Goal: Task Accomplishment & Management: Use online tool/utility

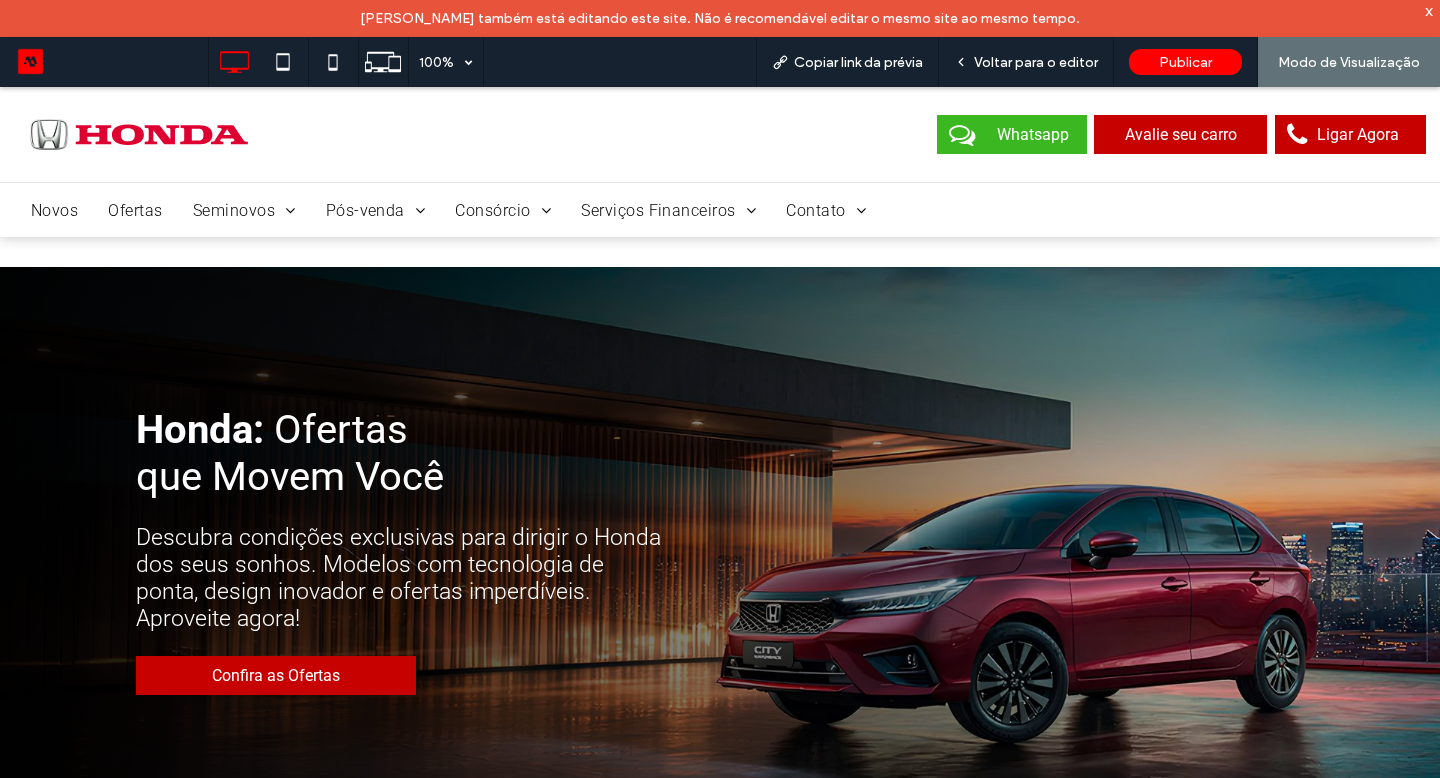
scroll to position [2361, 0]
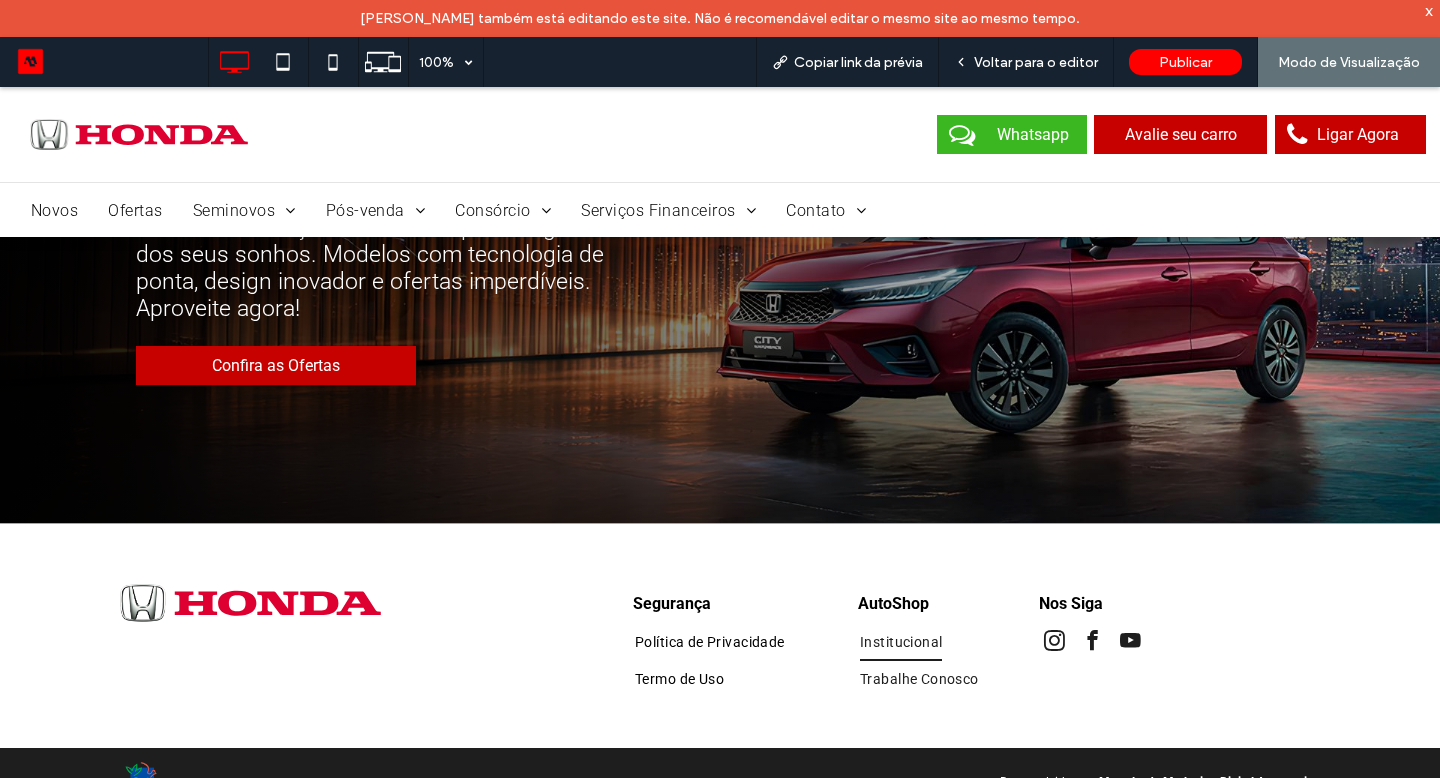
click at [878, 641] on span "Institucional" at bounding box center [901, 642] width 82 height 38
click at [885, 642] on div at bounding box center [720, 389] width 1440 height 778
click at [901, 640] on div at bounding box center [720, 389] width 1440 height 778
click at [882, 607] on div at bounding box center [720, 389] width 1440 height 778
click at [1063, 60] on span "Voltar para o editor" at bounding box center [1036, 62] width 124 height 17
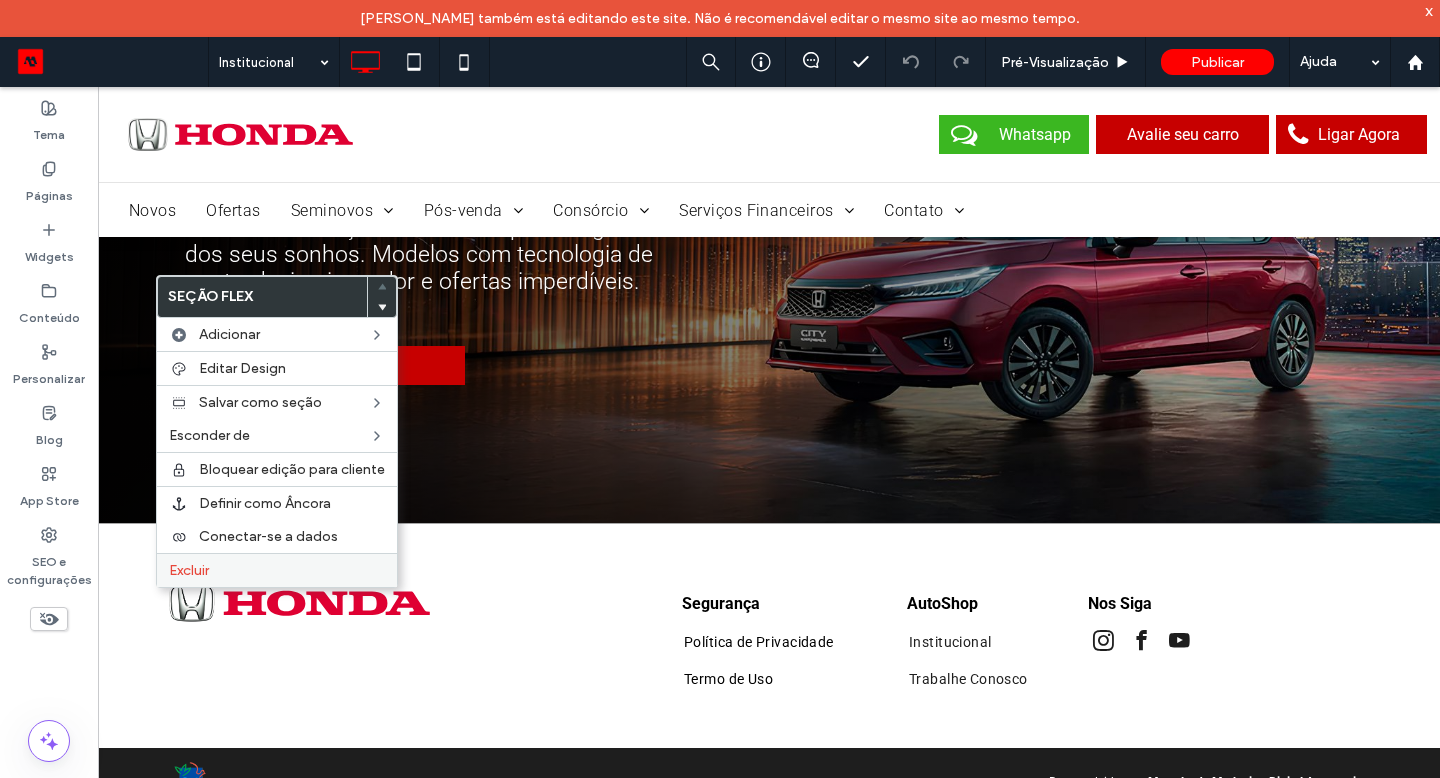
click at [208, 569] on span "Excluir" at bounding box center [189, 570] width 40 height 17
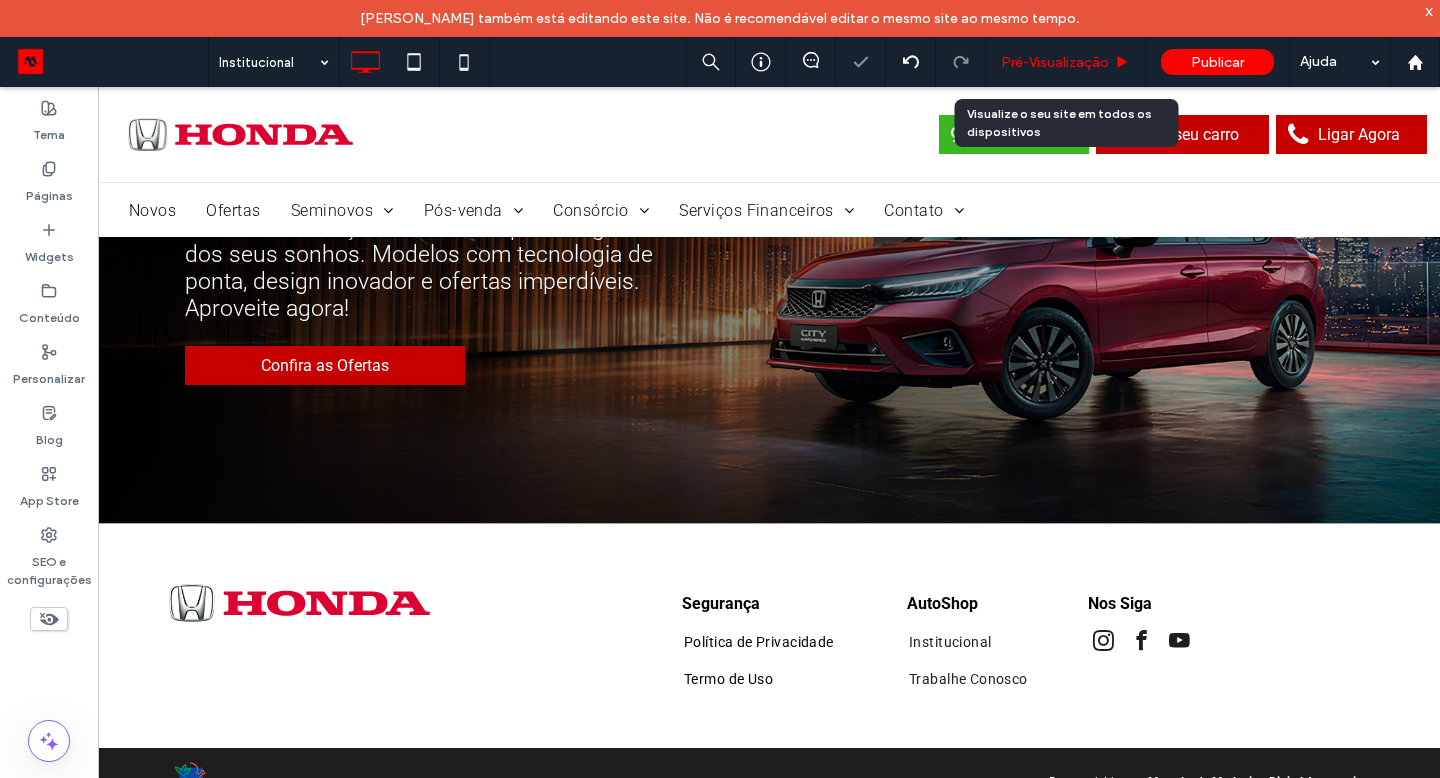
click at [1011, 75] on div "Pré-Visualizaçāo" at bounding box center [1066, 62] width 160 height 50
click at [1019, 63] on span "Pré-Visualizaçāo" at bounding box center [1055, 62] width 108 height 17
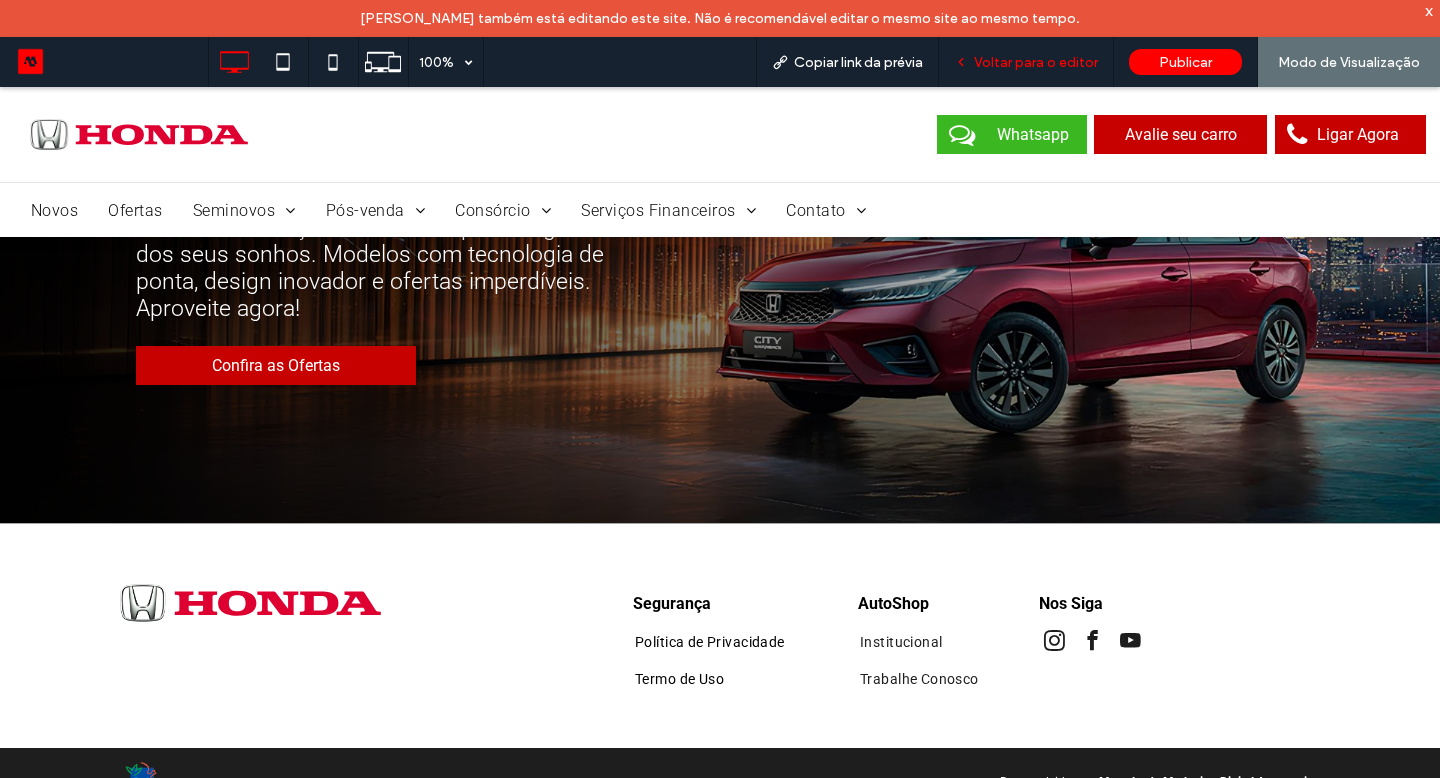
click at [984, 64] on span "Voltar para o editor" at bounding box center [1036, 62] width 124 height 17
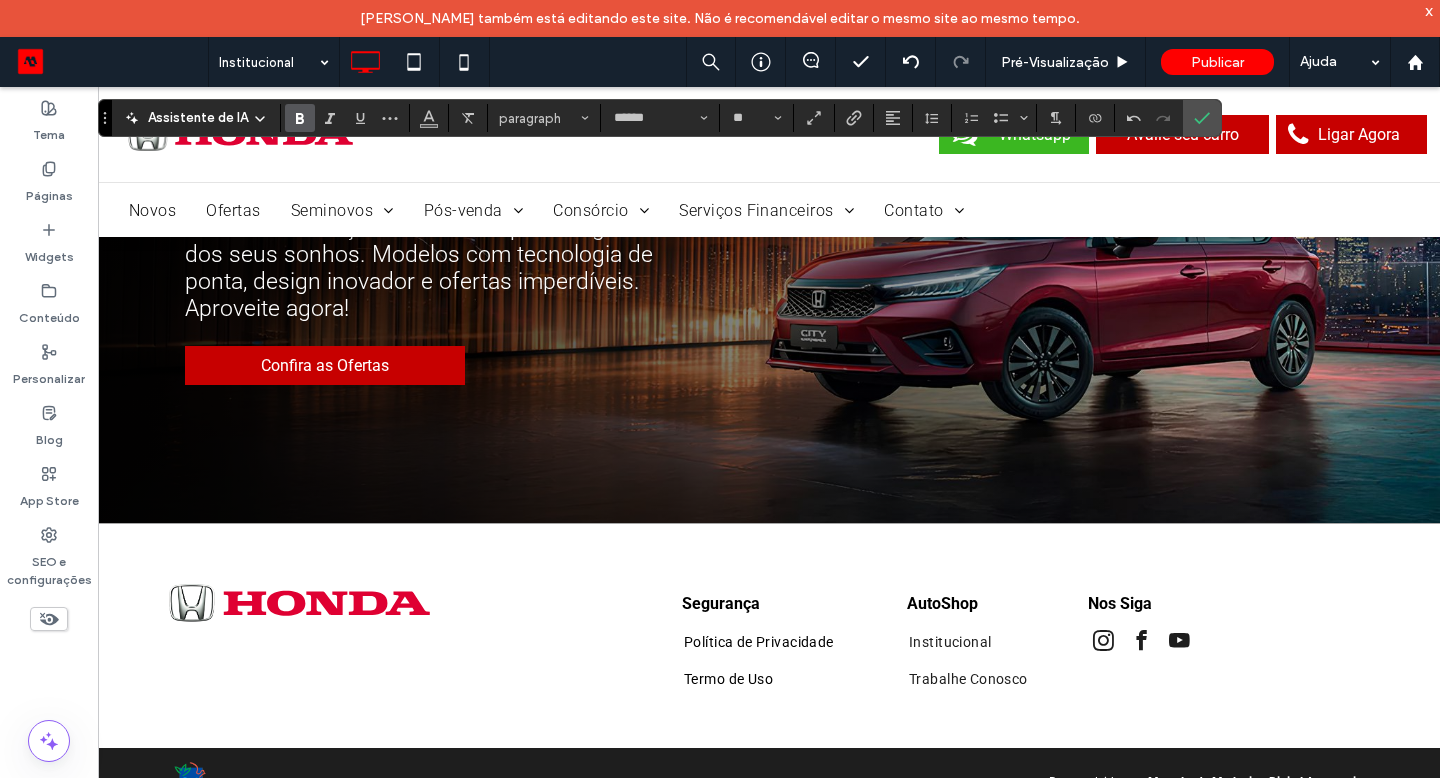
click at [298, 112] on icon "Negrito" at bounding box center [300, 118] width 16 height 16
click at [298, 110] on icon "Negrito" at bounding box center [300, 118] width 16 height 16
click at [432, 118] on icon "Cor" at bounding box center [429, 116] width 16 height 16
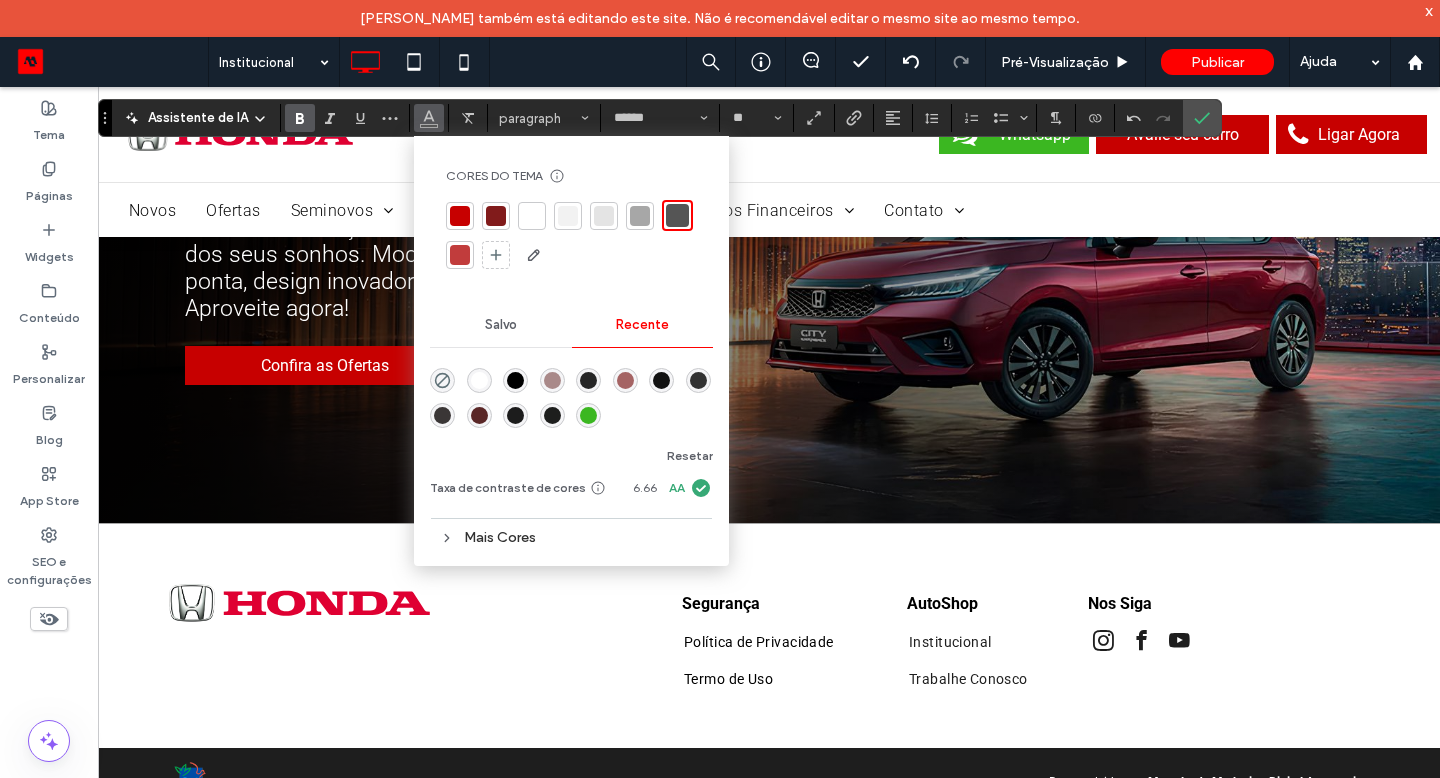
click at [660, 378] on div "rgba(18, 18, 18, 1)" at bounding box center [661, 380] width 17 height 17
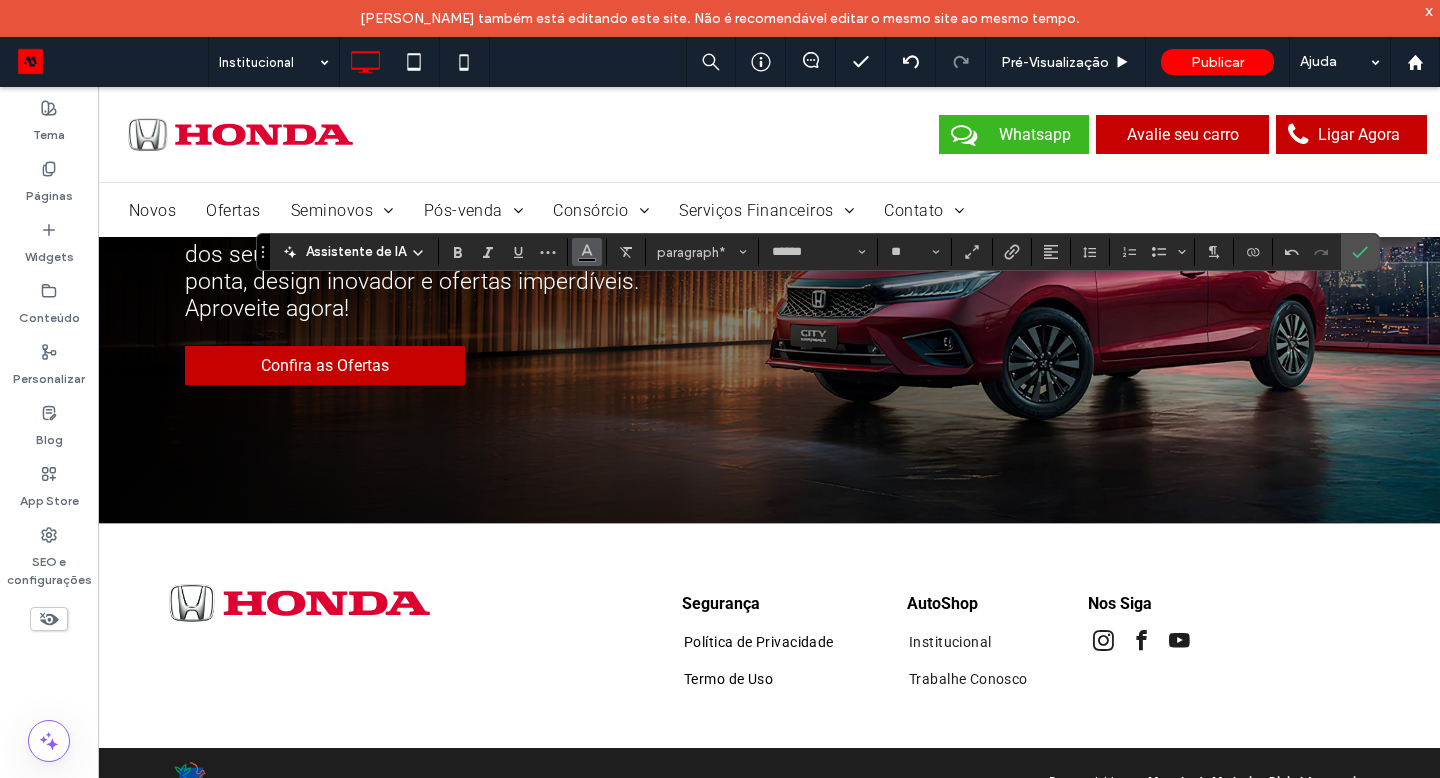
click at [587, 246] on icon "Cor" at bounding box center [587, 250] width 16 height 16
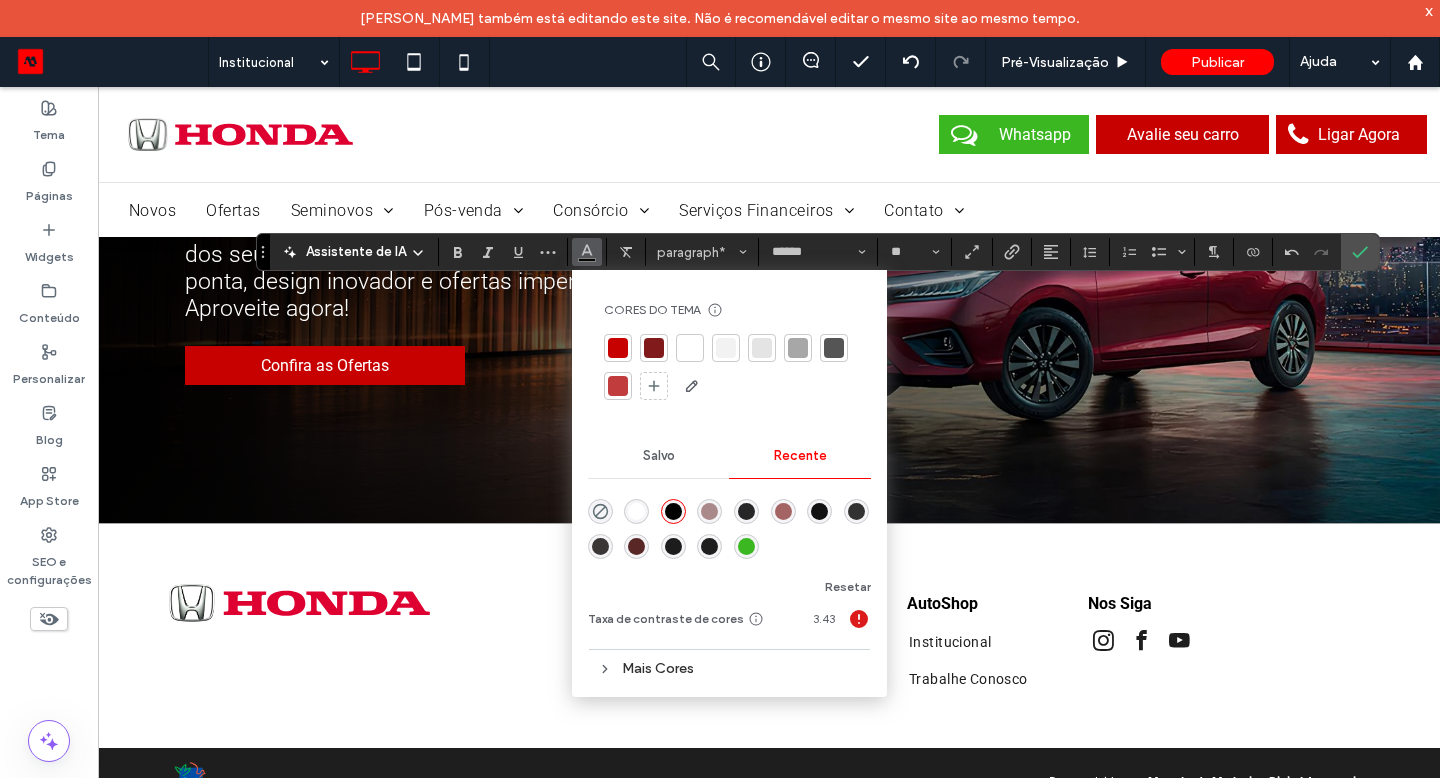
click at [695, 348] on div at bounding box center [690, 348] width 20 height 20
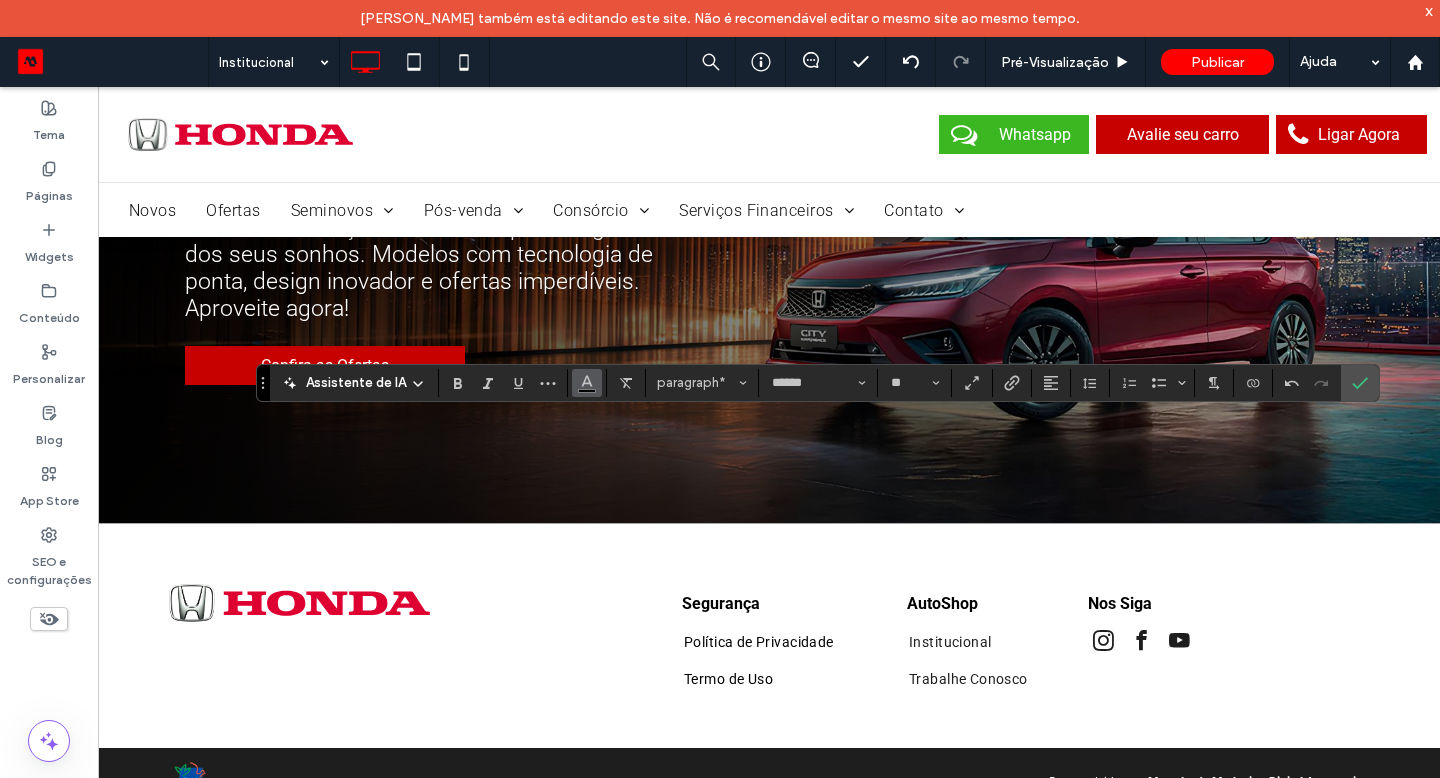
click at [594, 376] on button "Cor" at bounding box center [587, 383] width 30 height 28
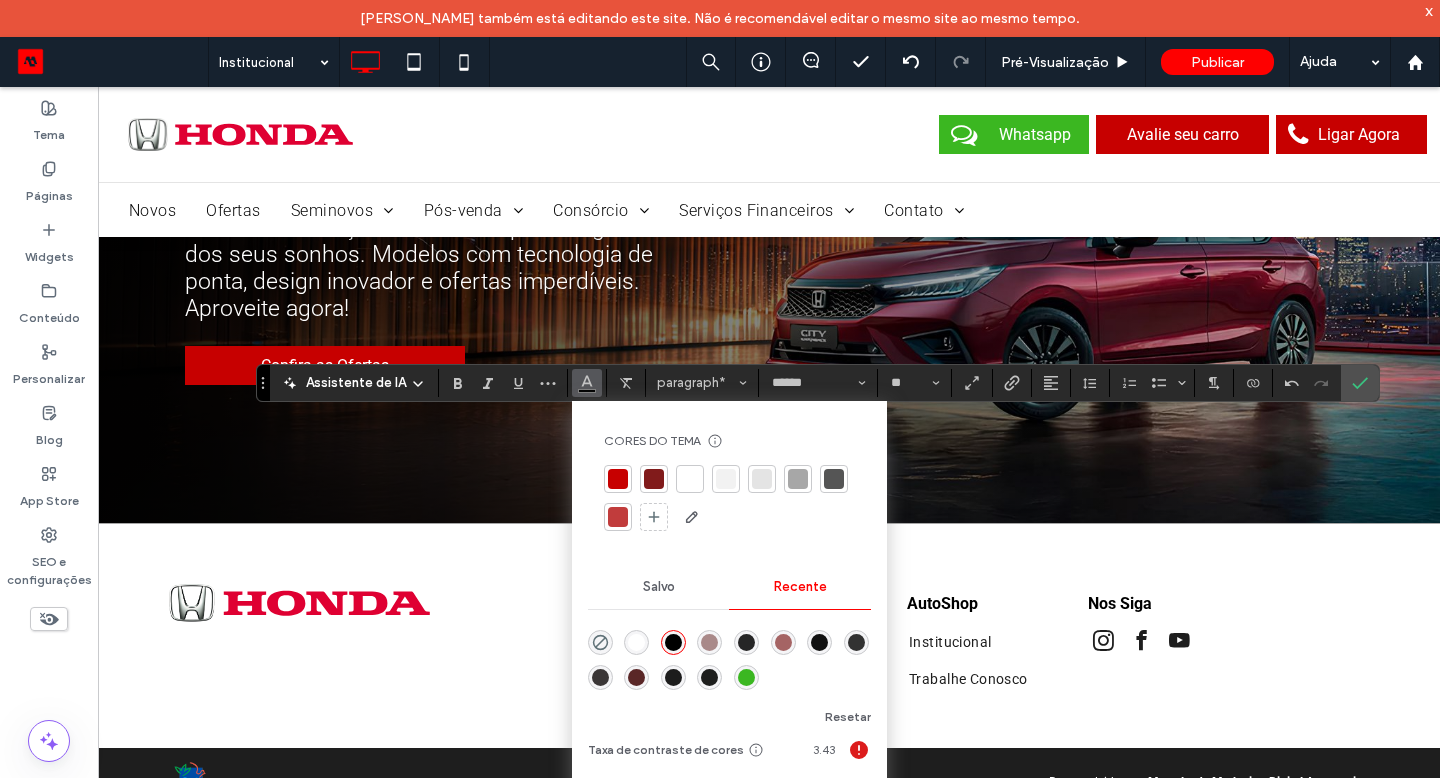
click at [686, 476] on div at bounding box center [690, 479] width 20 height 20
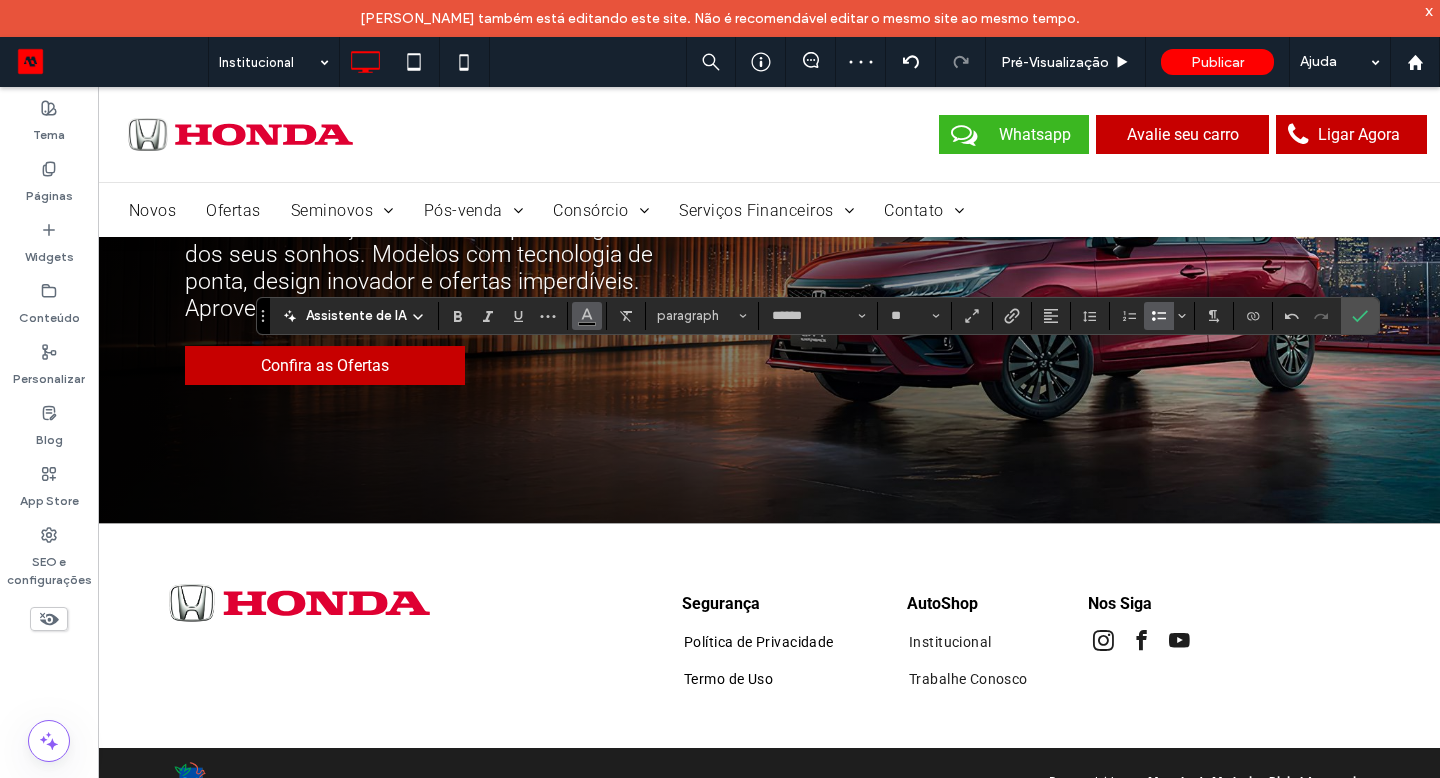
click at [585, 318] on icon "Cor" at bounding box center [587, 314] width 16 height 16
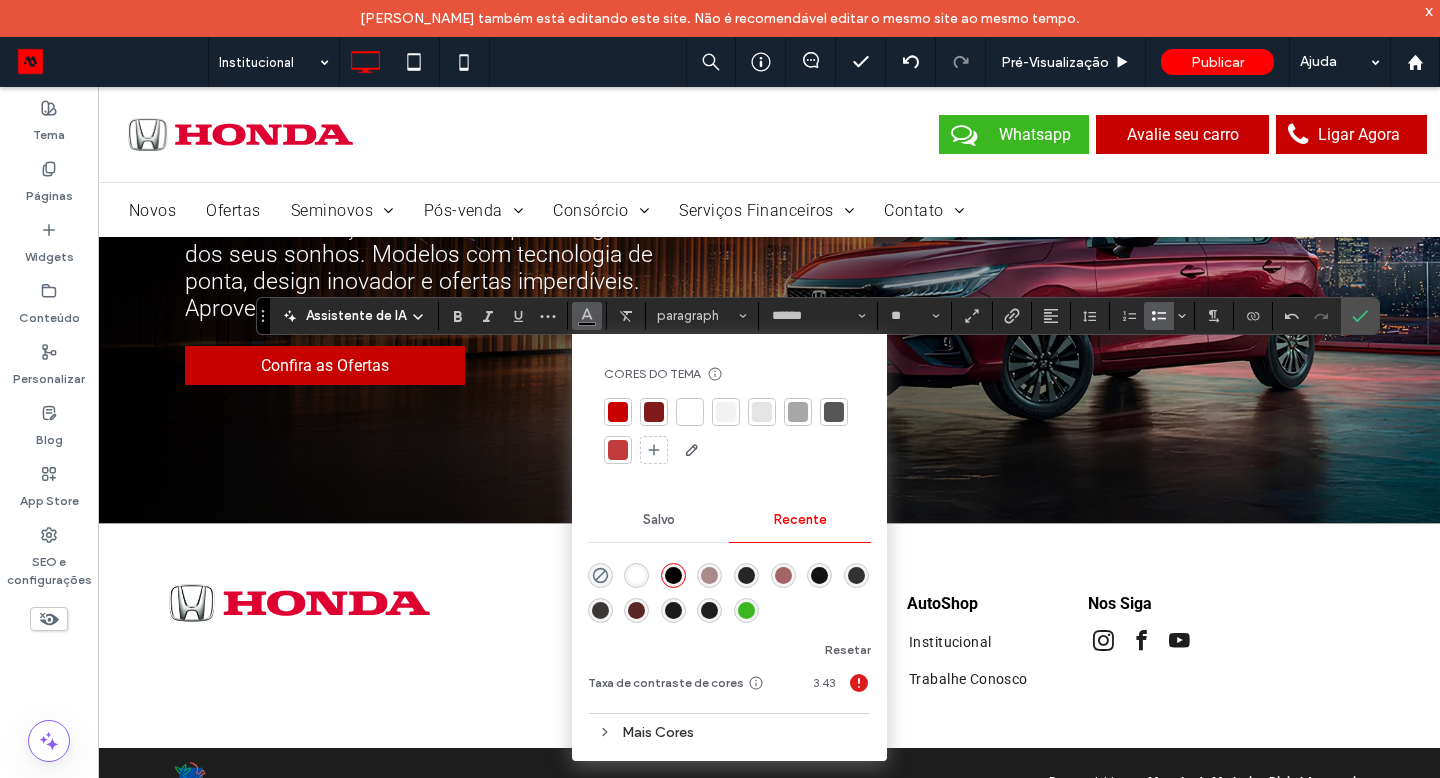
click at [676, 414] on div at bounding box center [690, 412] width 28 height 28
click at [1363, 310] on icon "Confirmar" at bounding box center [1360, 316] width 16 height 16
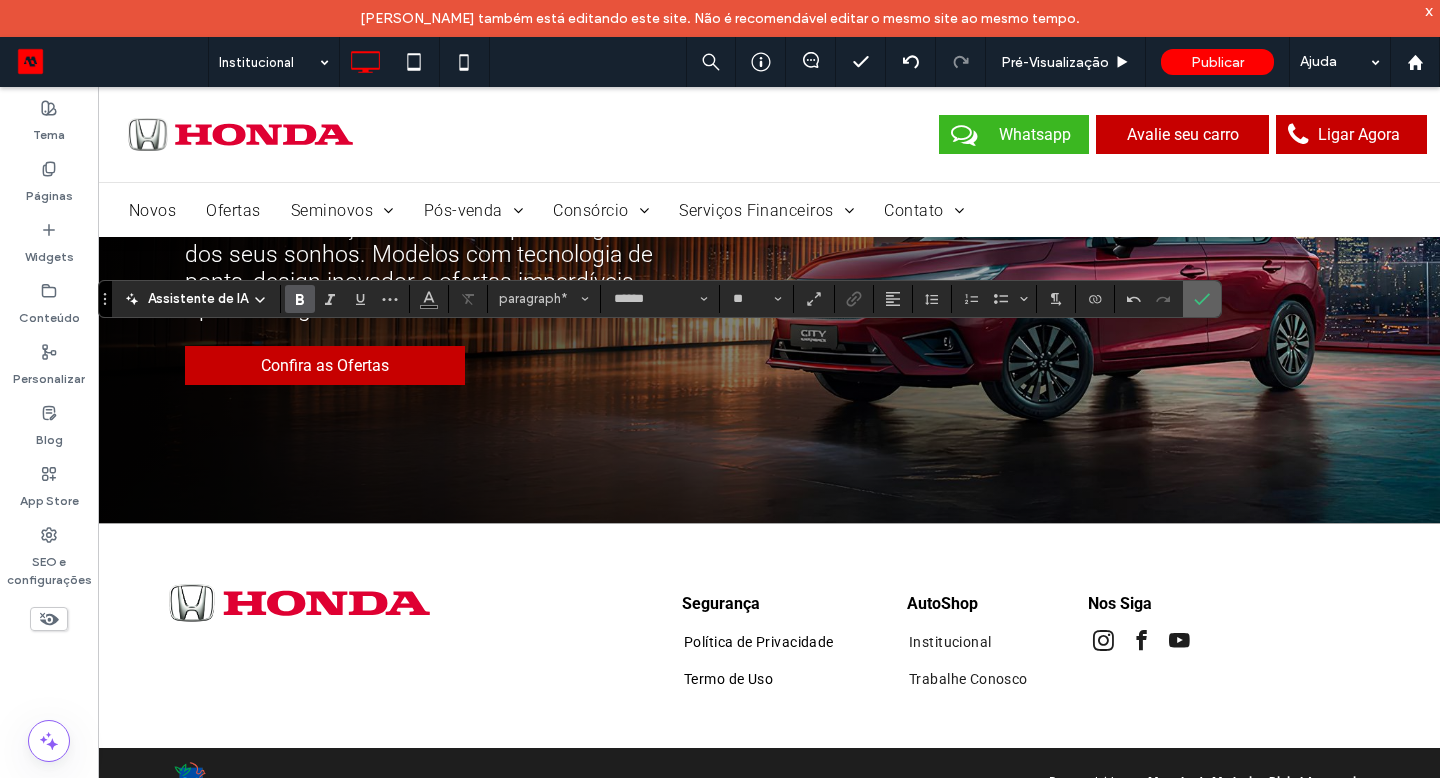
click at [1195, 296] on icon "Confirmar" at bounding box center [1202, 299] width 16 height 16
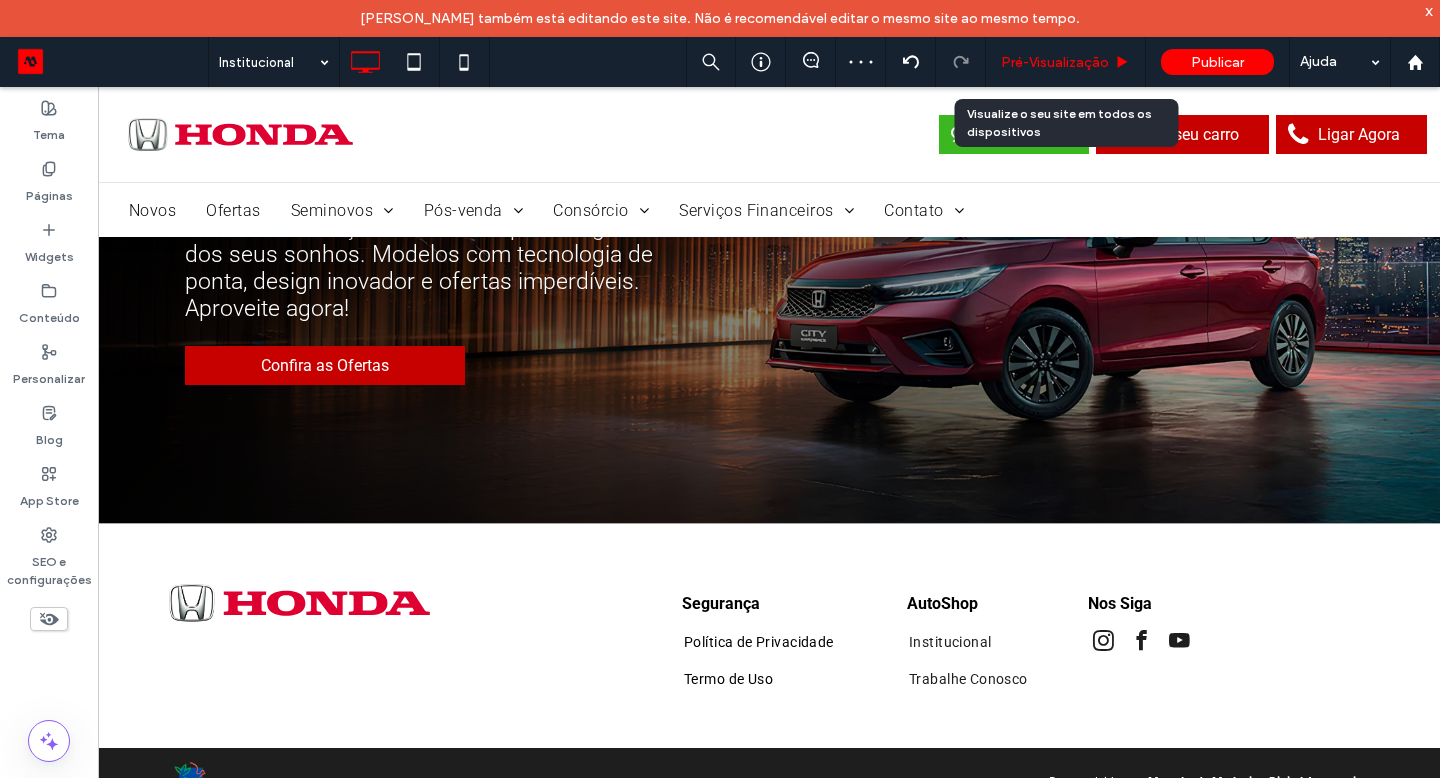
click at [1072, 47] on div "Pré-Visualizaçāo" at bounding box center [1066, 62] width 160 height 50
click at [1064, 67] on span "Pré-Visualizaçāo" at bounding box center [1055, 62] width 108 height 17
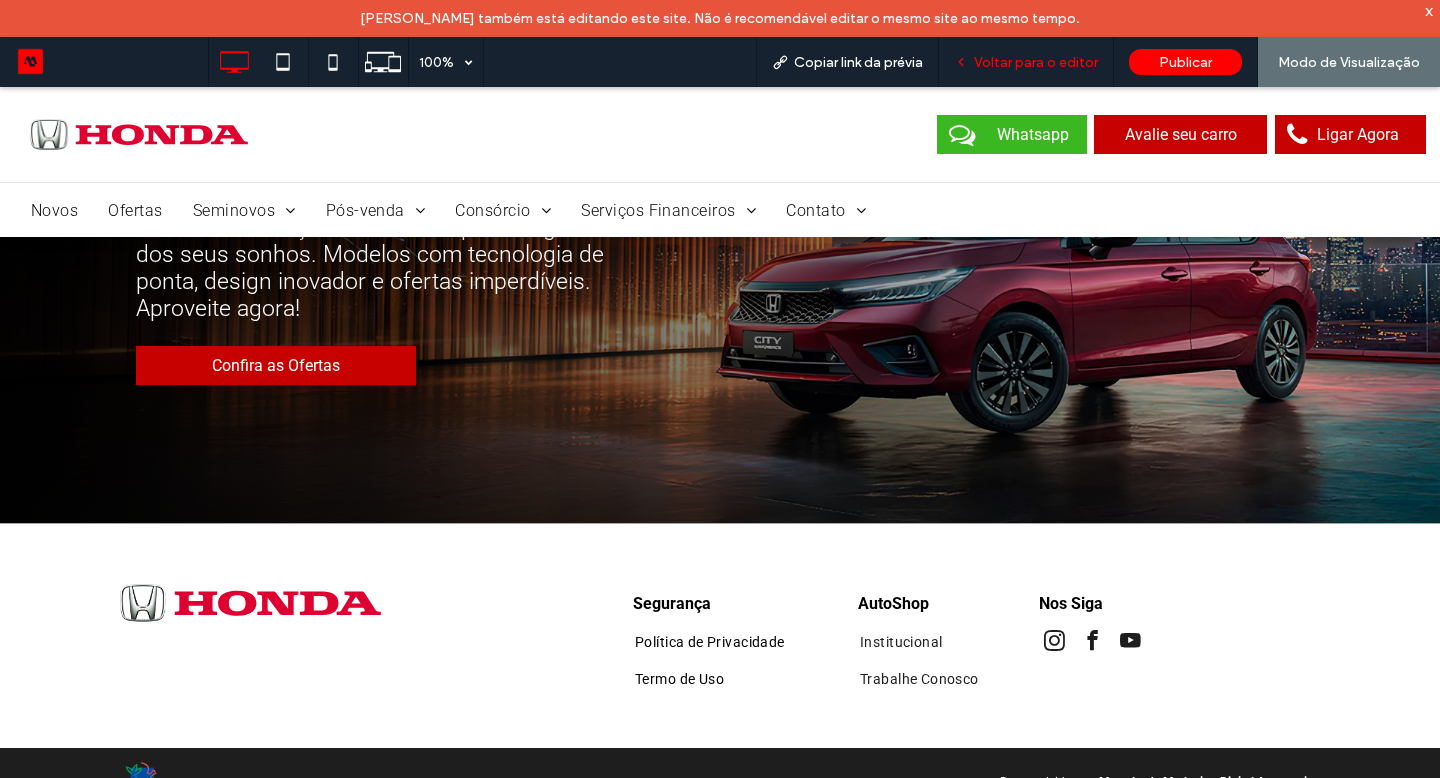
click at [1006, 47] on div "Voltar para o editor" at bounding box center [1026, 62] width 175 height 50
click at [1035, 70] on span "Voltar para o editor" at bounding box center [1036, 62] width 124 height 17
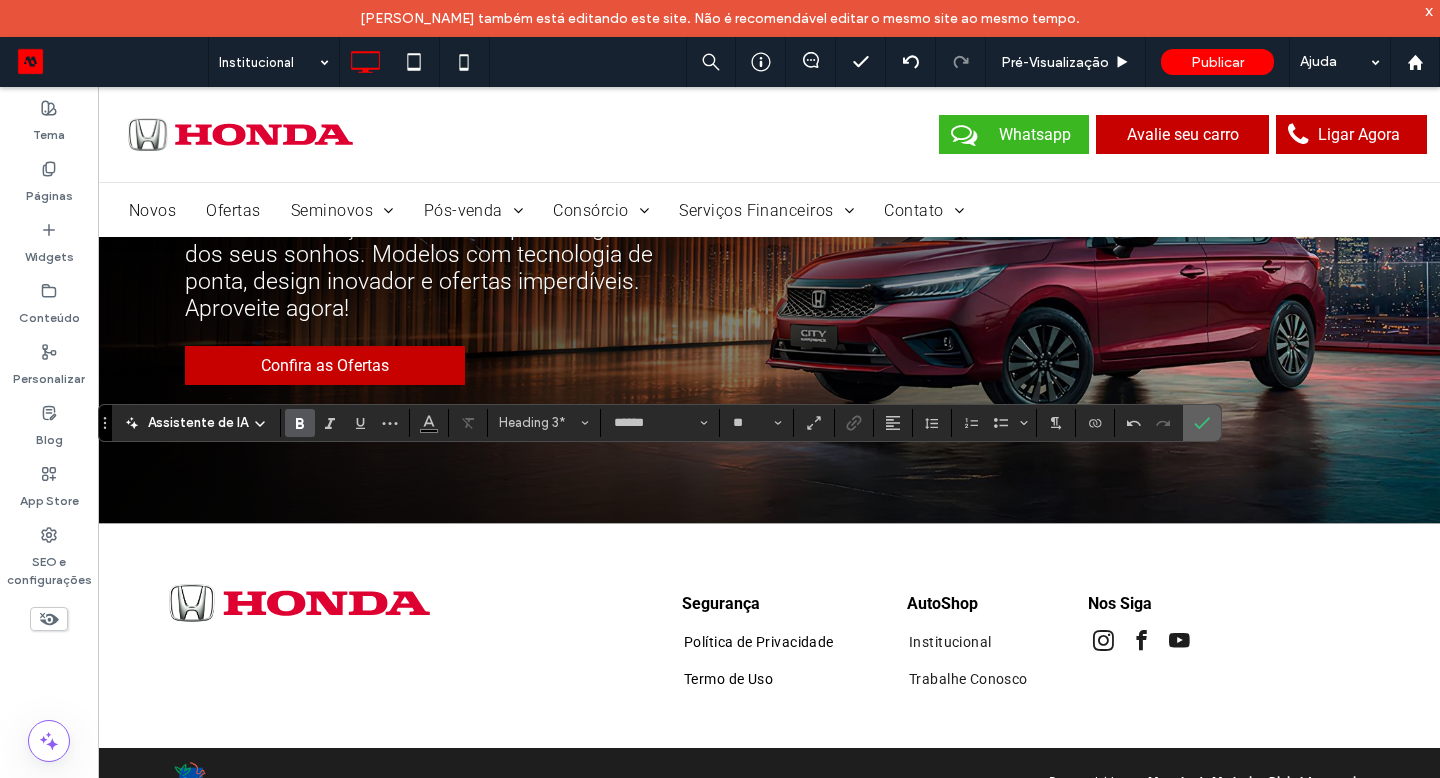
click at [1218, 423] on section at bounding box center [1202, 423] width 38 height 36
click at [1208, 427] on label "Confirmar" at bounding box center [1202, 423] width 30 height 36
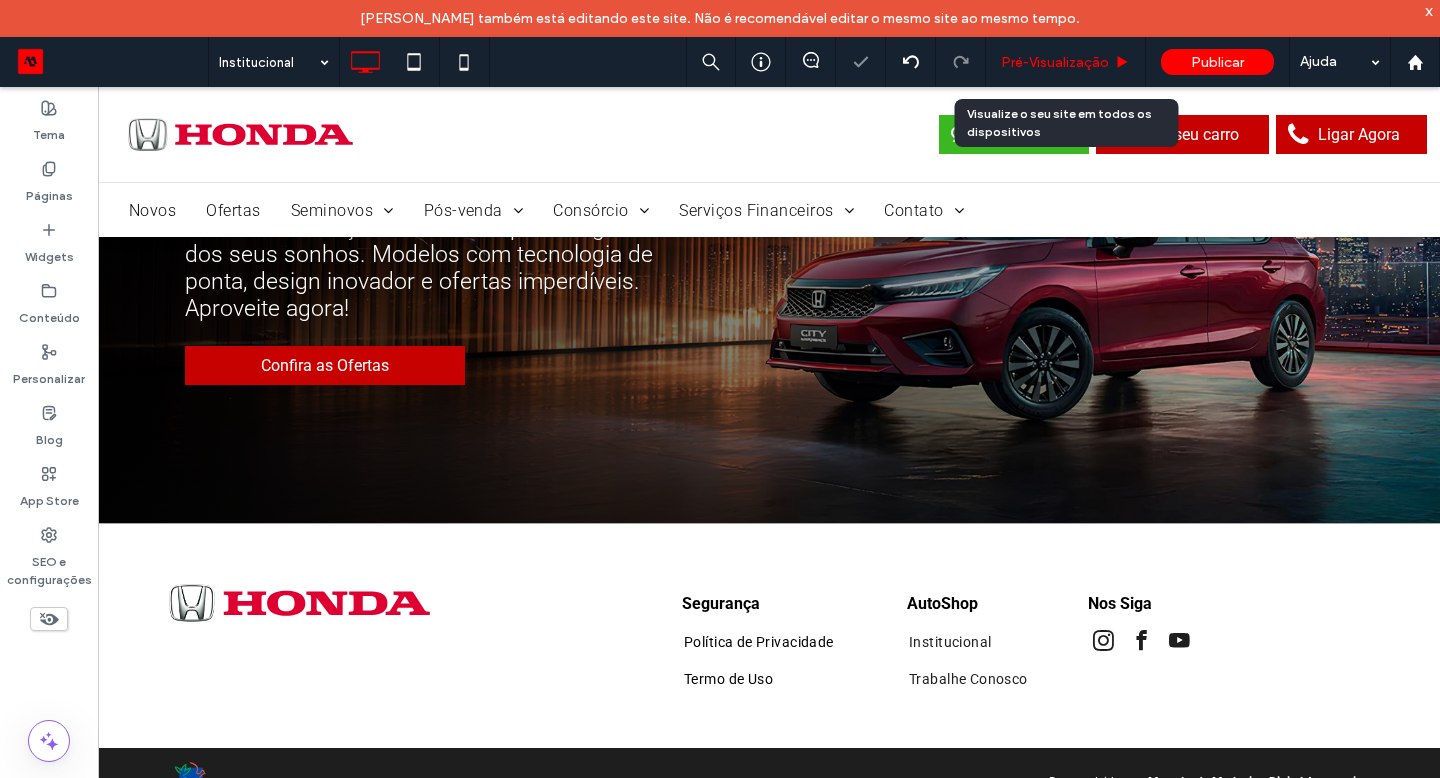
click at [1061, 70] on div "Pré-Visualizaçāo" at bounding box center [1066, 62] width 160 height 50
click at [1061, 65] on span "Pré-Visualizaçāo" at bounding box center [1055, 62] width 108 height 17
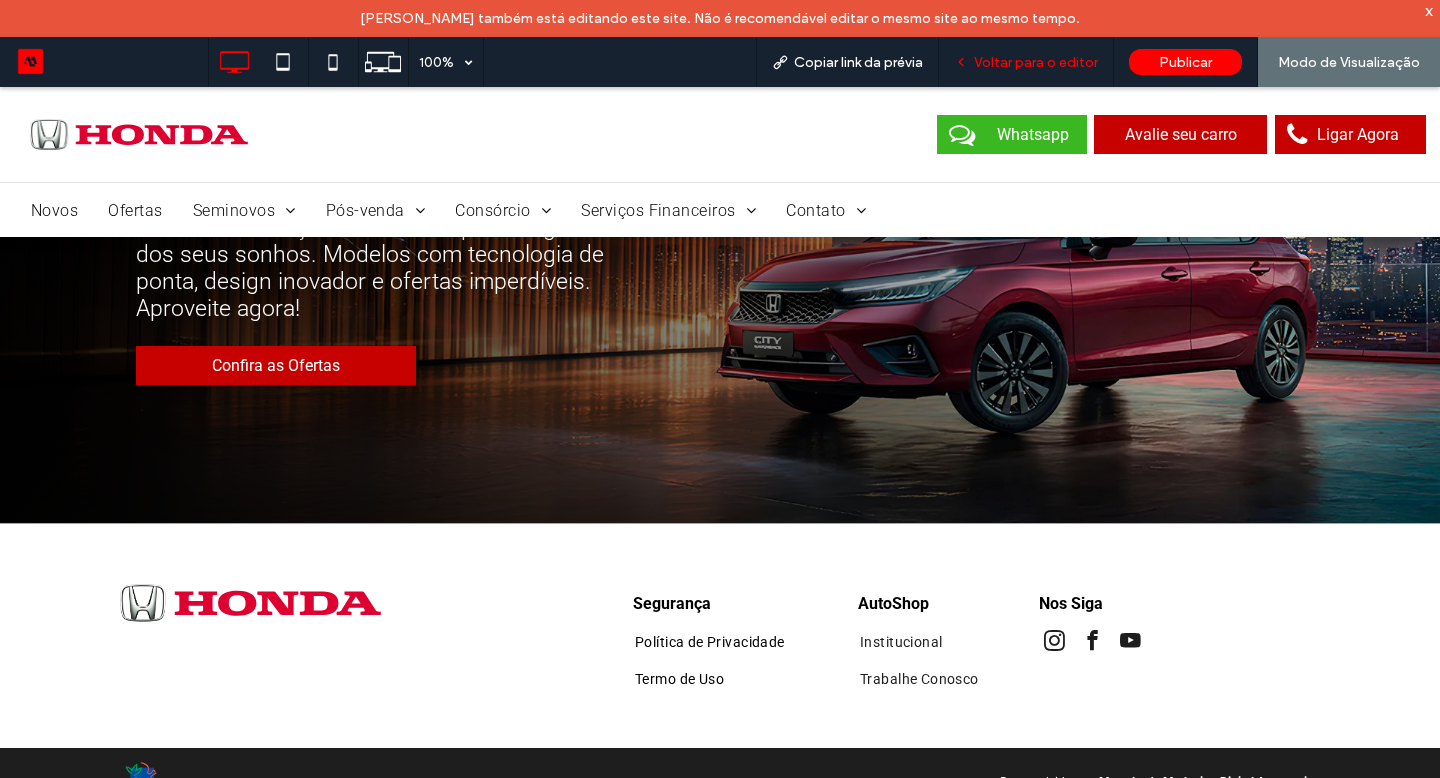
click at [1050, 65] on span "Voltar para o editor" at bounding box center [1036, 62] width 124 height 17
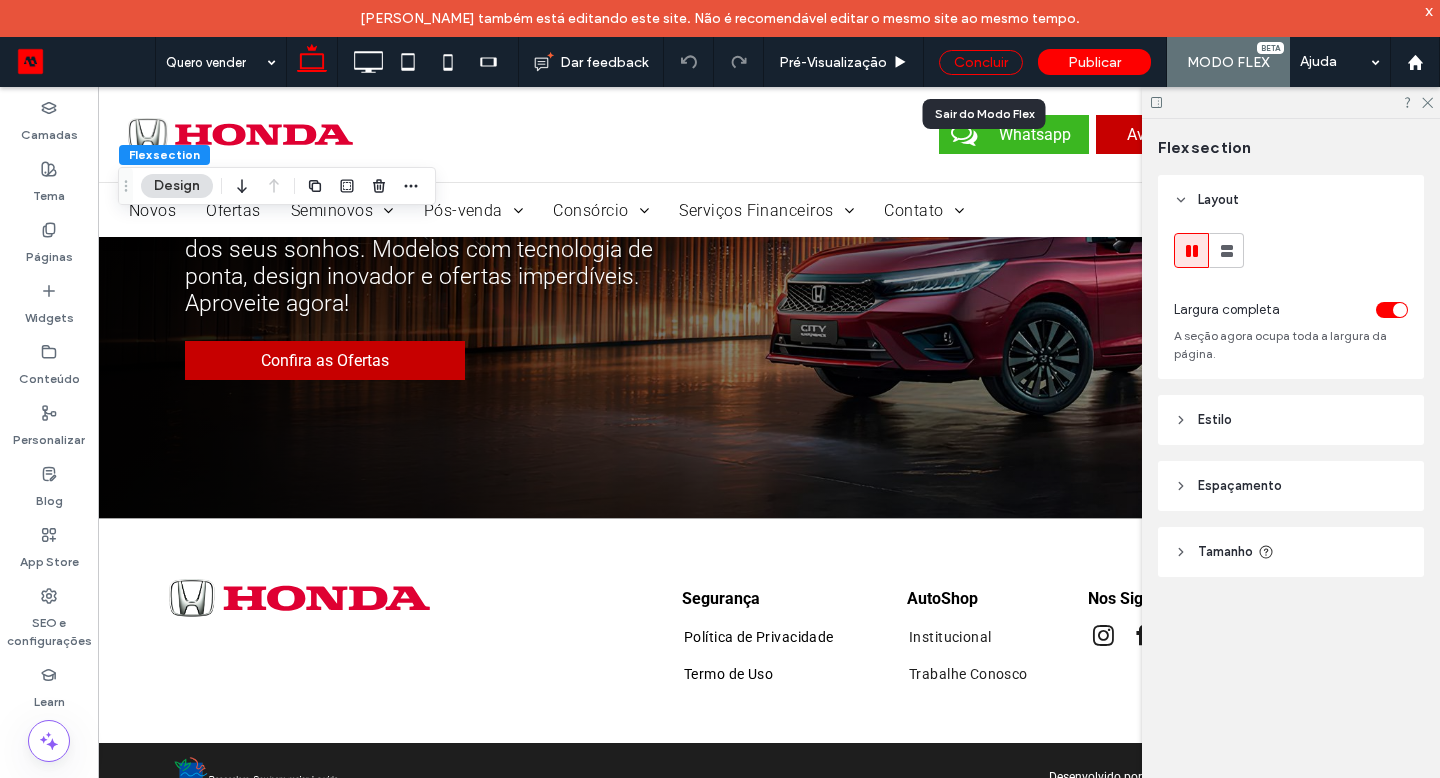
click at [989, 55] on div "Concluir" at bounding box center [981, 62] width 84 height 25
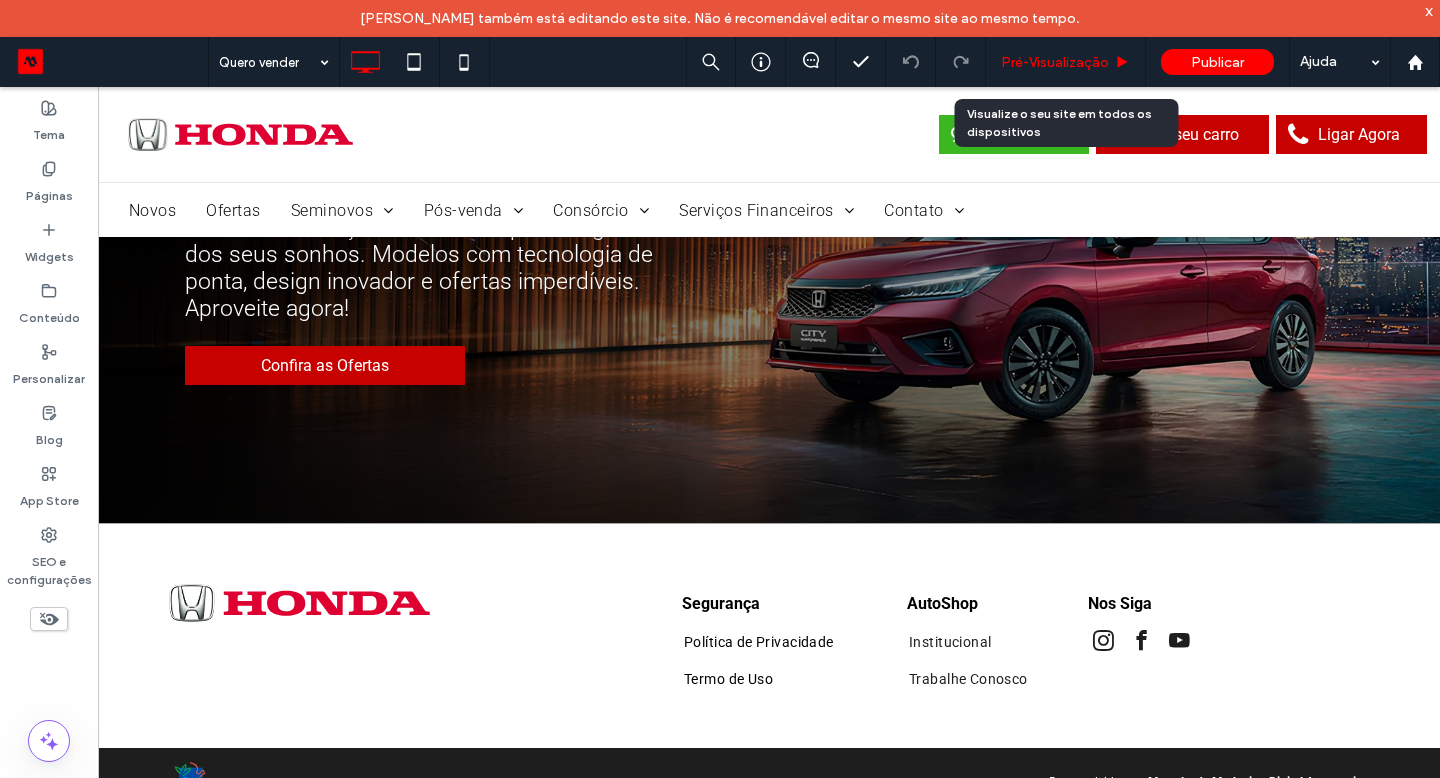
click at [1018, 57] on span "Pré-Visualizaçāo" at bounding box center [1055, 62] width 108 height 17
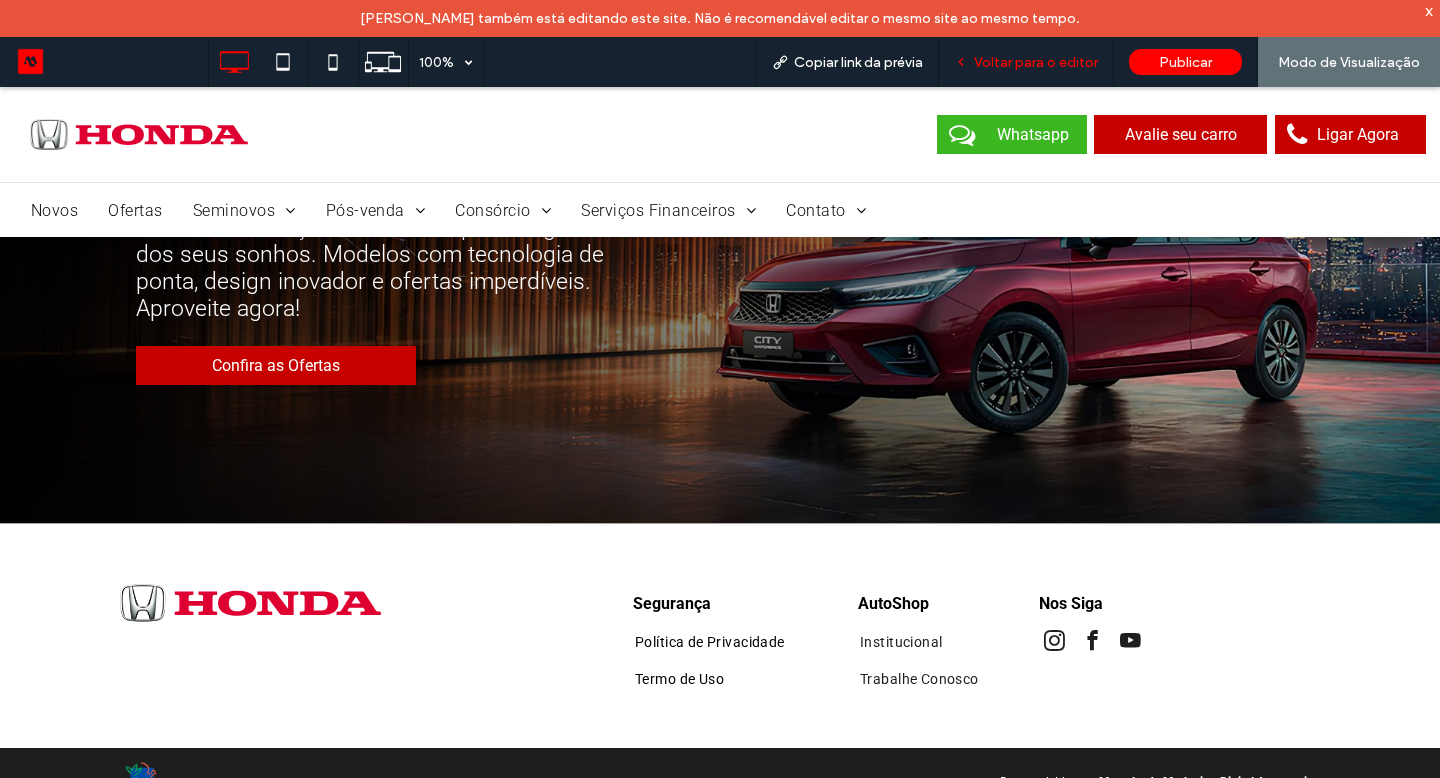
click at [1050, 74] on div "Voltar para o editor" at bounding box center [1026, 62] width 175 height 50
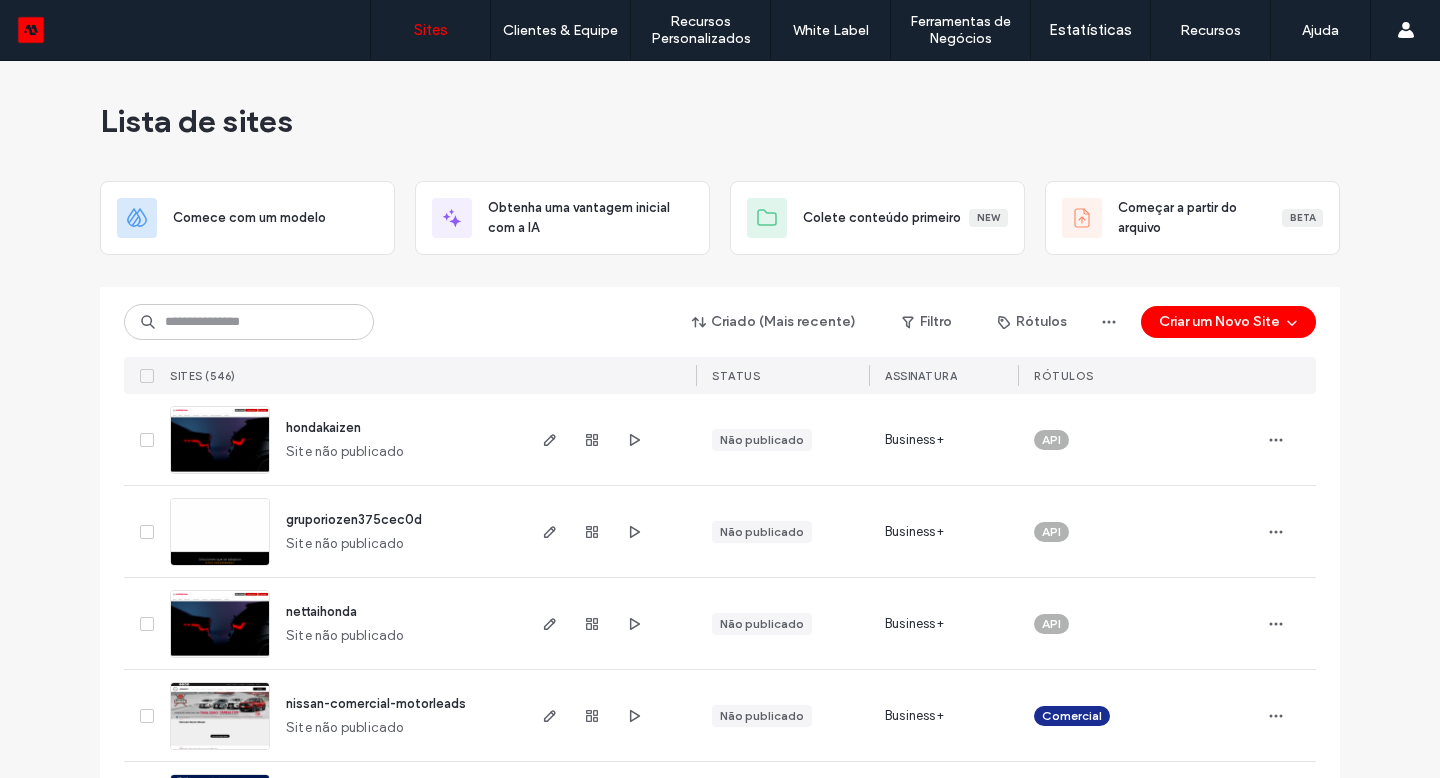
click at [211, 349] on div "Criado (Mais recente) Filtro Rótulos Criar um Novo Site Sites (546) STATUS Assi…" at bounding box center [720, 340] width 1192 height 107
click at [209, 331] on input at bounding box center [249, 322] width 250 height 36
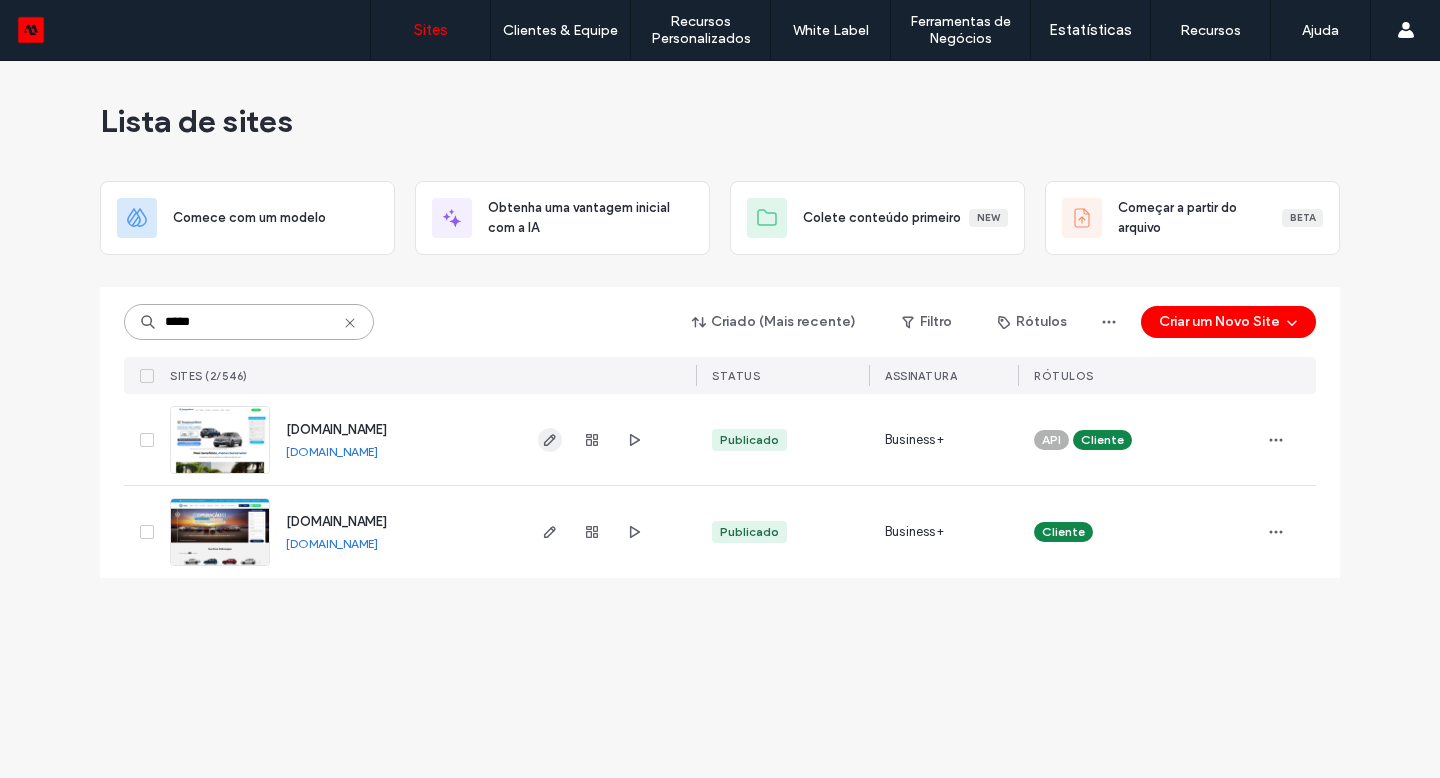
type input "*****"
click at [555, 443] on icon "button" at bounding box center [550, 440] width 16 height 16
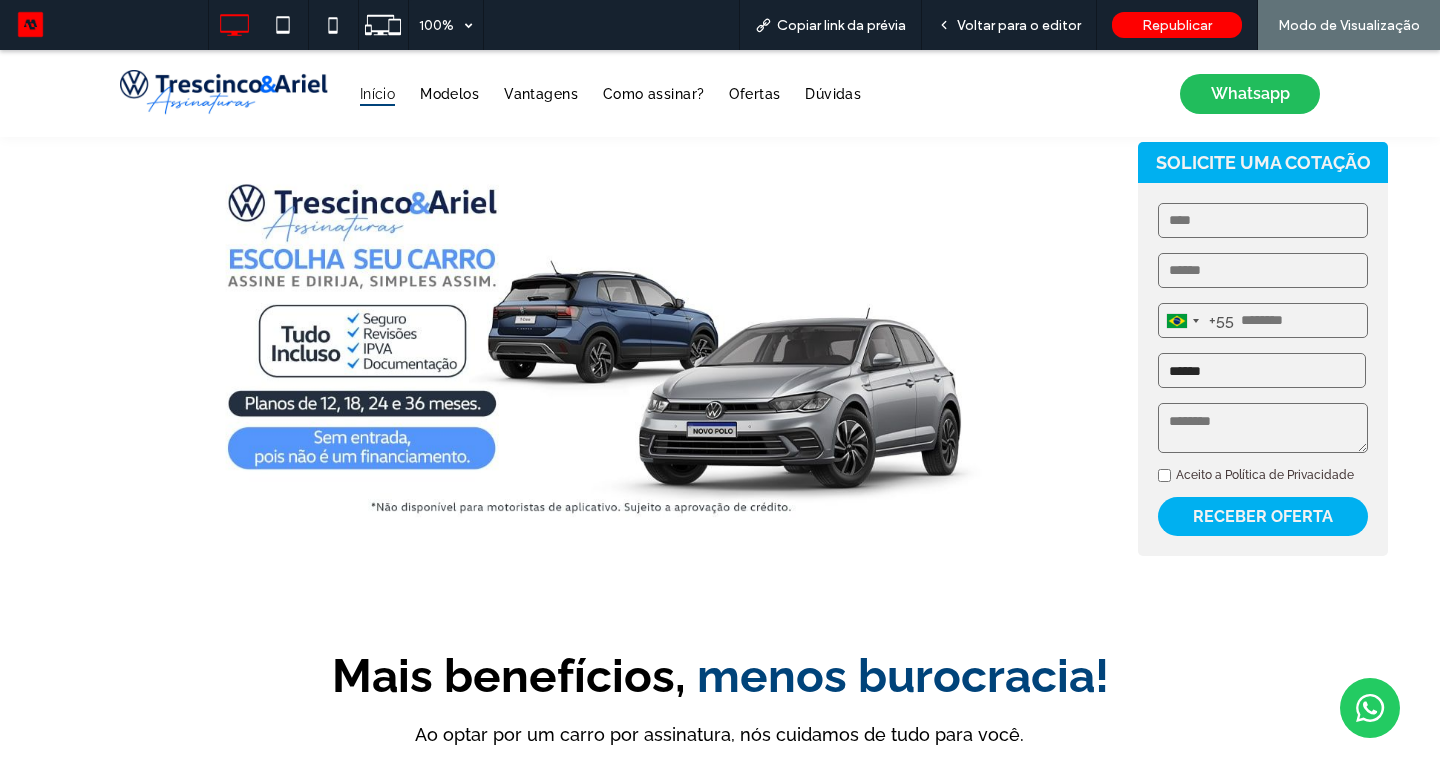
click at [1211, 92] on span "Whatsapp" at bounding box center [1250, 93] width 79 height 39
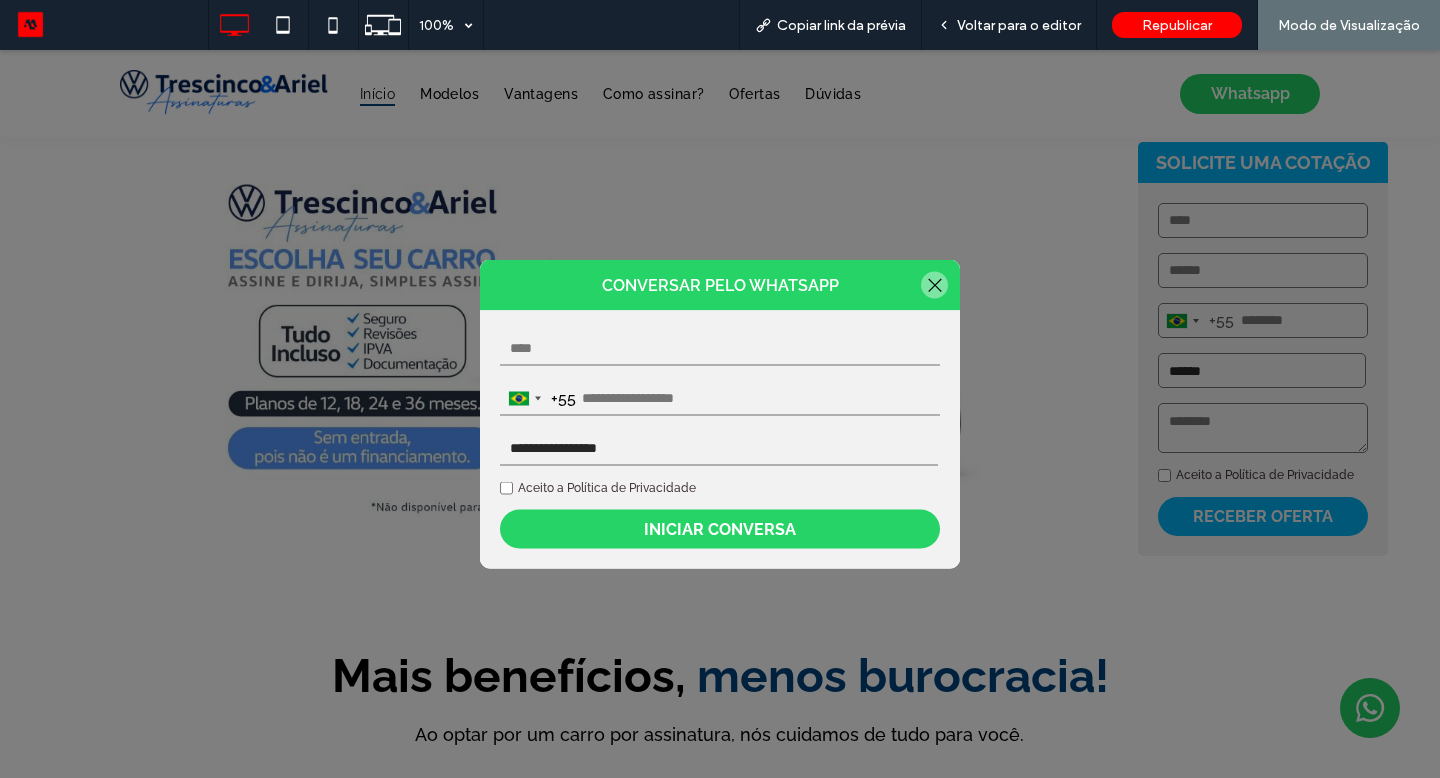
click at [931, 281] on div at bounding box center [934, 285] width 27 height 27
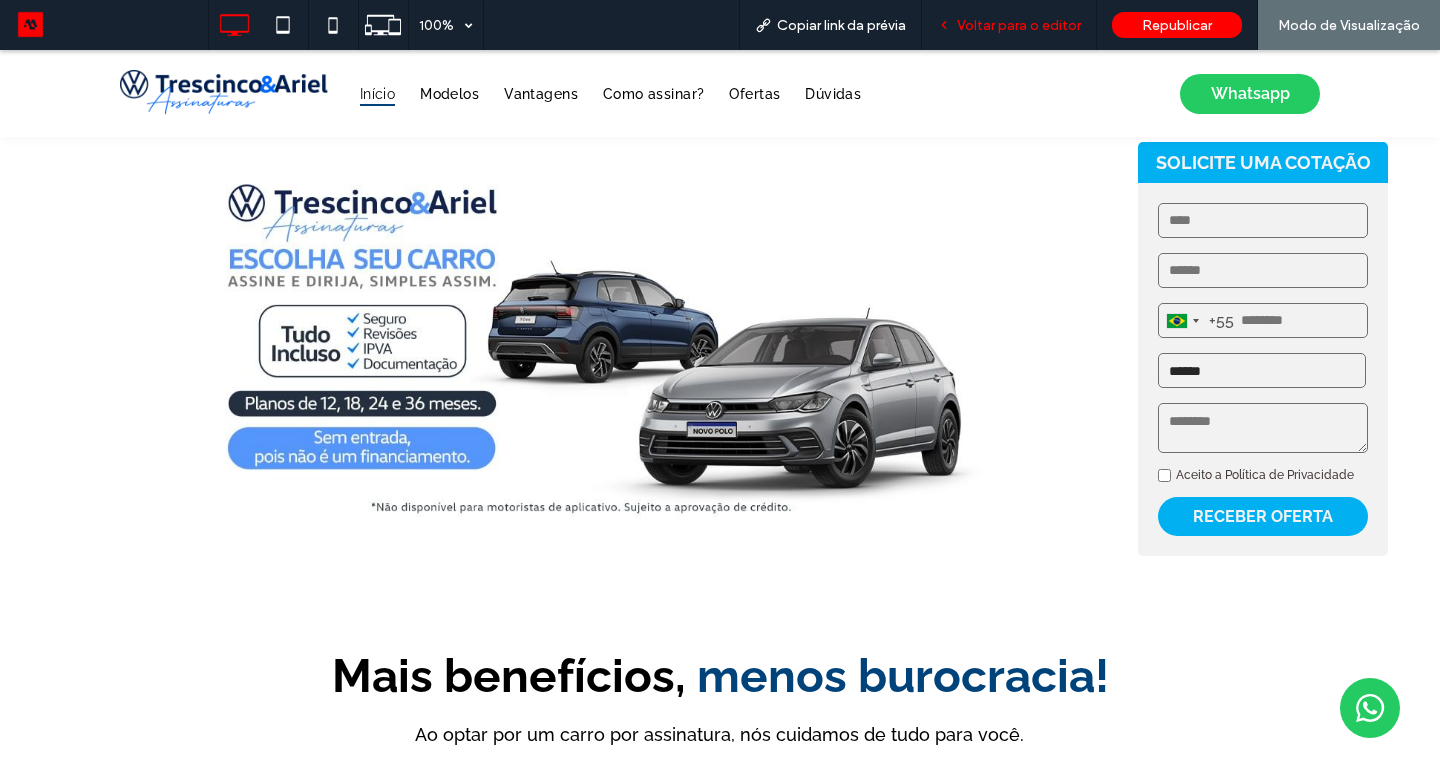
click at [1005, 34] on div "Voltar para o editor" at bounding box center [1009, 25] width 175 height 50
click at [1010, 21] on span "Voltar para o editor" at bounding box center [1019, 25] width 124 height 17
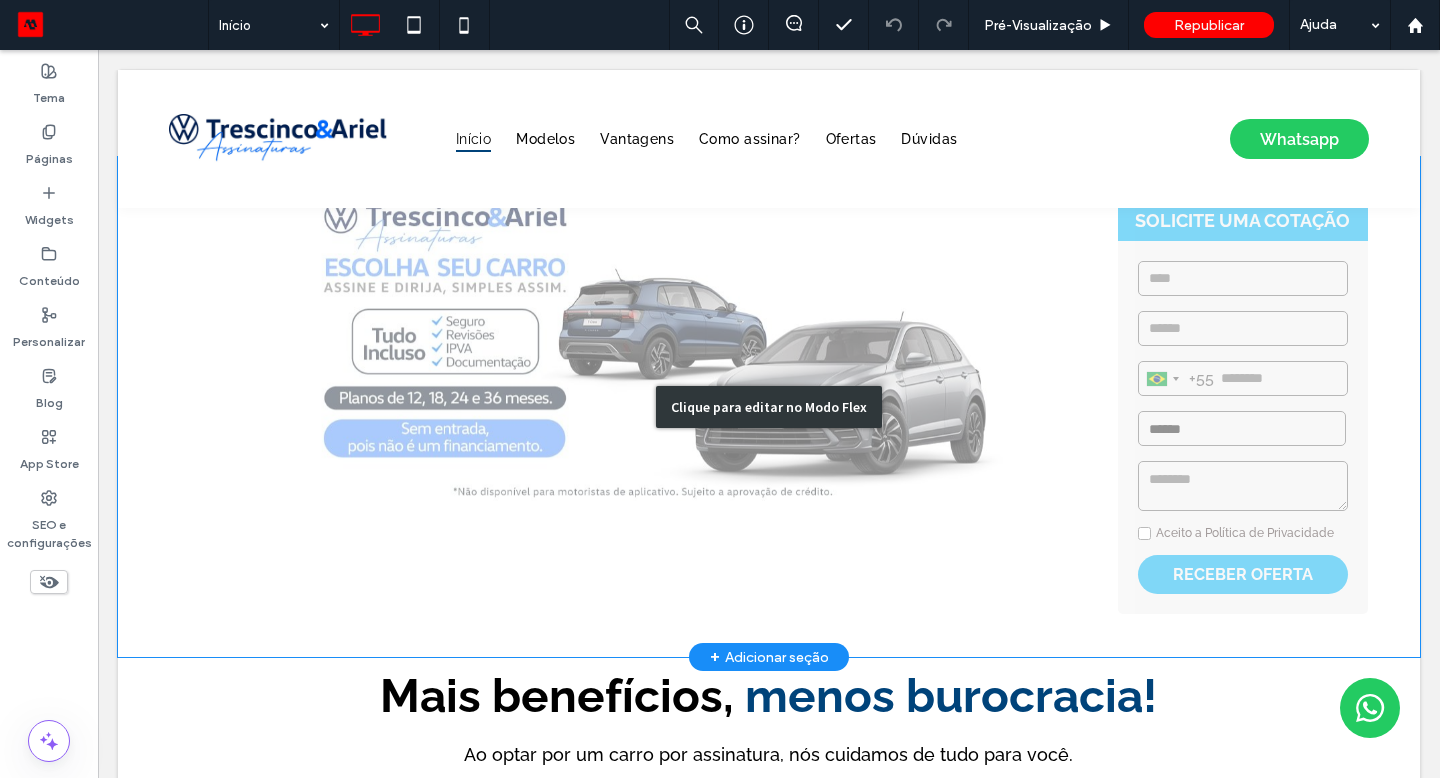
click at [1135, 226] on div "Clique para editar no Modo Flex" at bounding box center [769, 407] width 1302 height 500
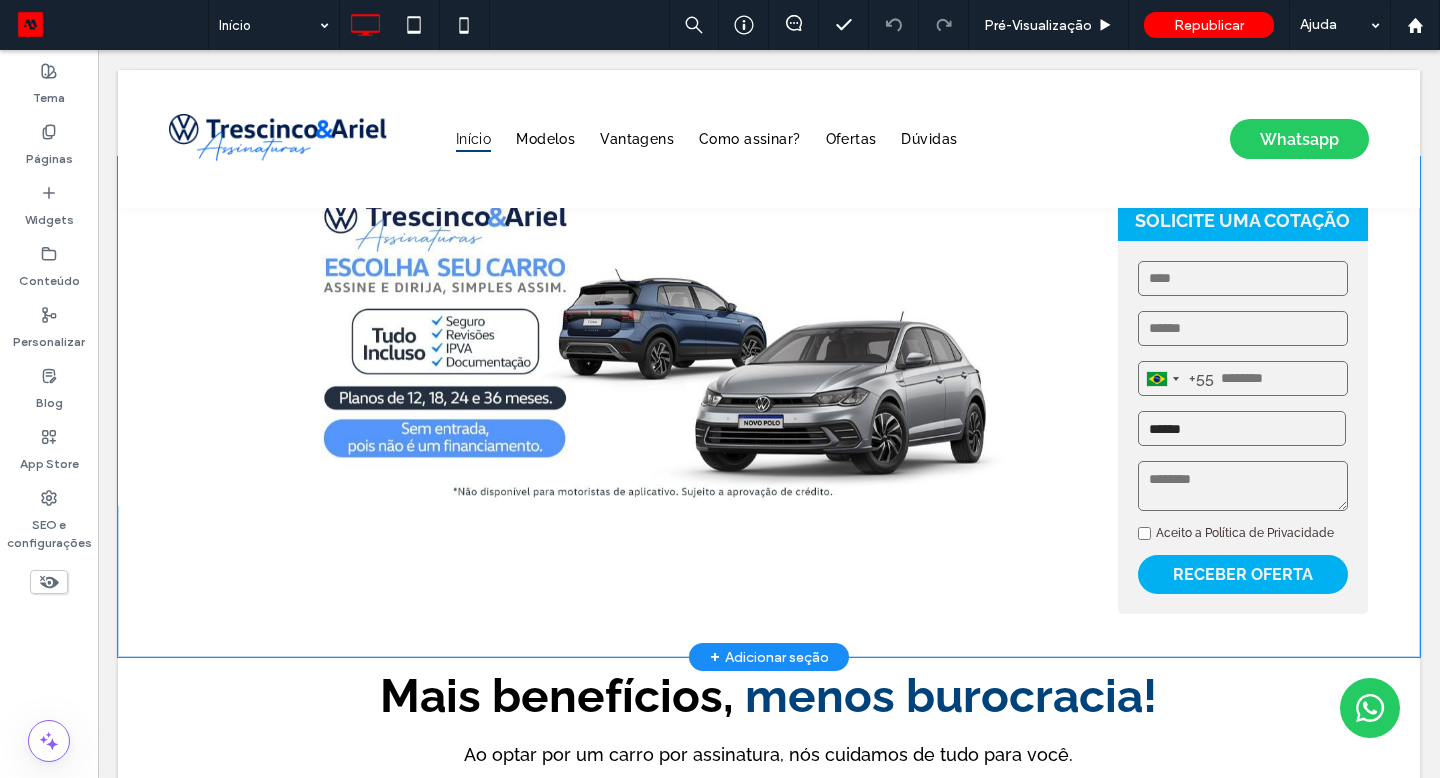
click at [1135, 226] on strong "SOLICITE UMA COTAÇÃO" at bounding box center [1243, 220] width 250 height 41
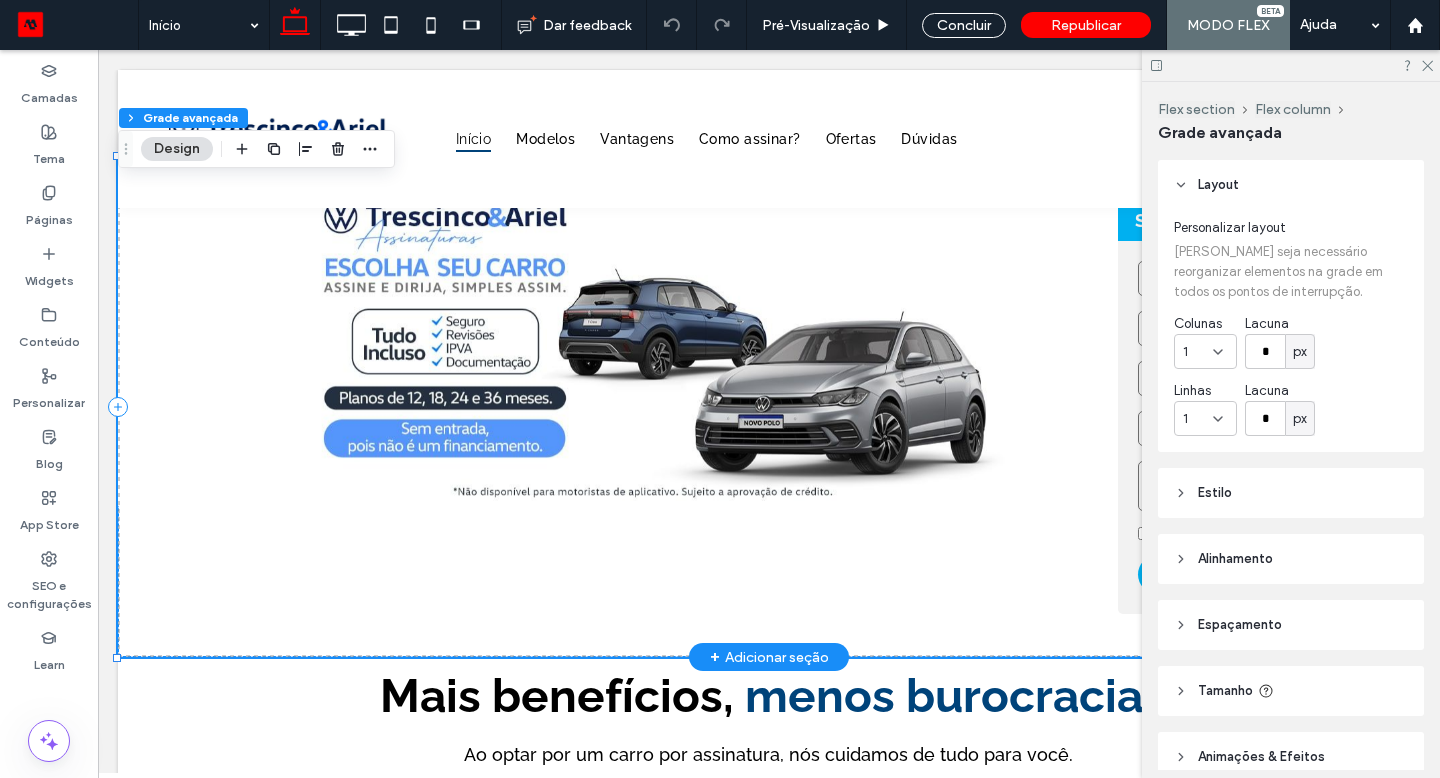
click at [1117, 242] on img "1 / 1" at bounding box center [761, 331] width 1287 height 349
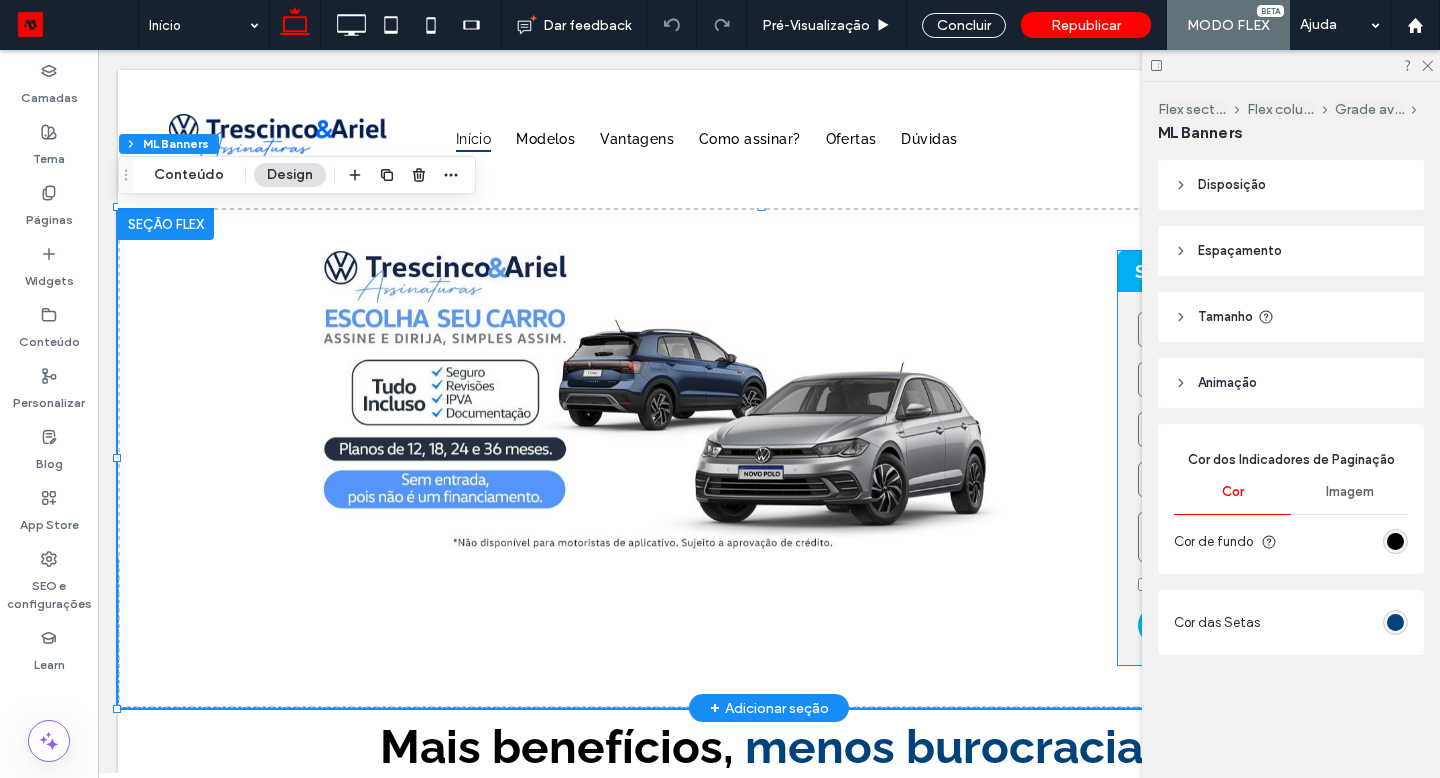
click at [1122, 265] on strong "SOLICITE UMA COTAÇÃO" at bounding box center [1243, 271] width 250 height 41
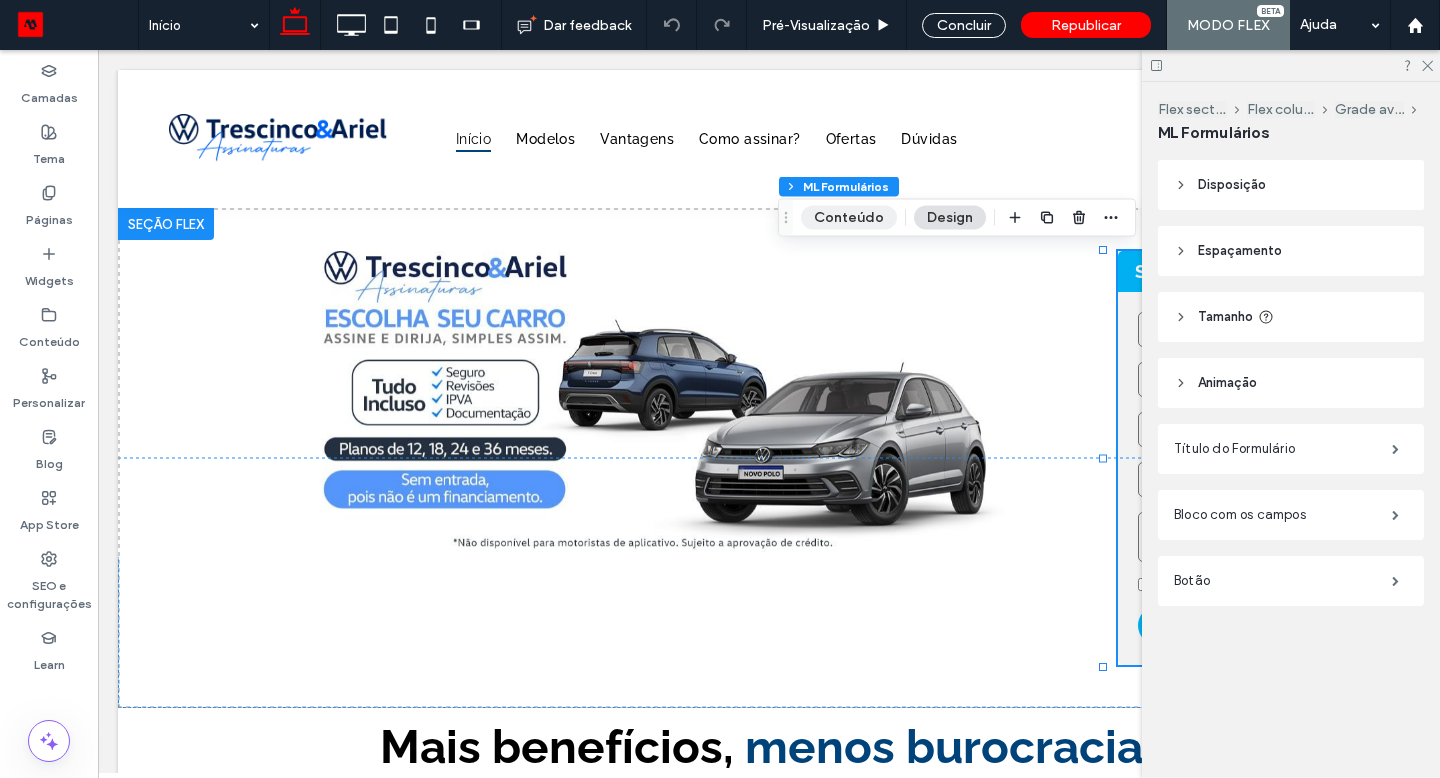
click at [855, 223] on button "Conteúdo" at bounding box center [849, 218] width 96 height 24
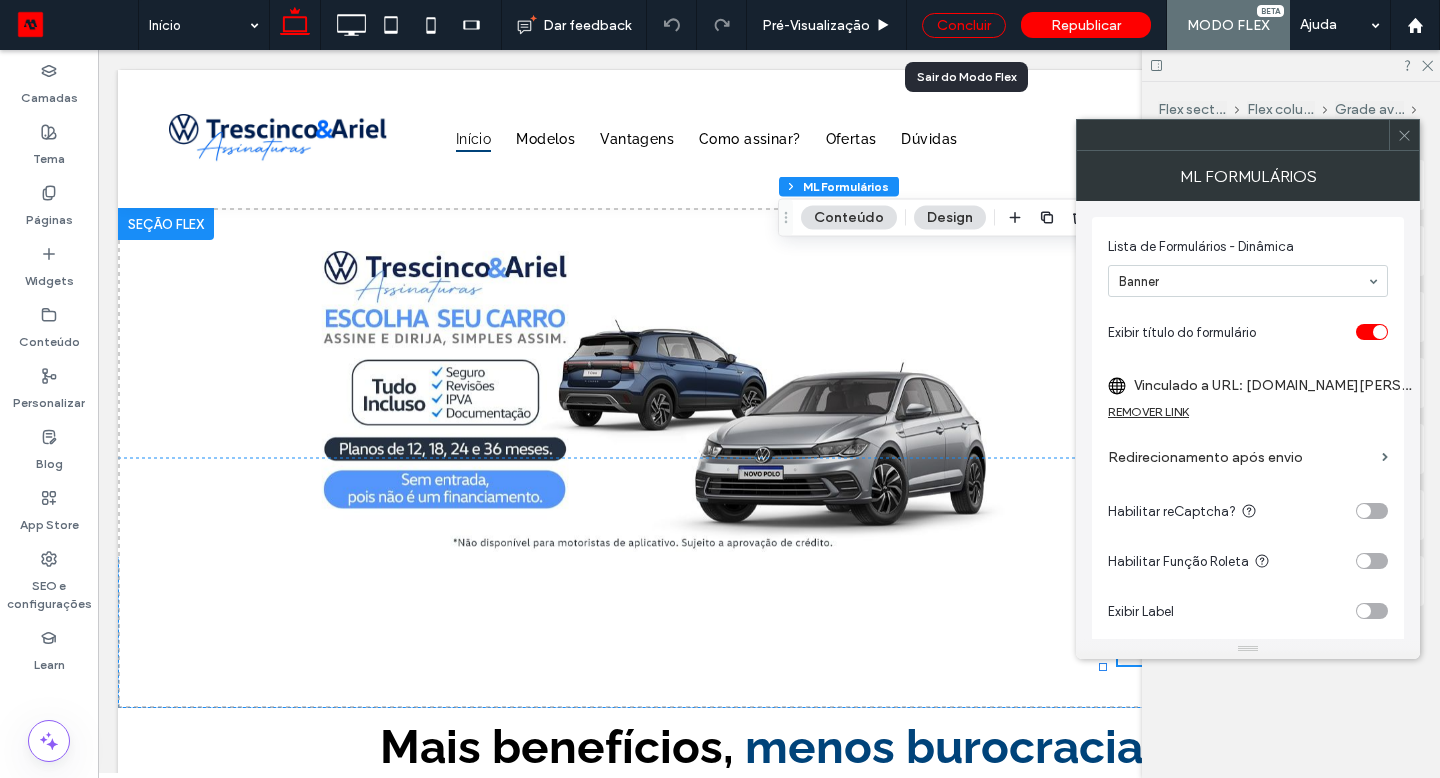
click at [934, 35] on div "Concluir" at bounding box center [964, 25] width 84 height 25
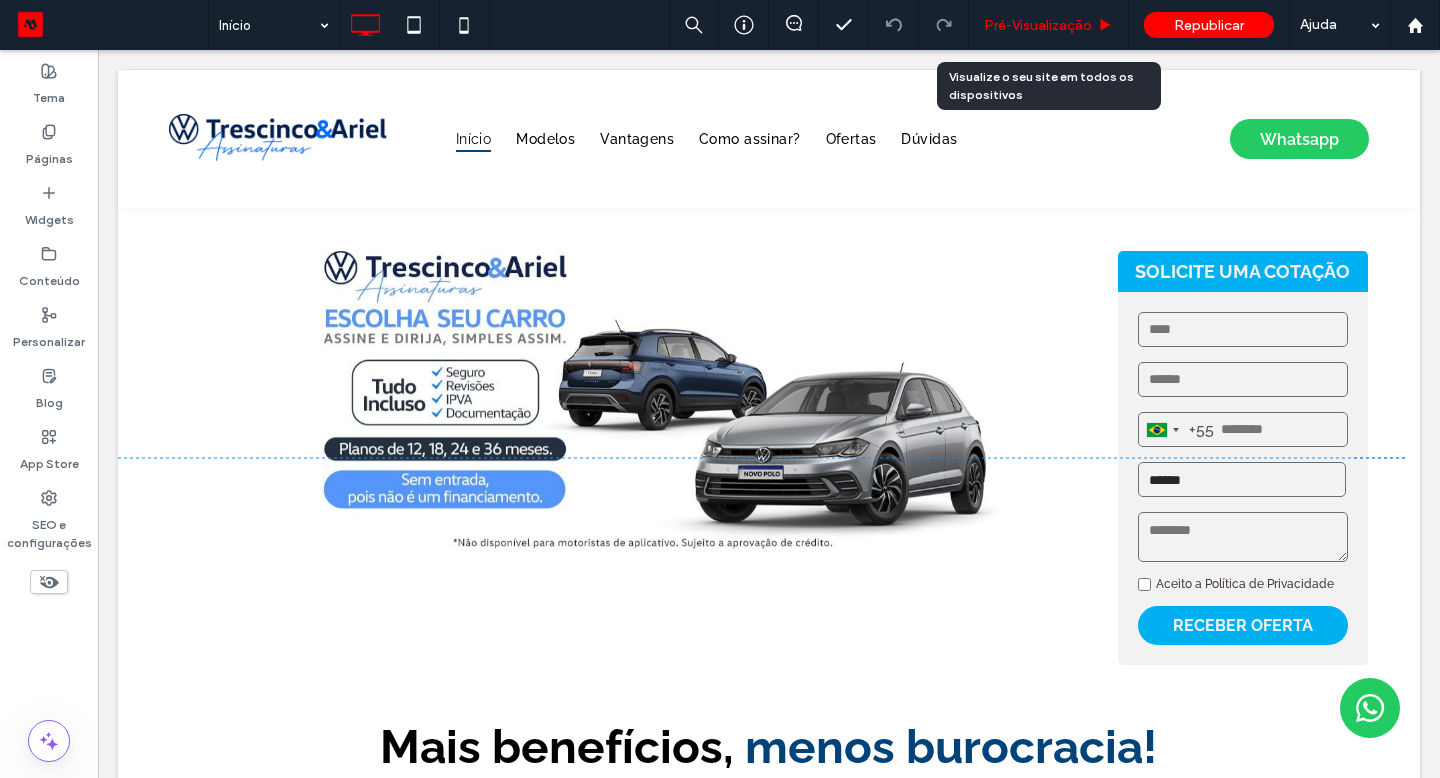
click at [989, 34] on div "Pré-Visualizaçāo" at bounding box center [1049, 25] width 160 height 50
click at [1018, 32] on span "Pré-Visualizaçāo" at bounding box center [1038, 25] width 108 height 17
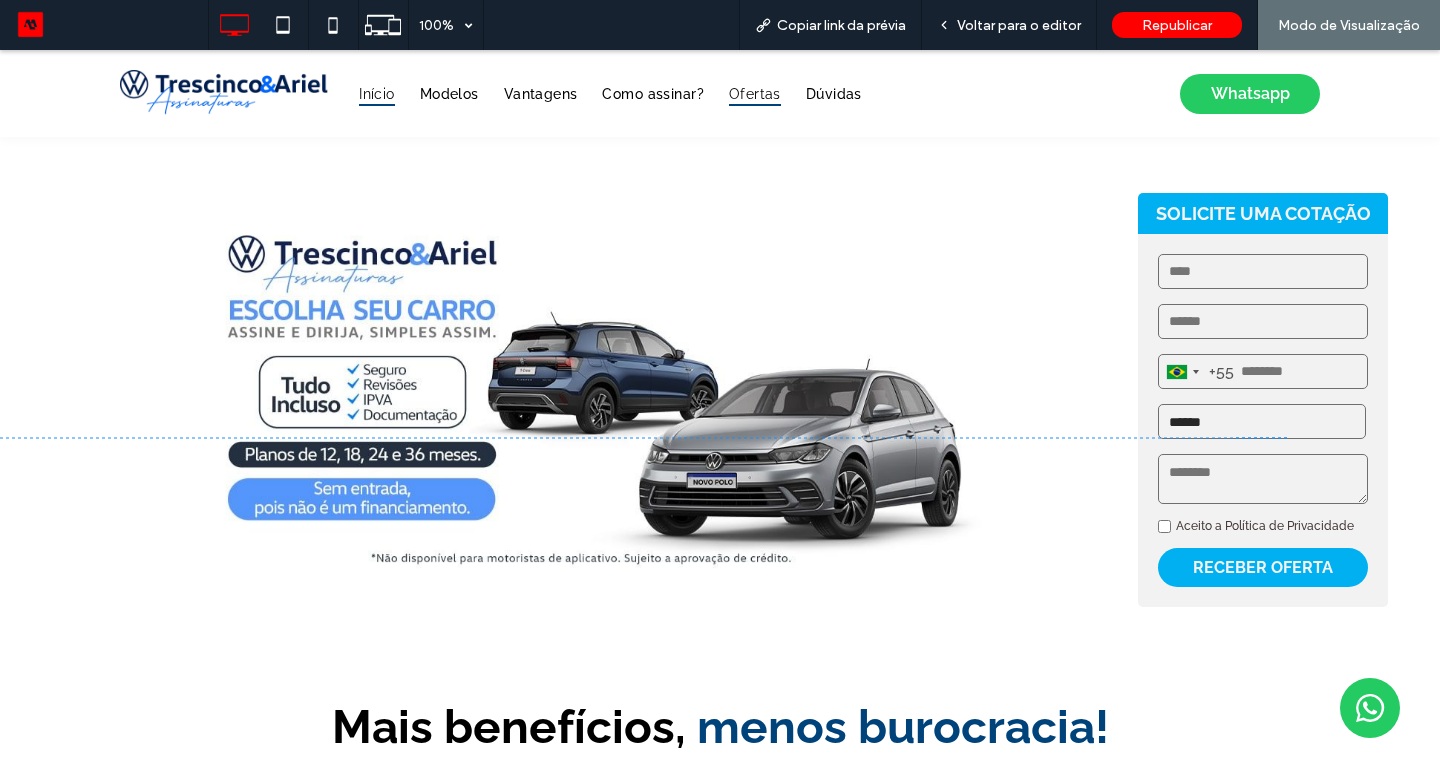
click at [742, 105] on div "Início Modelos Vantagens Como assinar? Ofertas Dúvidas" at bounding box center [608, 93] width 560 height 47
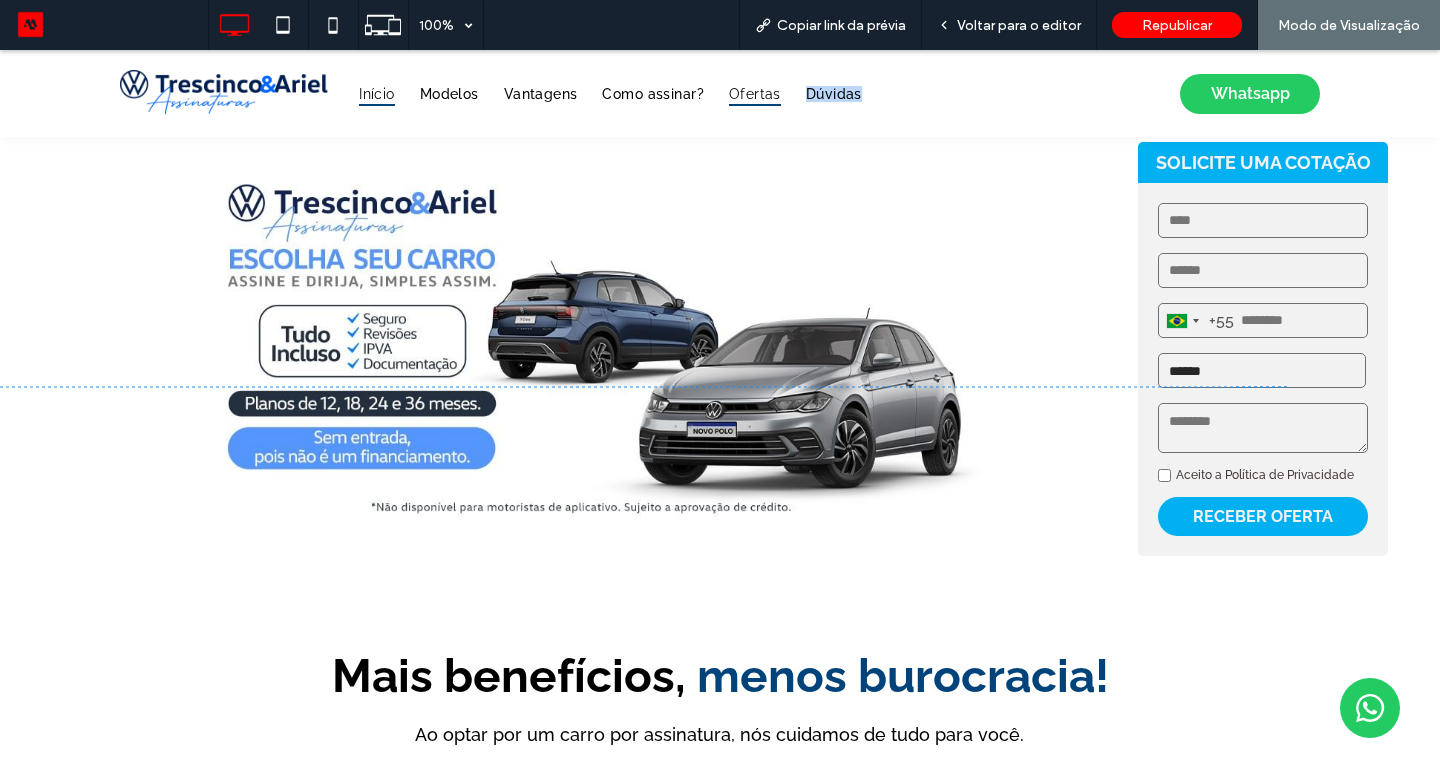
click at [743, 98] on span "Ofertas" at bounding box center [755, 94] width 52 height 26
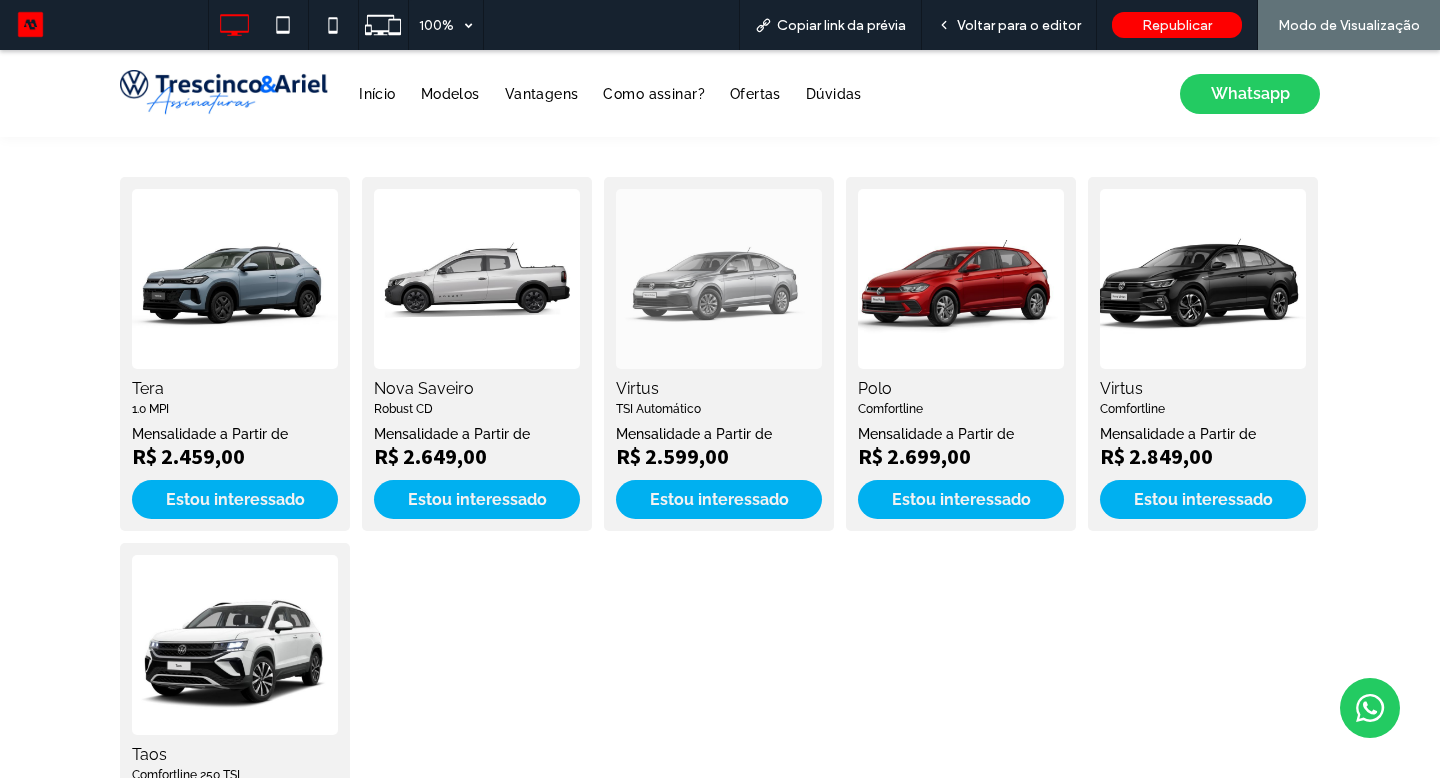
scroll to position [2130, 0]
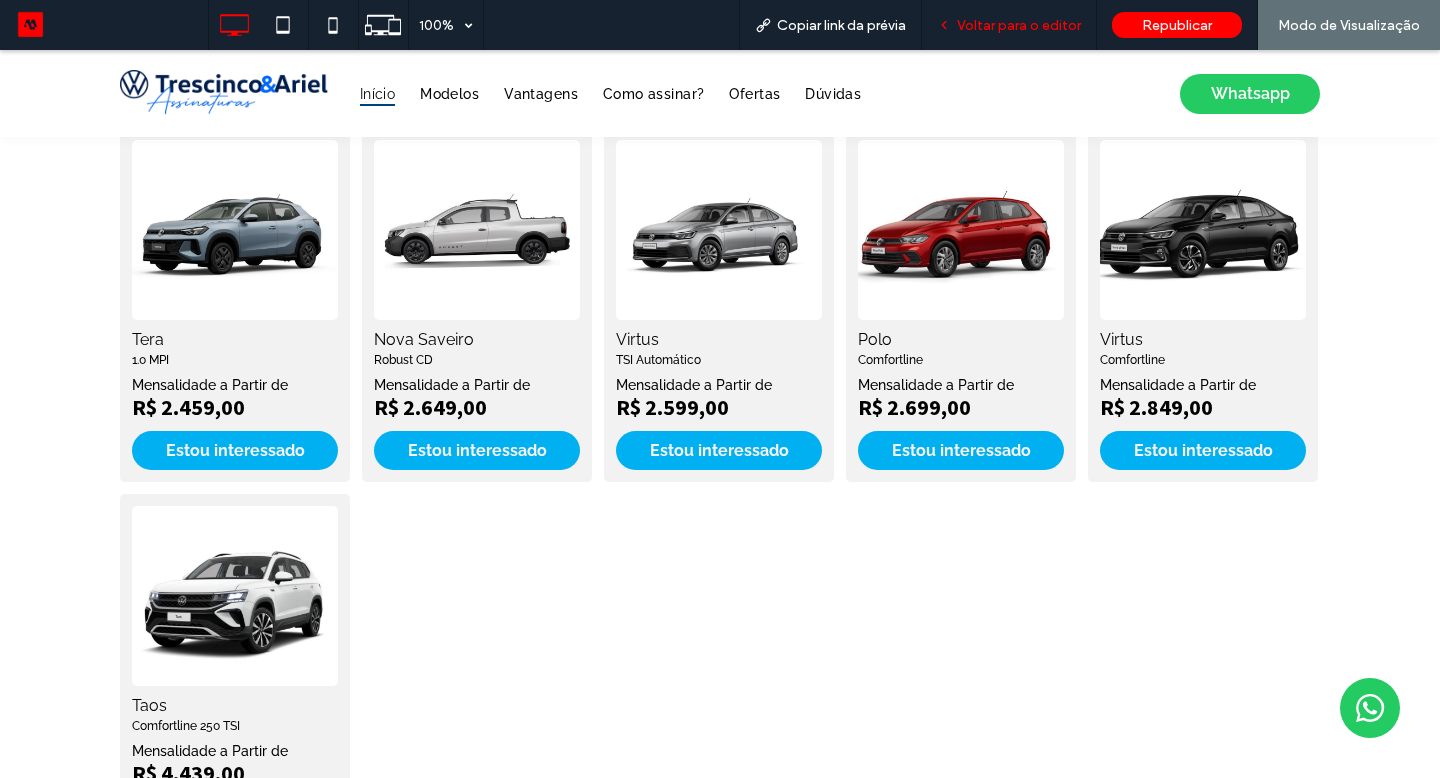
click at [985, 19] on span "Voltar para o editor" at bounding box center [1019, 25] width 124 height 17
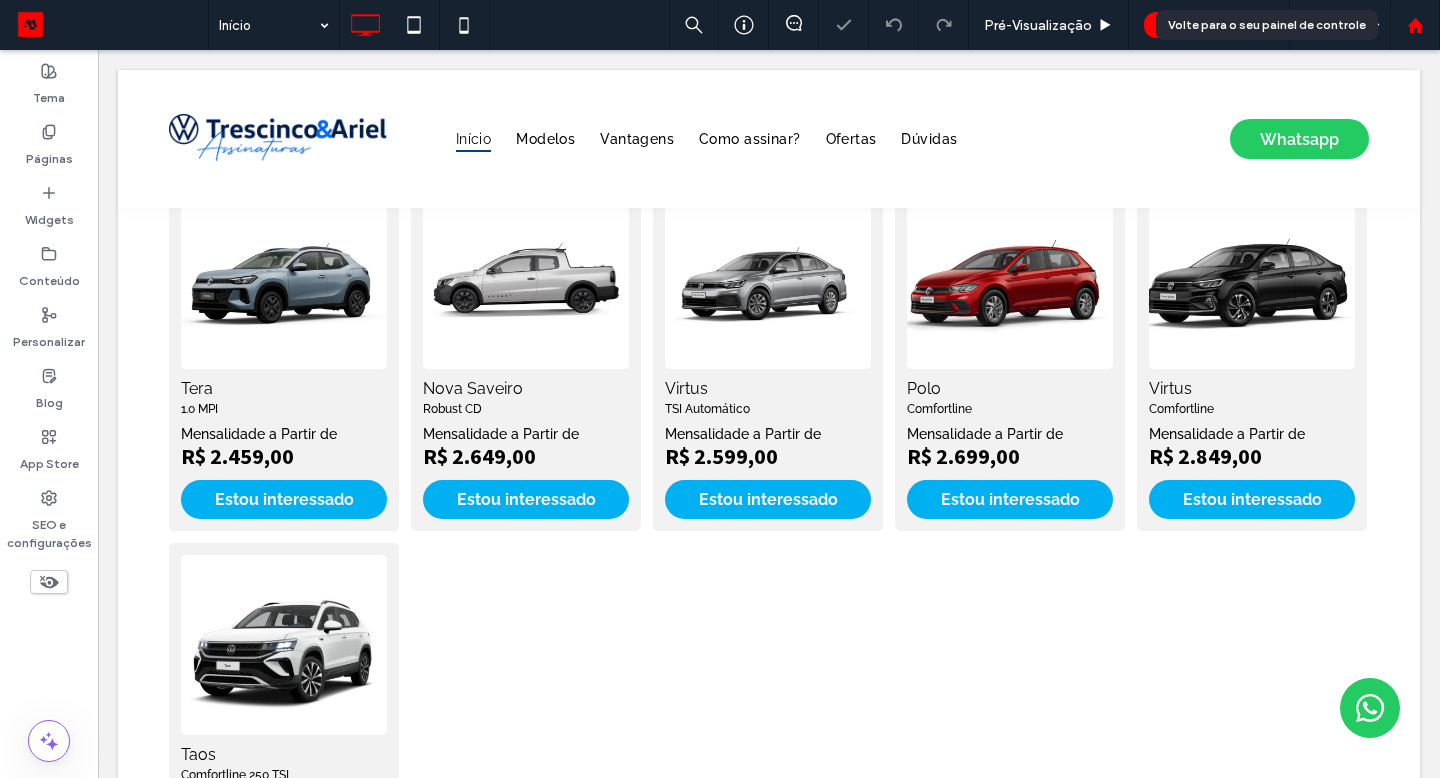
scroll to position [2178, 0]
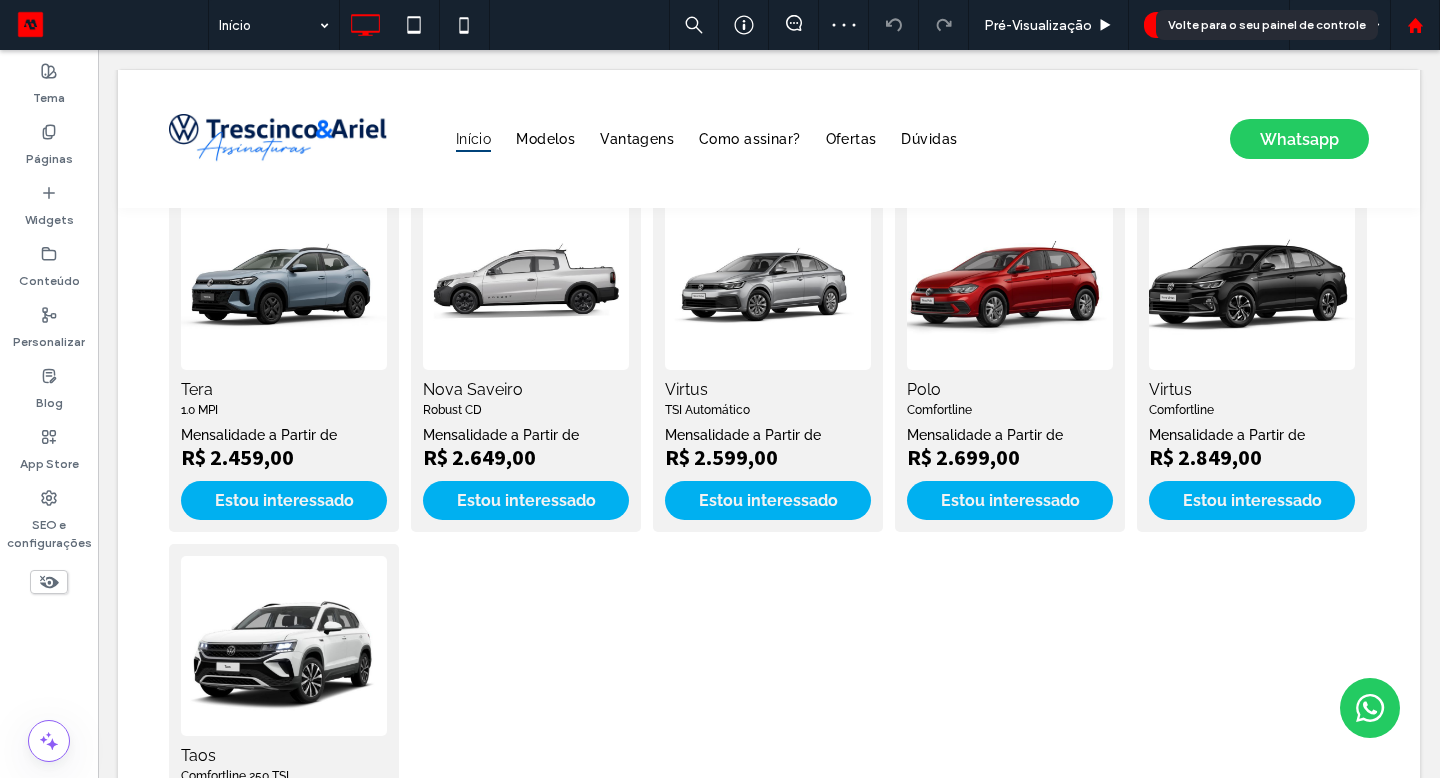
click at [1412, 27] on use at bounding box center [1414, 24] width 15 height 15
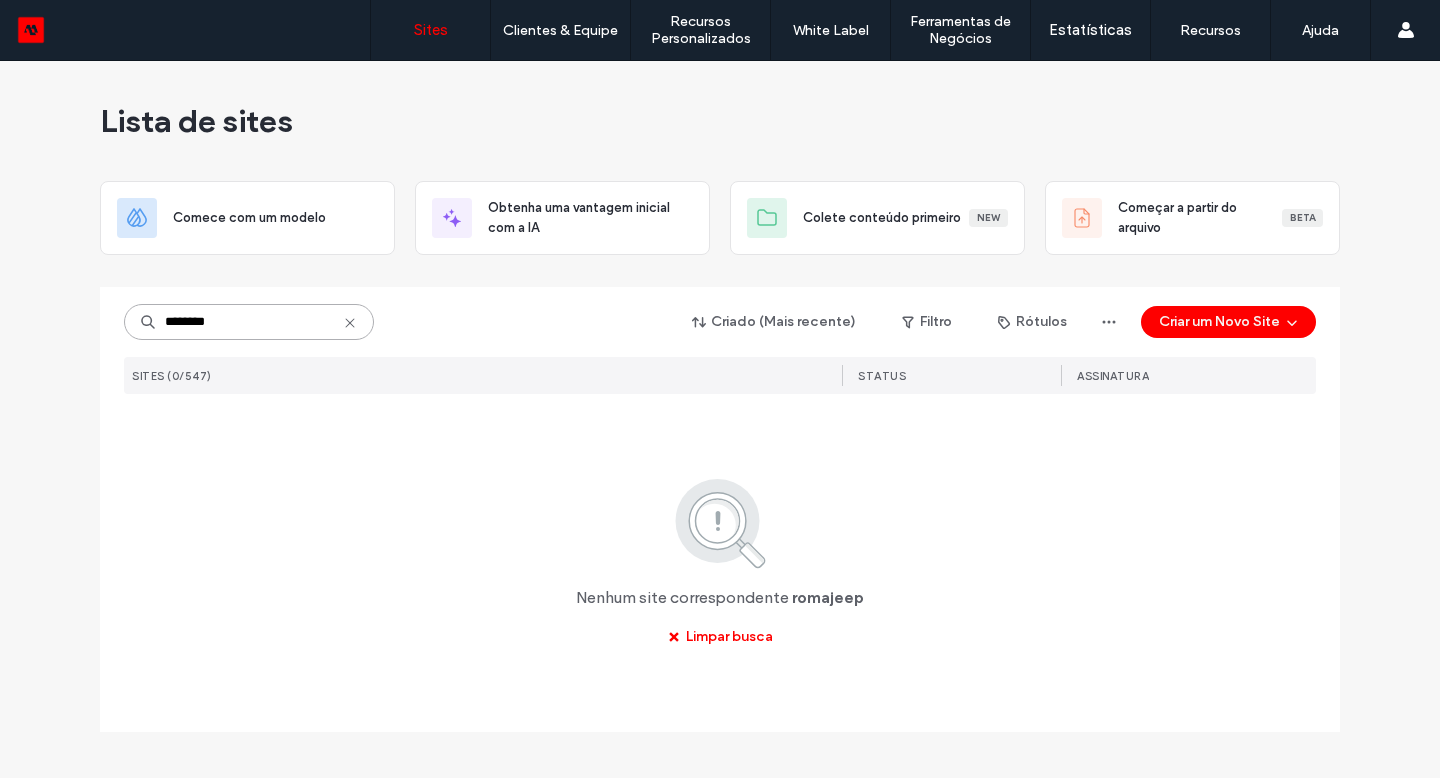
drag, startPoint x: 196, startPoint y: 319, endPoint x: 246, endPoint y: 319, distance: 50.0
click at [241, 318] on input "********" at bounding box center [249, 322] width 250 height 36
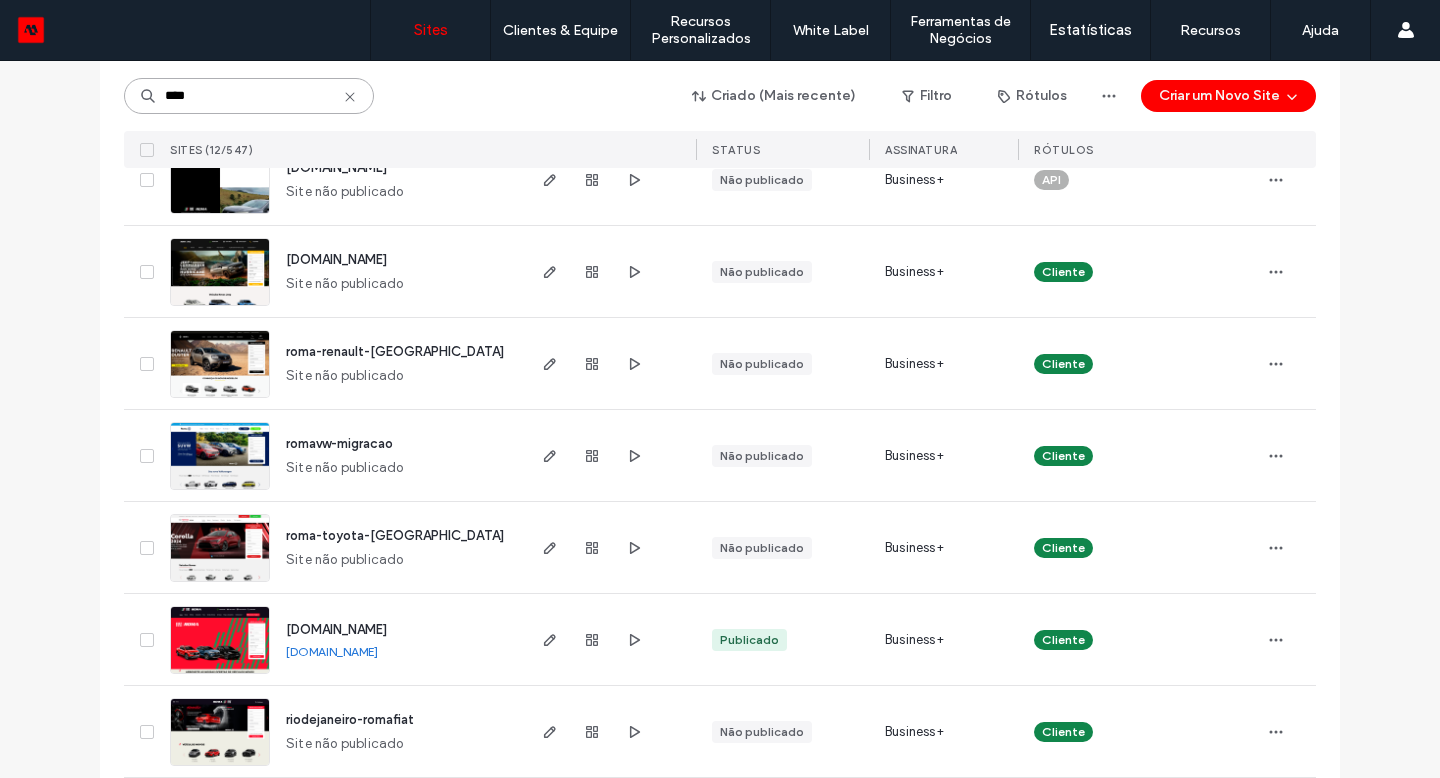
scroll to position [587, 0]
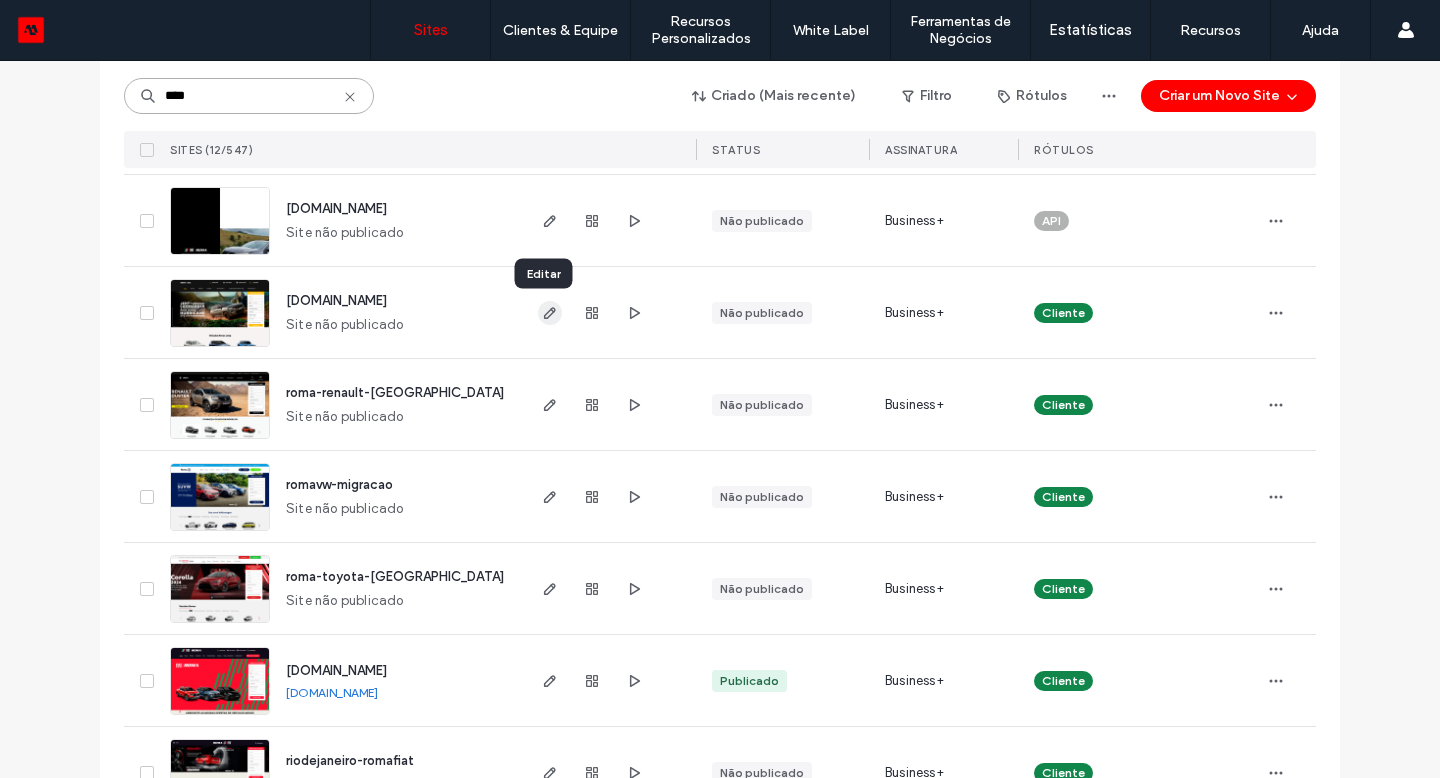
type input "****"
click at [542, 308] on icon "button" at bounding box center [550, 313] width 16 height 16
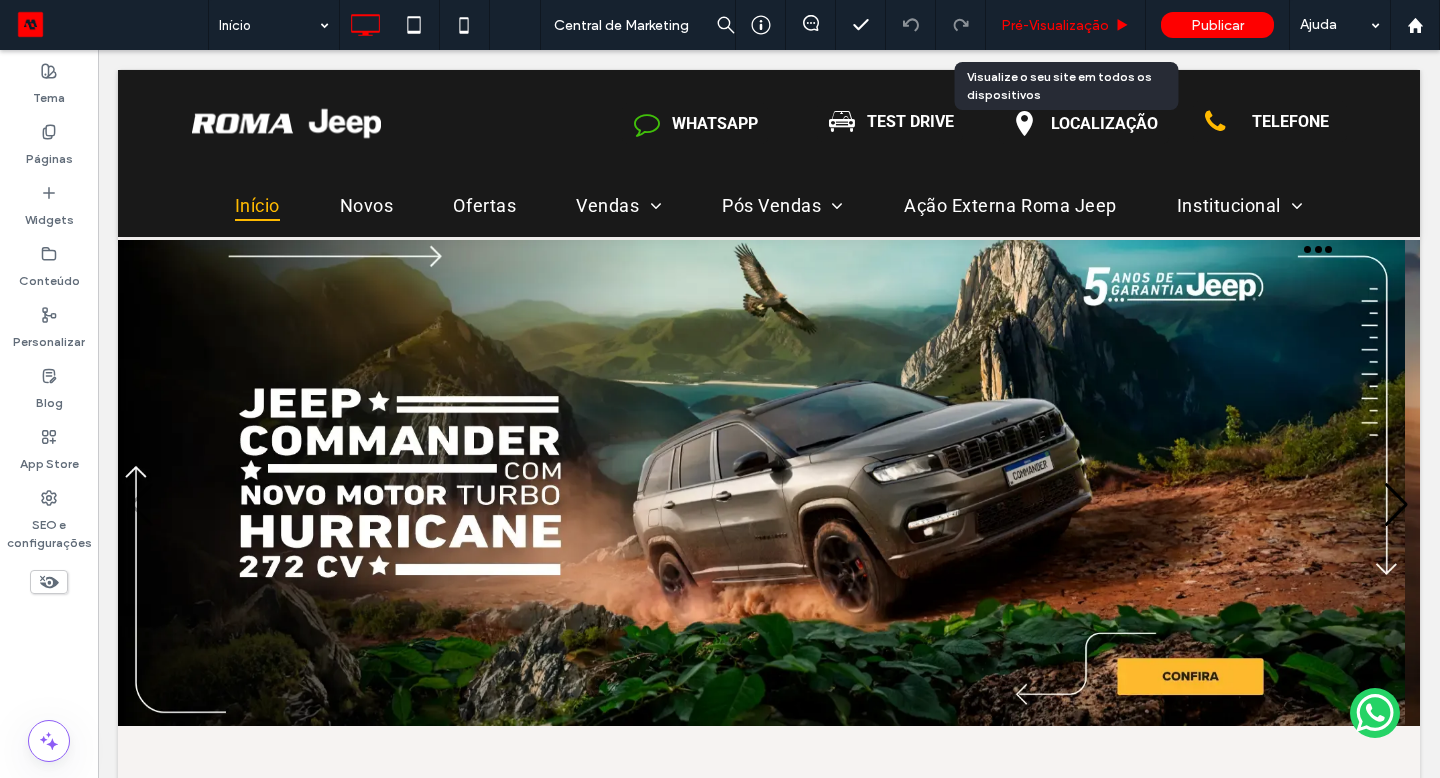
click at [1094, 23] on span "Pré-Visualizaçāo" at bounding box center [1055, 25] width 108 height 17
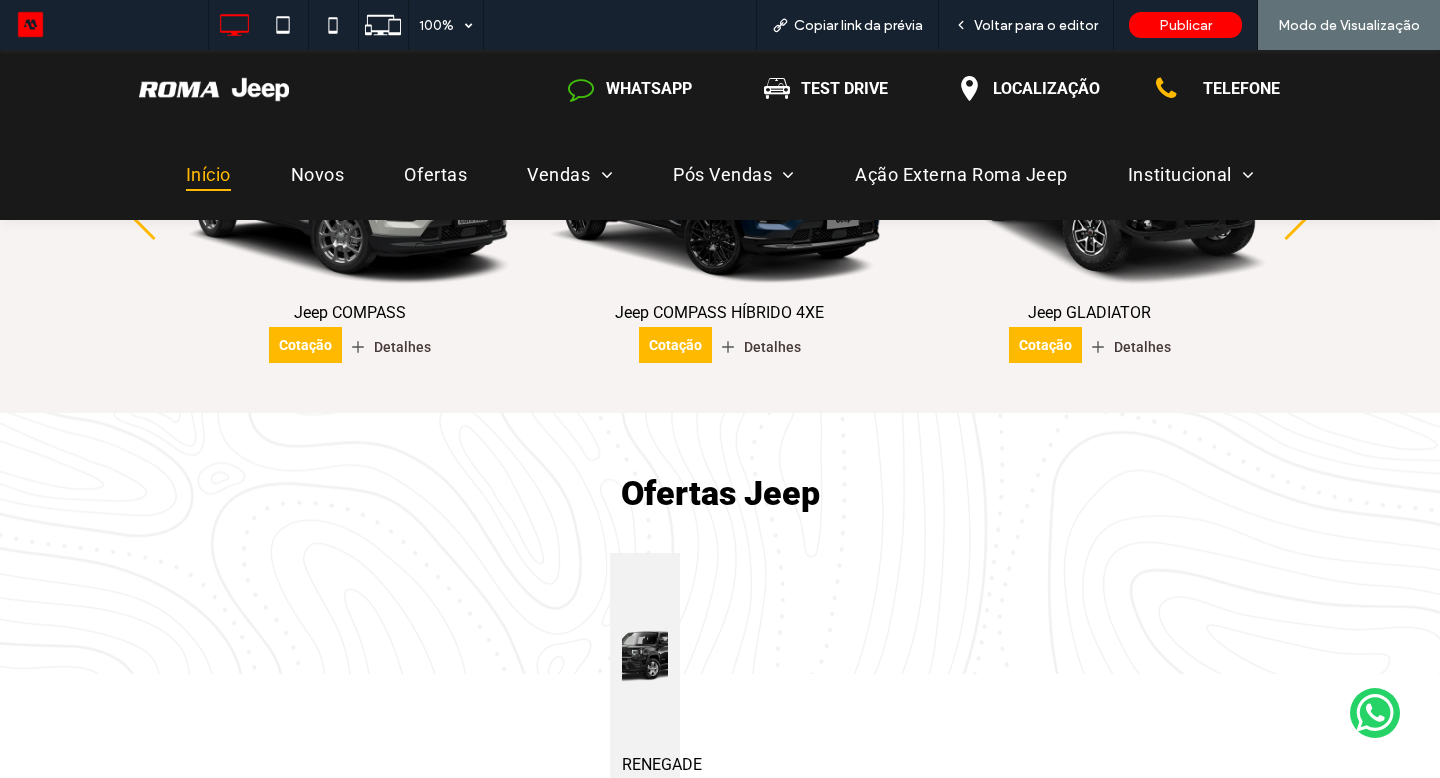
scroll to position [1261, 0]
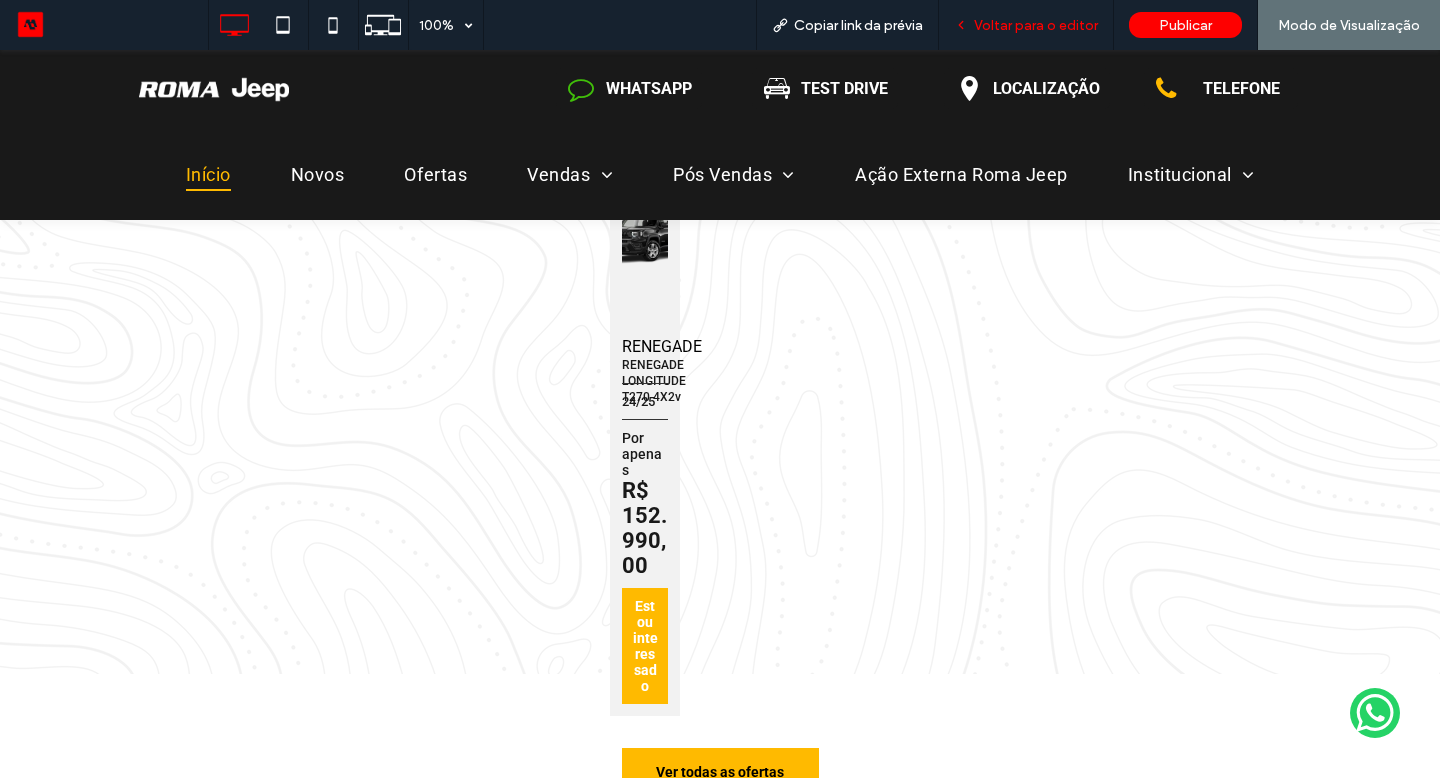
click at [1066, 32] on span "Voltar para o editor" at bounding box center [1036, 25] width 124 height 17
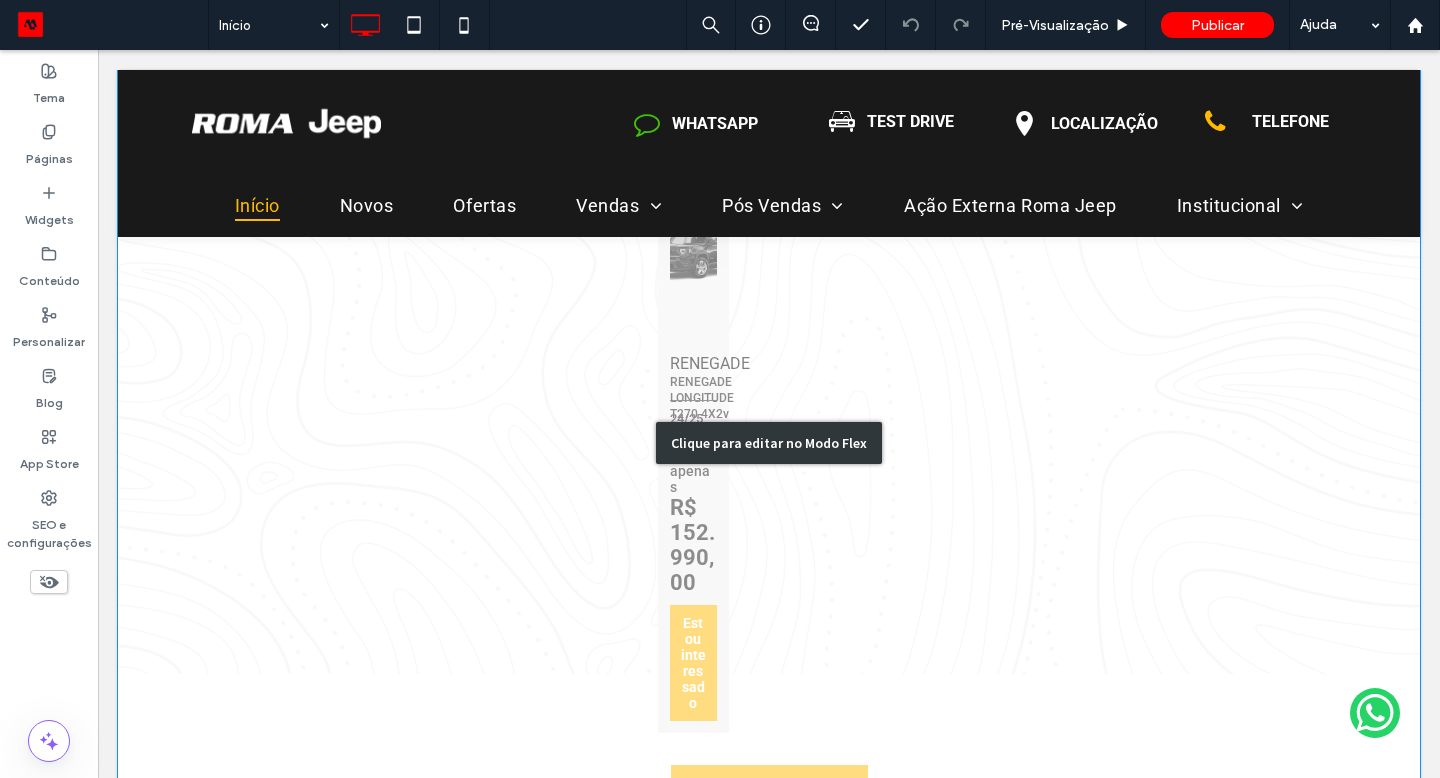
click at [662, 553] on div "Clique para editar no Modo Flex" at bounding box center [769, 442] width 1302 height 861
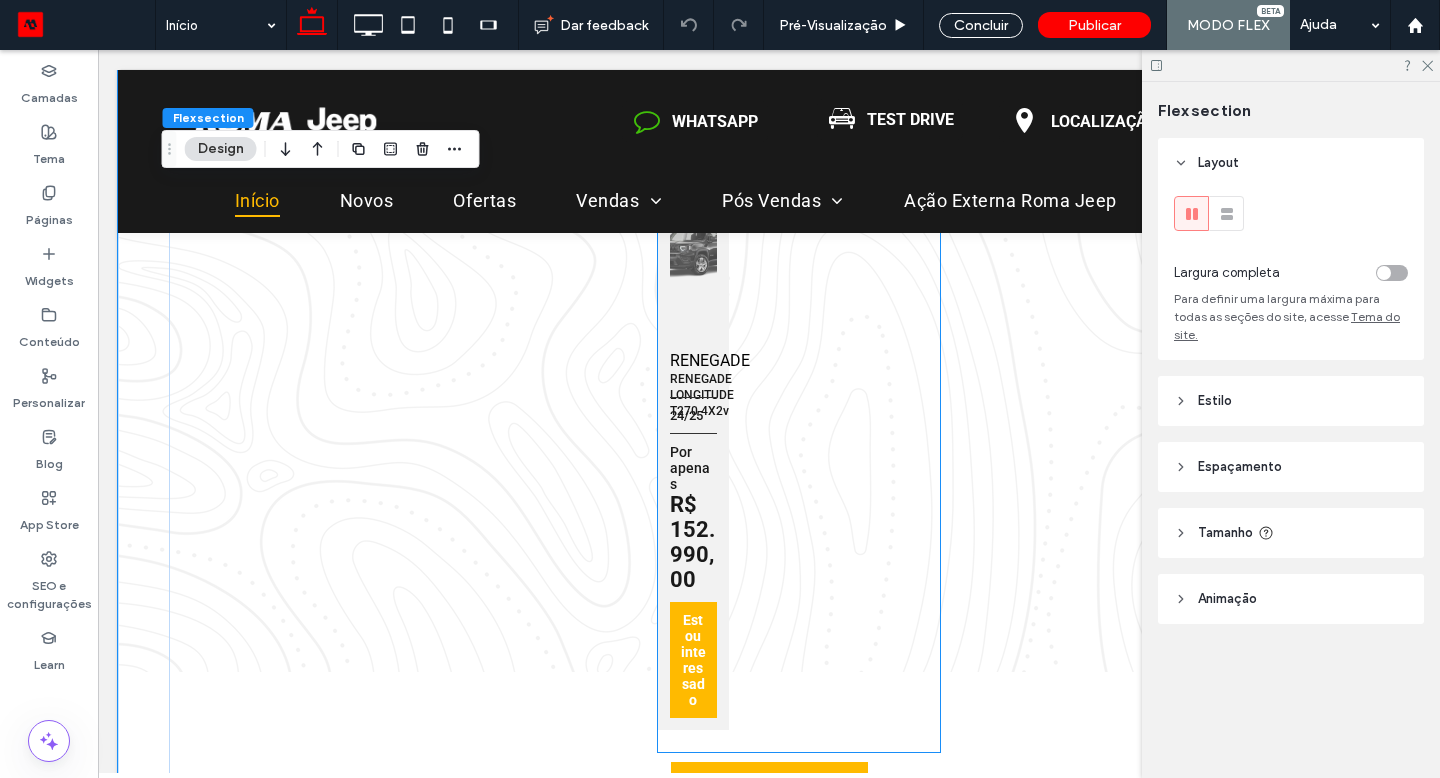
scroll to position [1258, 0]
click at [670, 542] on strong "R$ 152.990,00" at bounding box center [693, 545] width 47 height 100
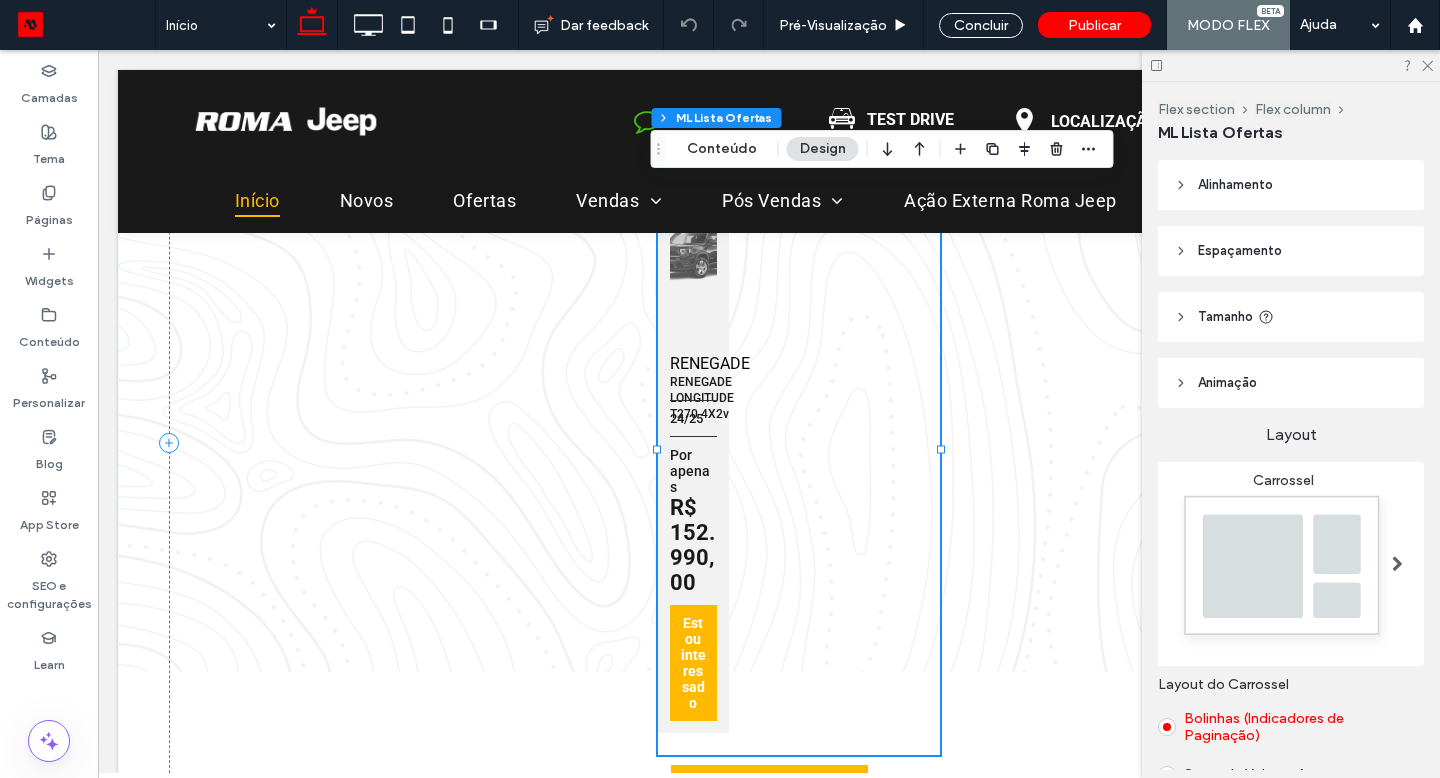
click at [684, 533] on strong "R$ 152.990,00" at bounding box center [693, 545] width 47 height 100
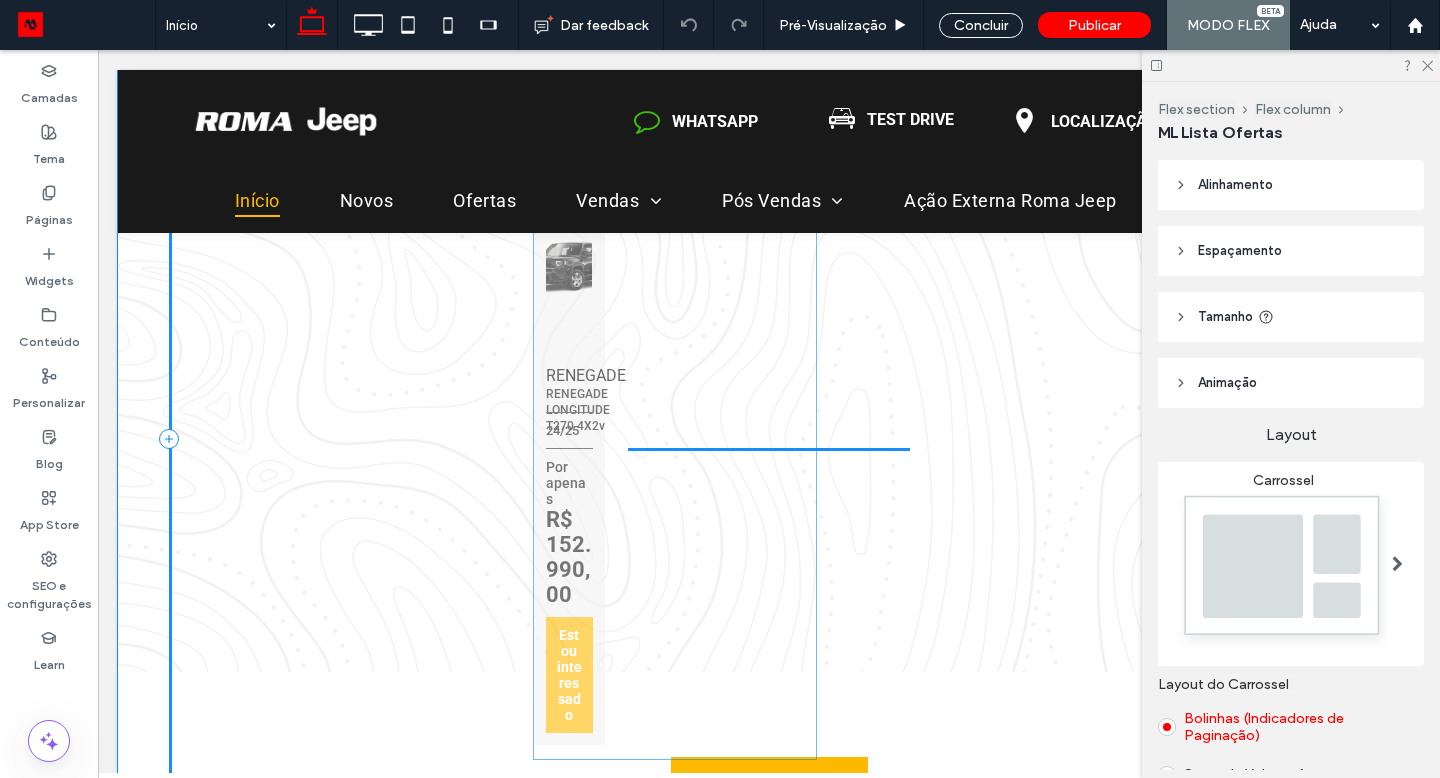
drag, startPoint x: 927, startPoint y: 450, endPoint x: 820, endPoint y: 454, distance: 107.1
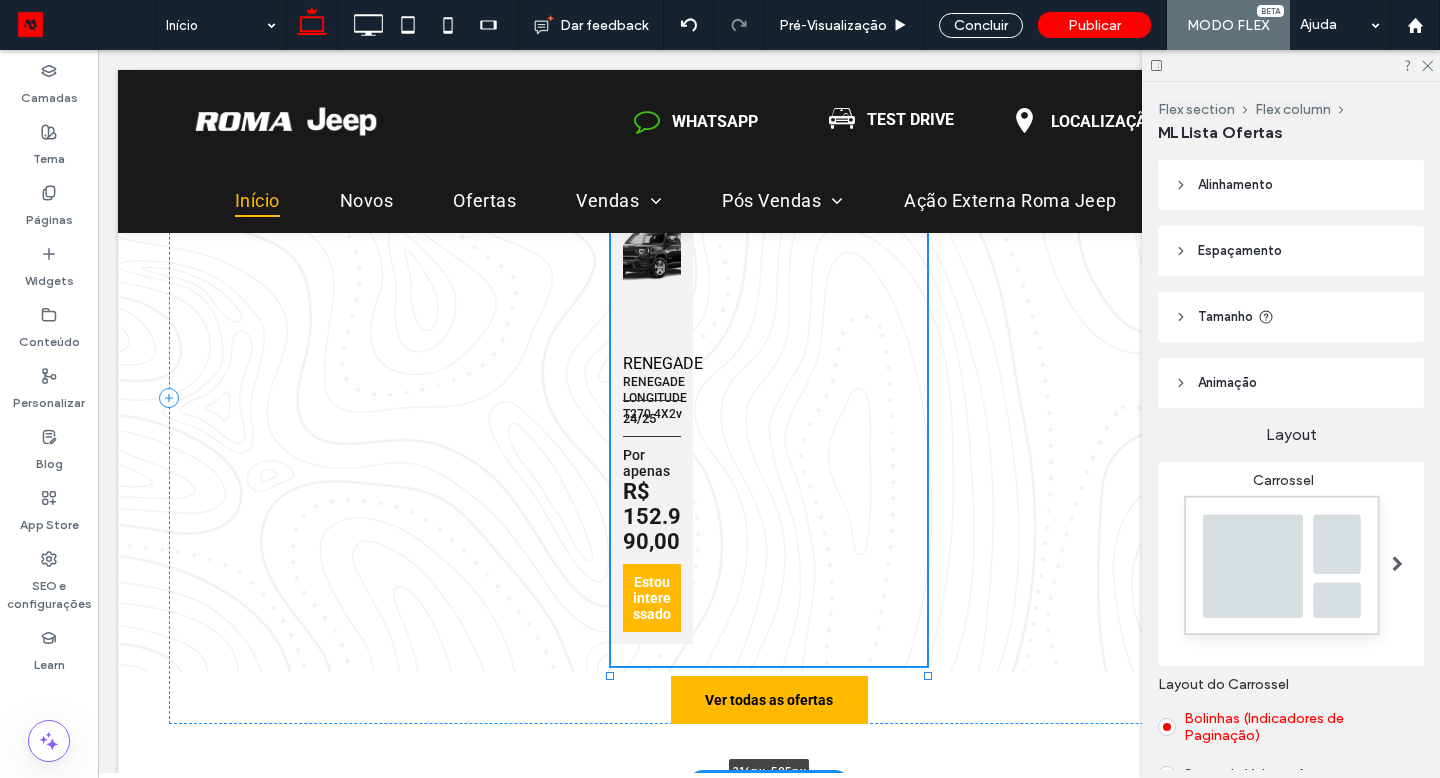
drag, startPoint x: 901, startPoint y: 455, endPoint x: 918, endPoint y: 440, distance: 22.7
click at [918, 440] on div "Ofertas Jeep RENEGADE RENEGADE LONGITUDE T270 4X2v 24/25 Por apenas R$ 152.990,…" at bounding box center [769, 398] width 1200 height 772
type input "***"
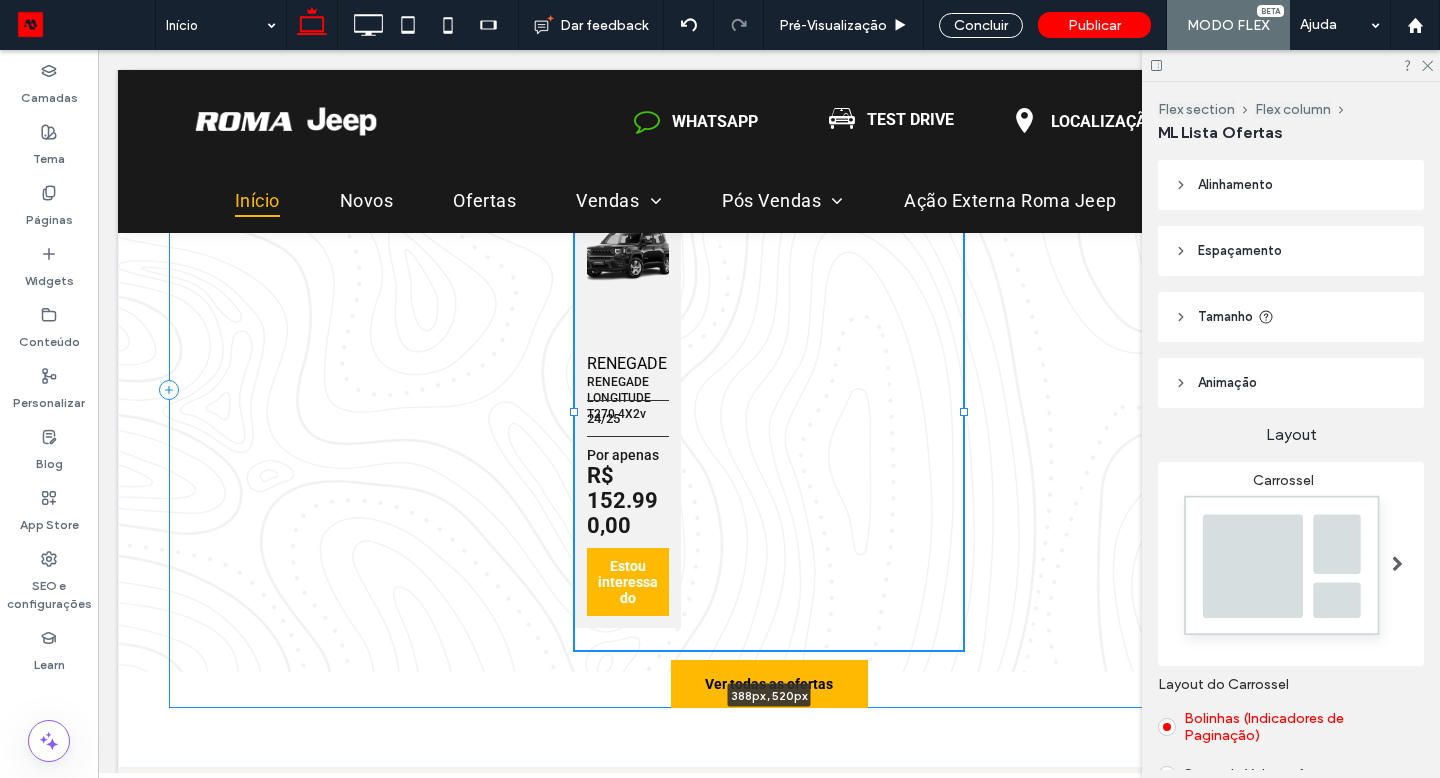
drag, startPoint x: 918, startPoint y: 417, endPoint x: 972, endPoint y: 410, distance: 54.4
click at [972, 410] on div "Ofertas Jeep RENEGADE RENEGADE LONGITUDE T270 4X2v 24/25 Por apenas R$ 152.990,…" at bounding box center [769, 390] width 1200 height 756
type input "***"
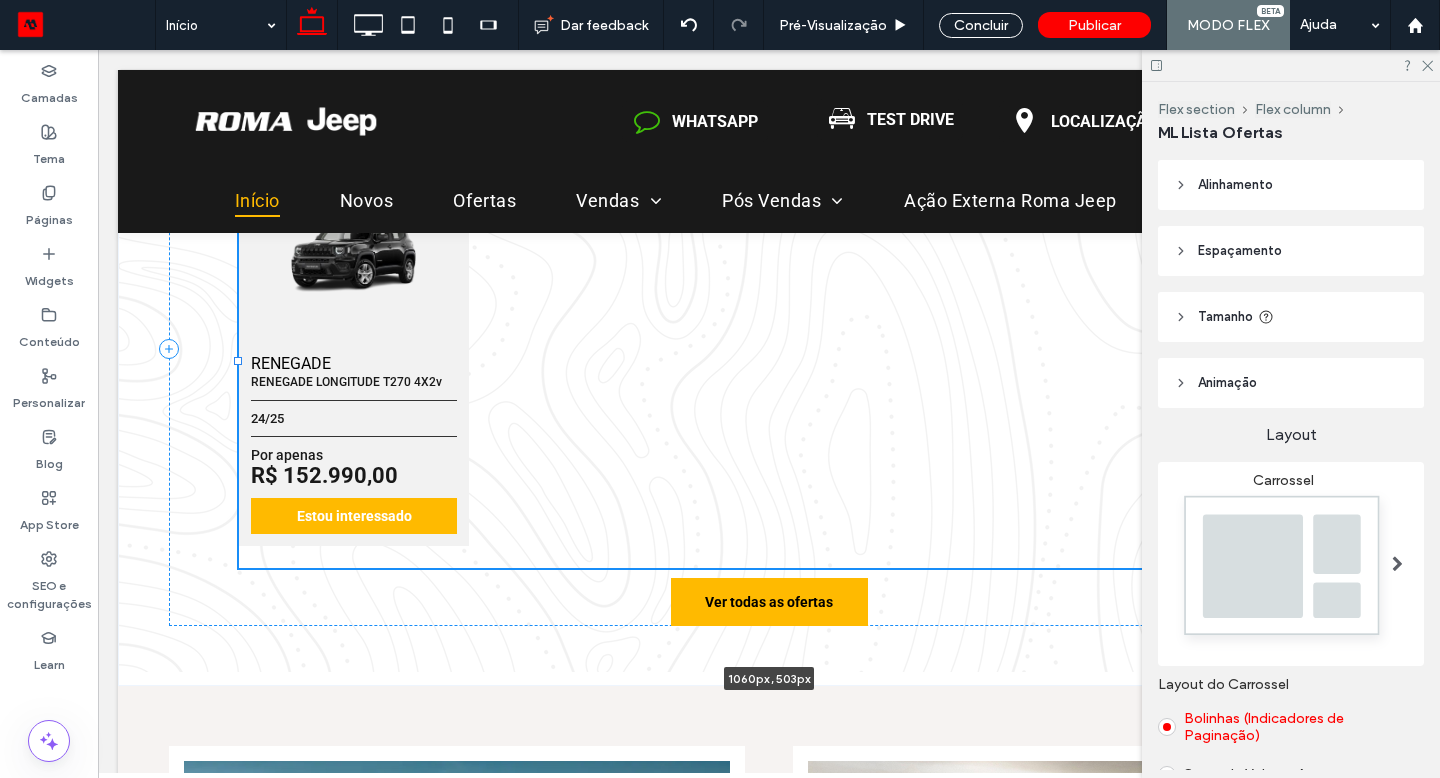
click at [240, 153] on div at bounding box center [239, 152] width 1 height 1
type input "****"
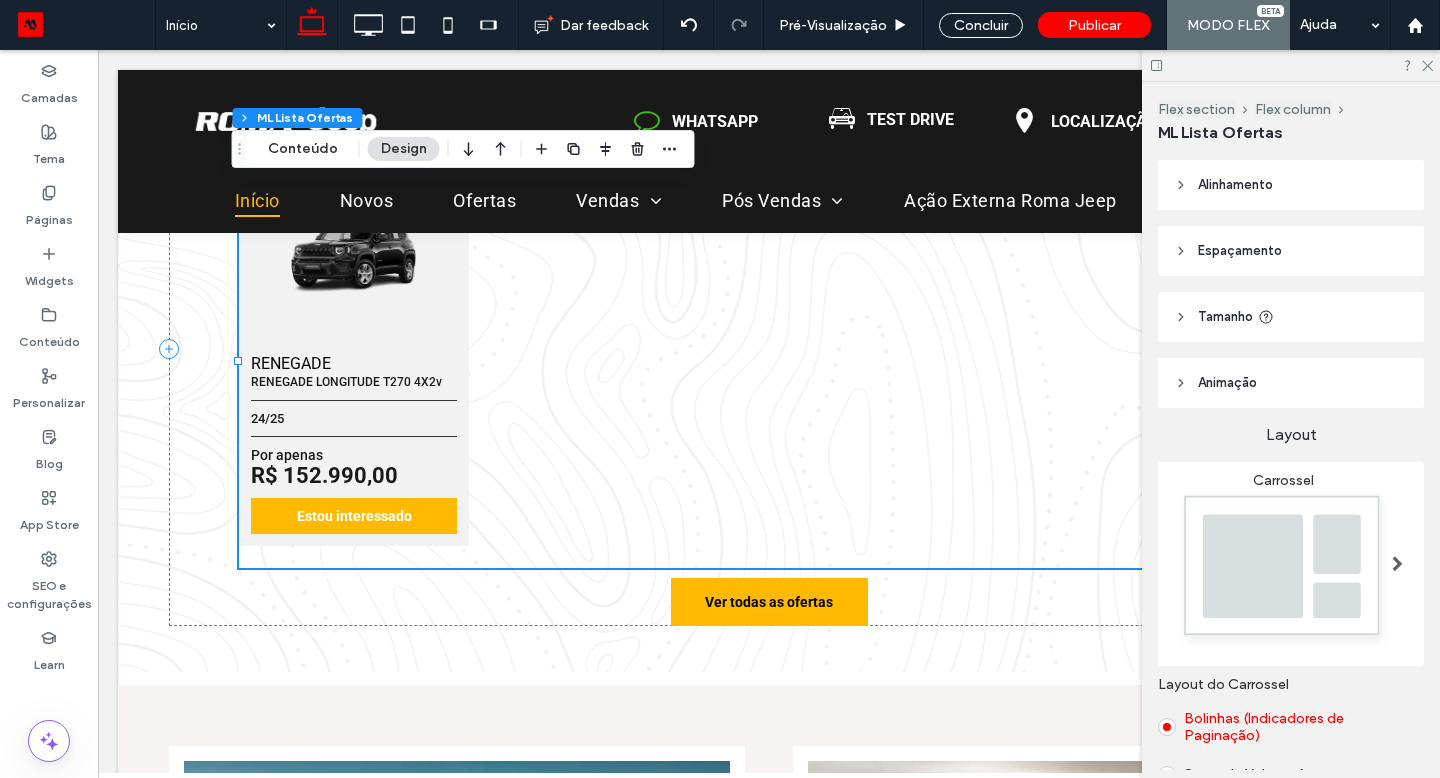
click at [1381, 340] on div "Alinhamento Espaçamento Acolchoamento (espaçamento interno) 0px 0% 0px 0% * px …" at bounding box center [1297, 465] width 279 height 610
click at [1215, 335] on header "Tamanho" at bounding box center [1291, 317] width 266 height 50
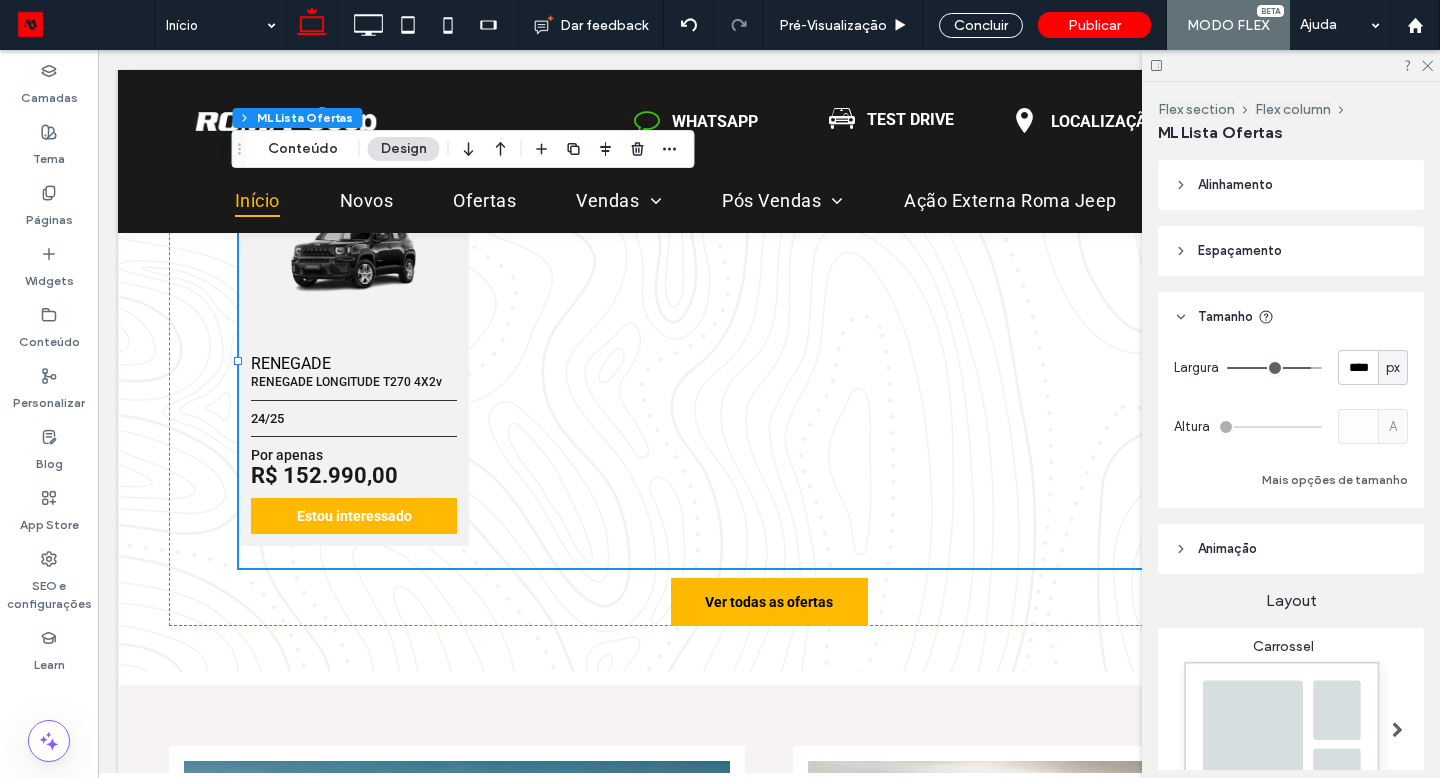
click at [1386, 364] on span "px" at bounding box center [1393, 368] width 14 height 20
click at [1385, 442] on span "%" at bounding box center [1382, 438] width 12 height 20
type input "**"
type input "****"
type input "**"
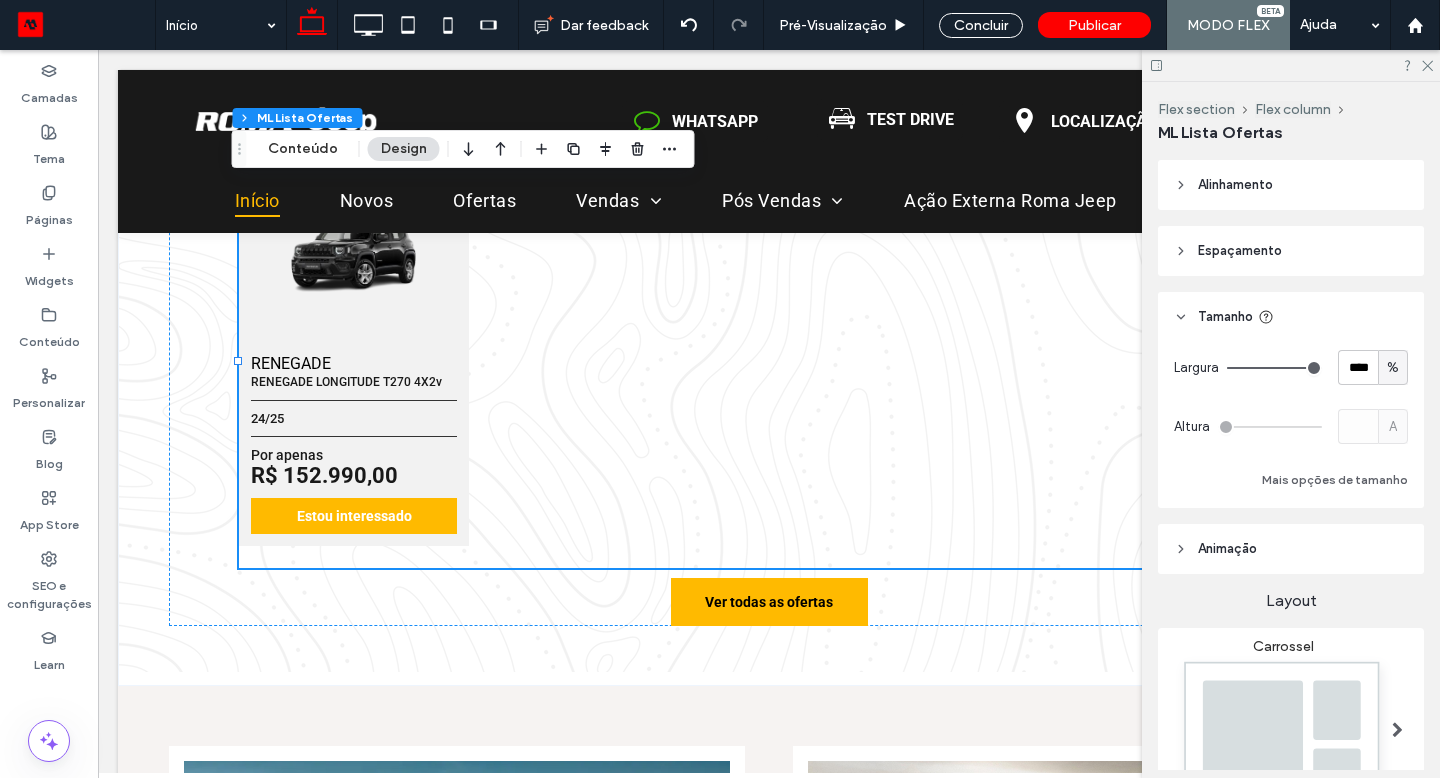
type input "**"
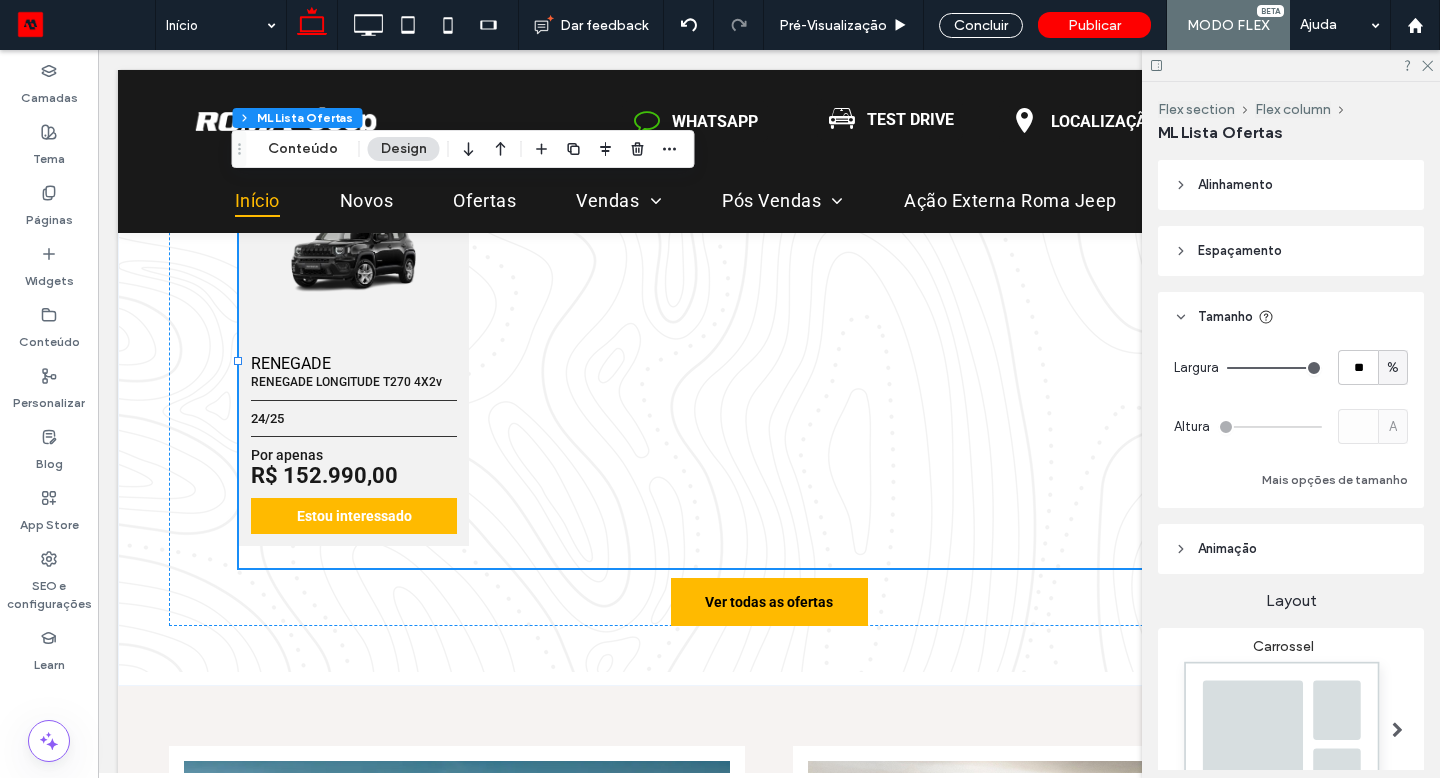
type input "***"
drag, startPoint x: 1299, startPoint y: 368, endPoint x: 1353, endPoint y: 360, distance: 54.6
type input "***"
click at [1322, 367] on input "range" at bounding box center [1274, 368] width 95 height 2
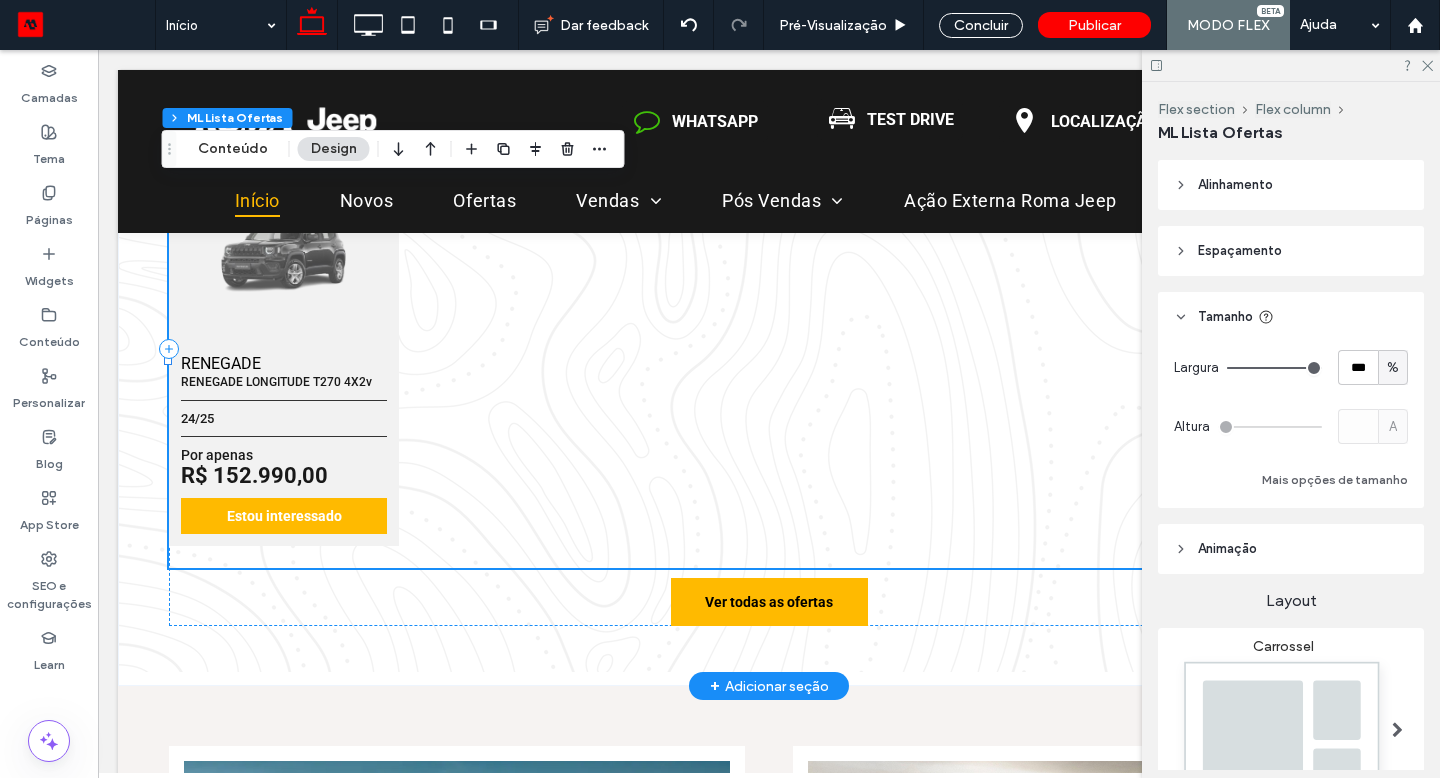
click at [256, 404] on div "24/25" at bounding box center [284, 418] width 206 height 37
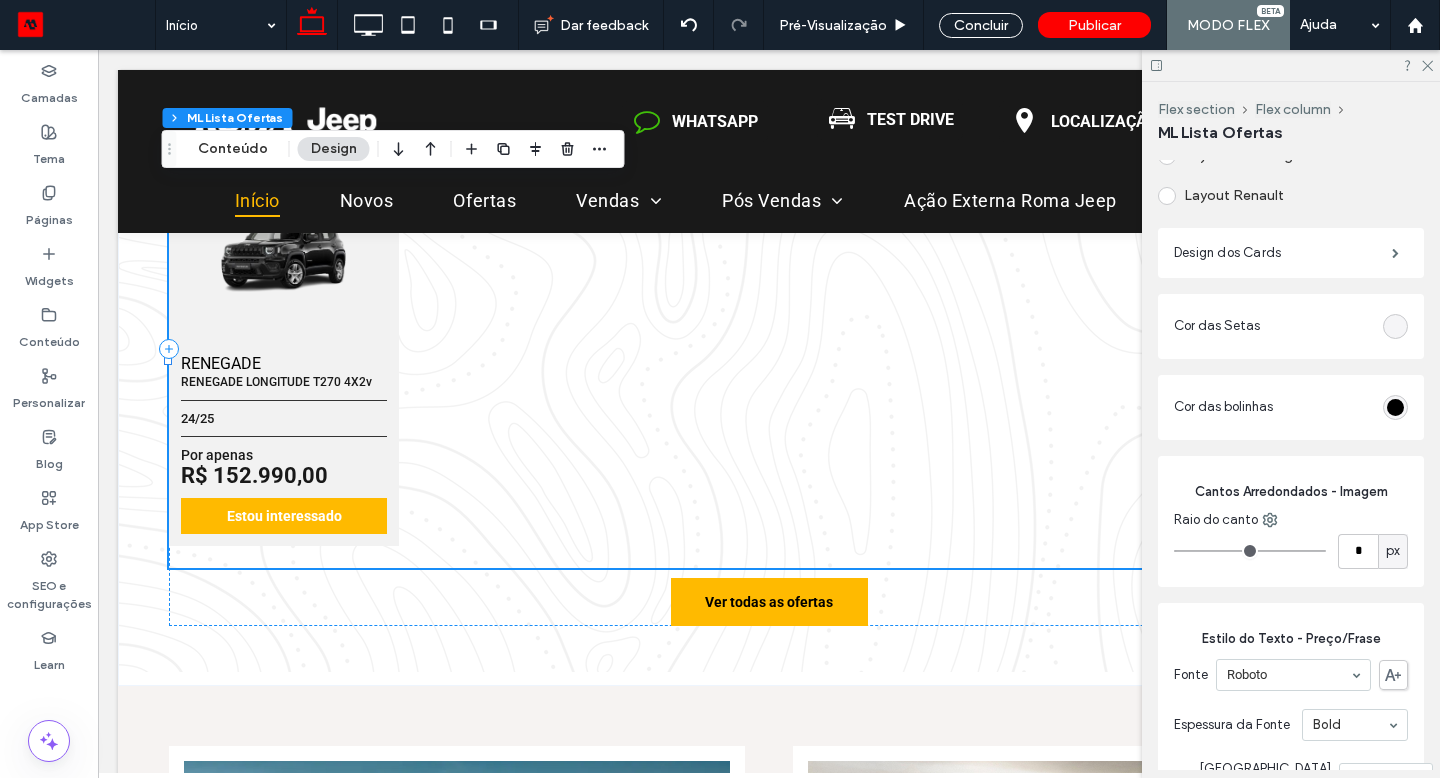
scroll to position [1274, 0]
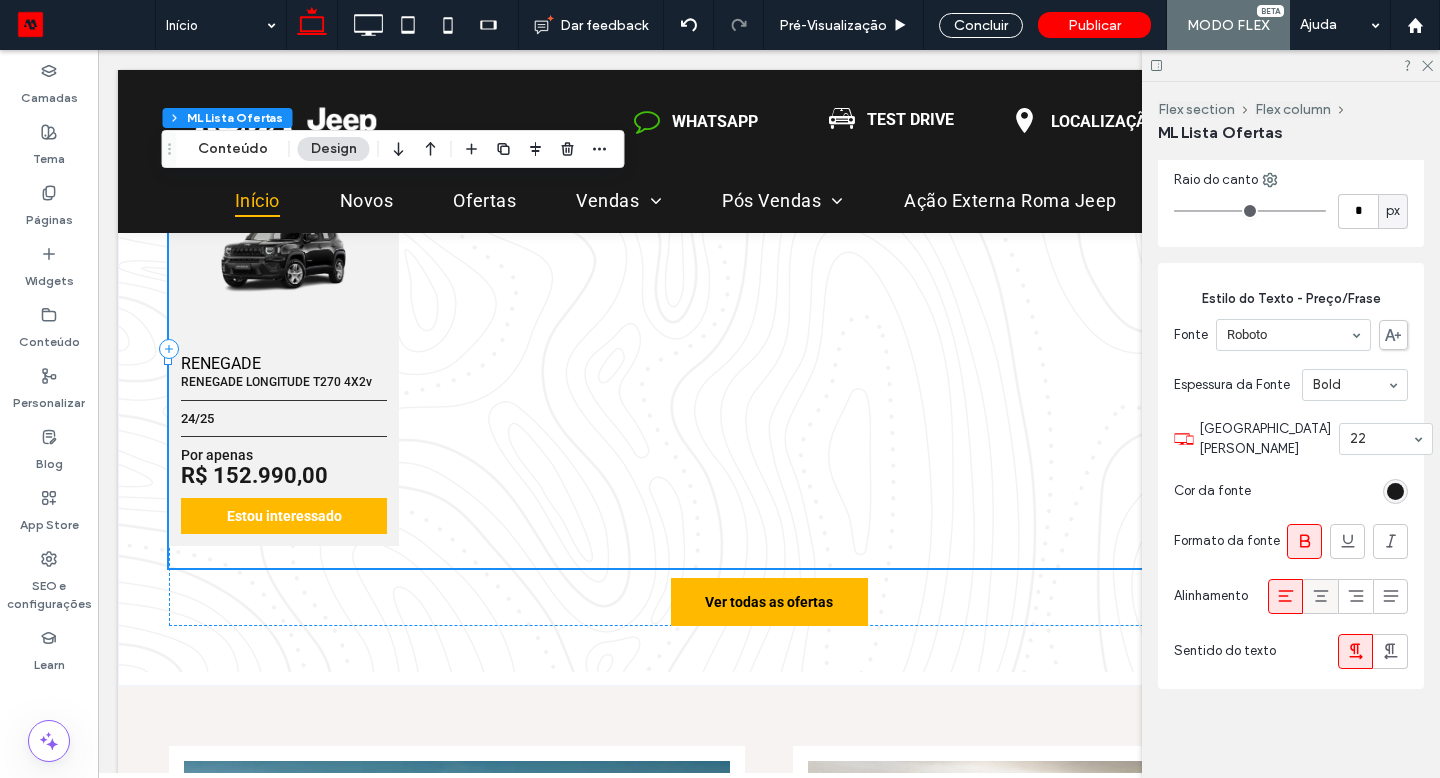
click at [1320, 591] on div at bounding box center [1320, 596] width 33 height 33
click at [1276, 588] on icon at bounding box center [1286, 596] width 20 height 20
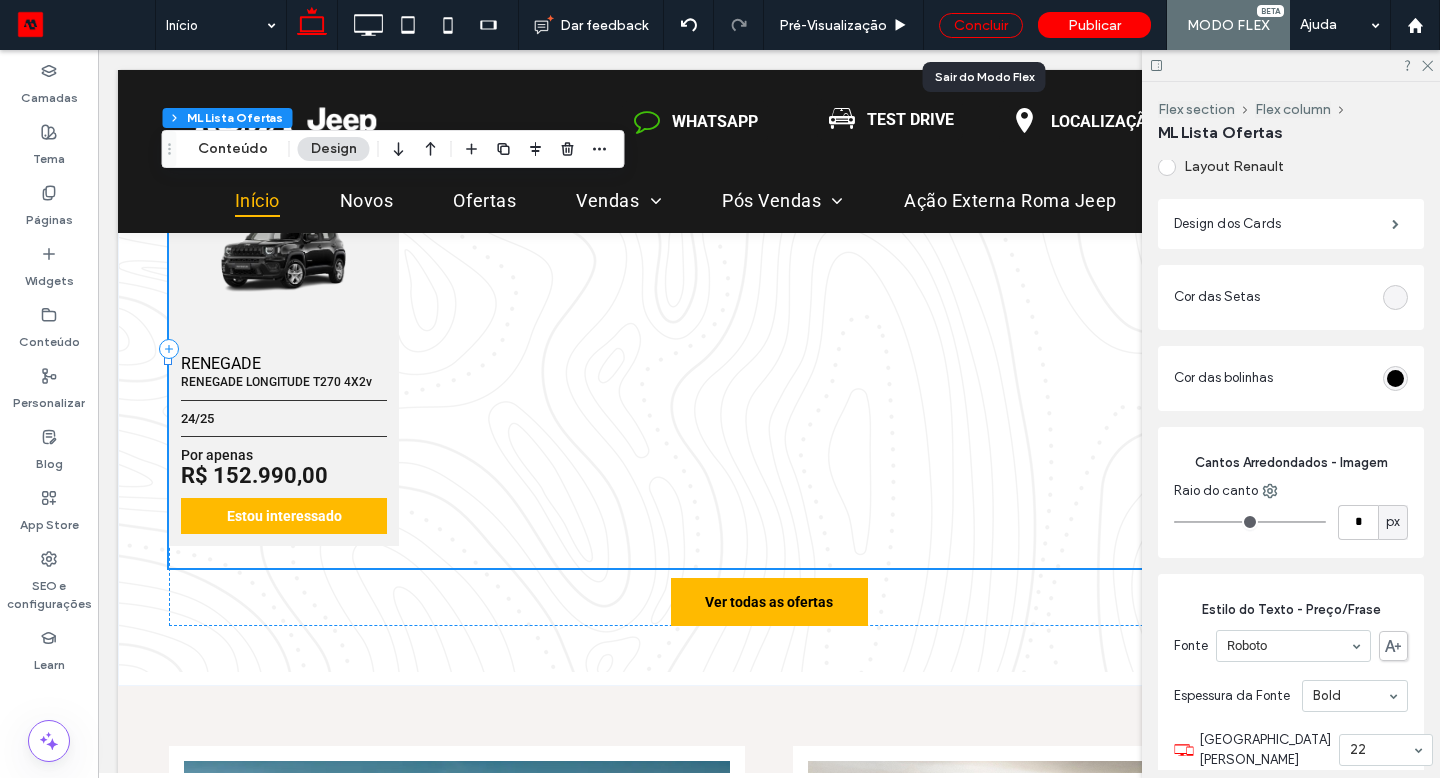
click at [975, 26] on div "Concluir" at bounding box center [981, 25] width 84 height 25
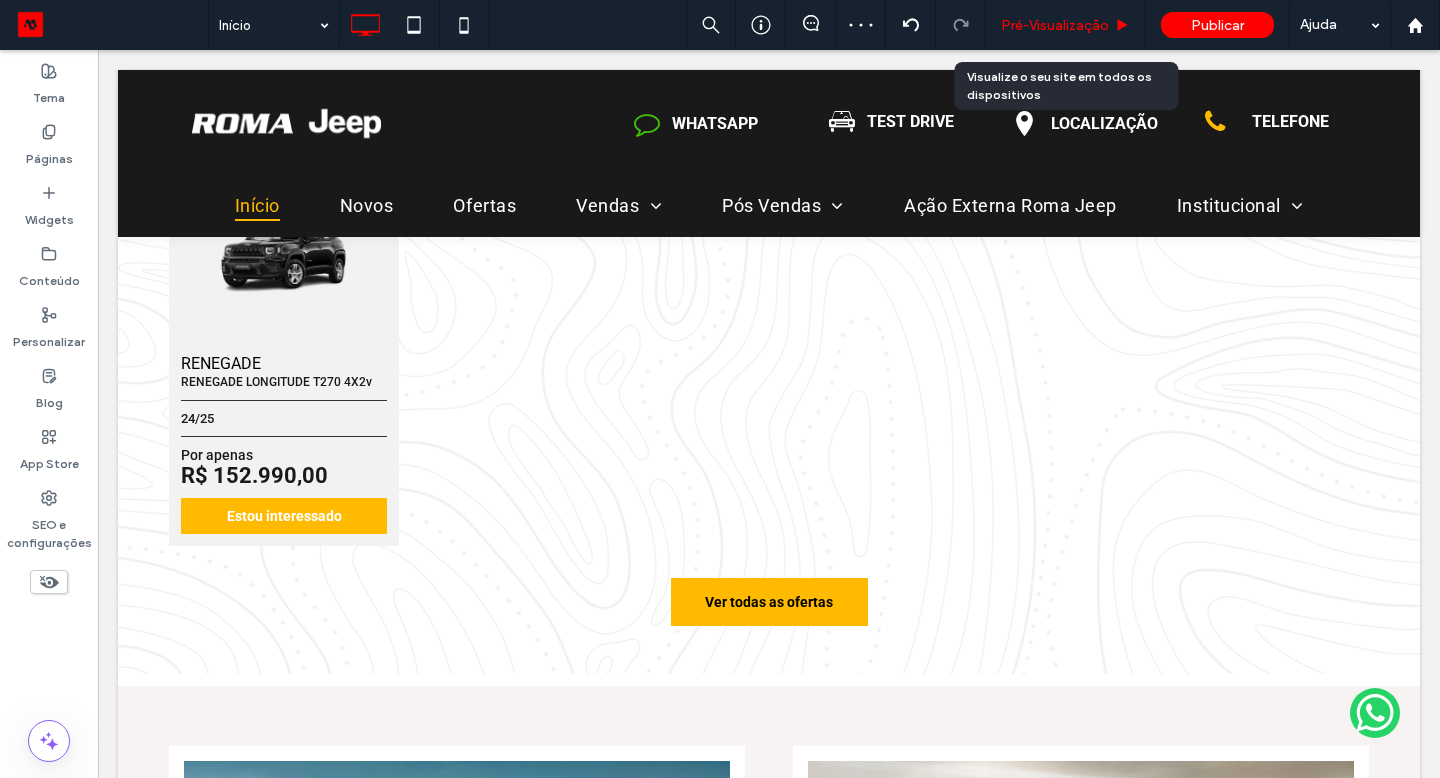
click at [1033, 29] on span "Pré-Visualizaçāo" at bounding box center [1055, 25] width 108 height 17
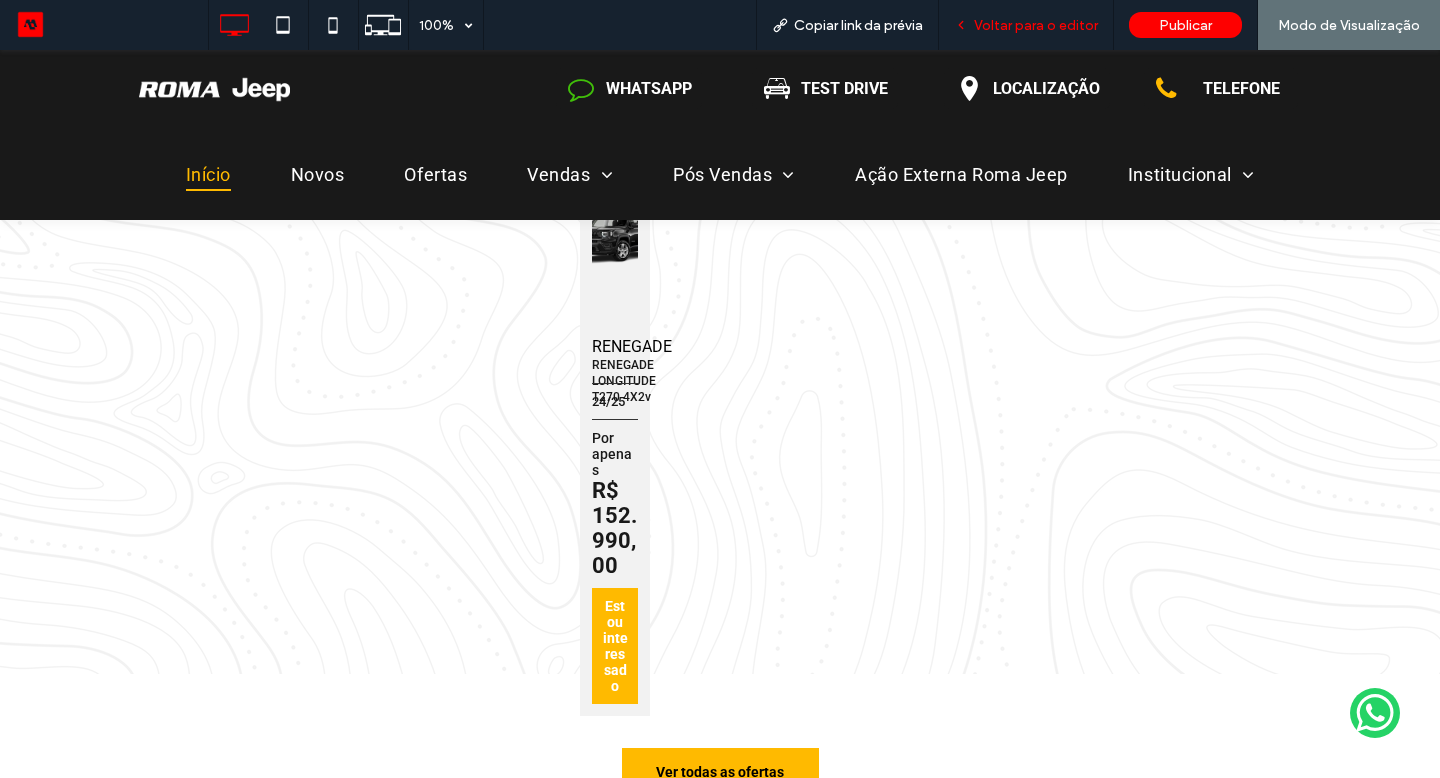
scroll to position [1261, 0]
click at [1091, 30] on span "Voltar para o editor" at bounding box center [1036, 25] width 124 height 17
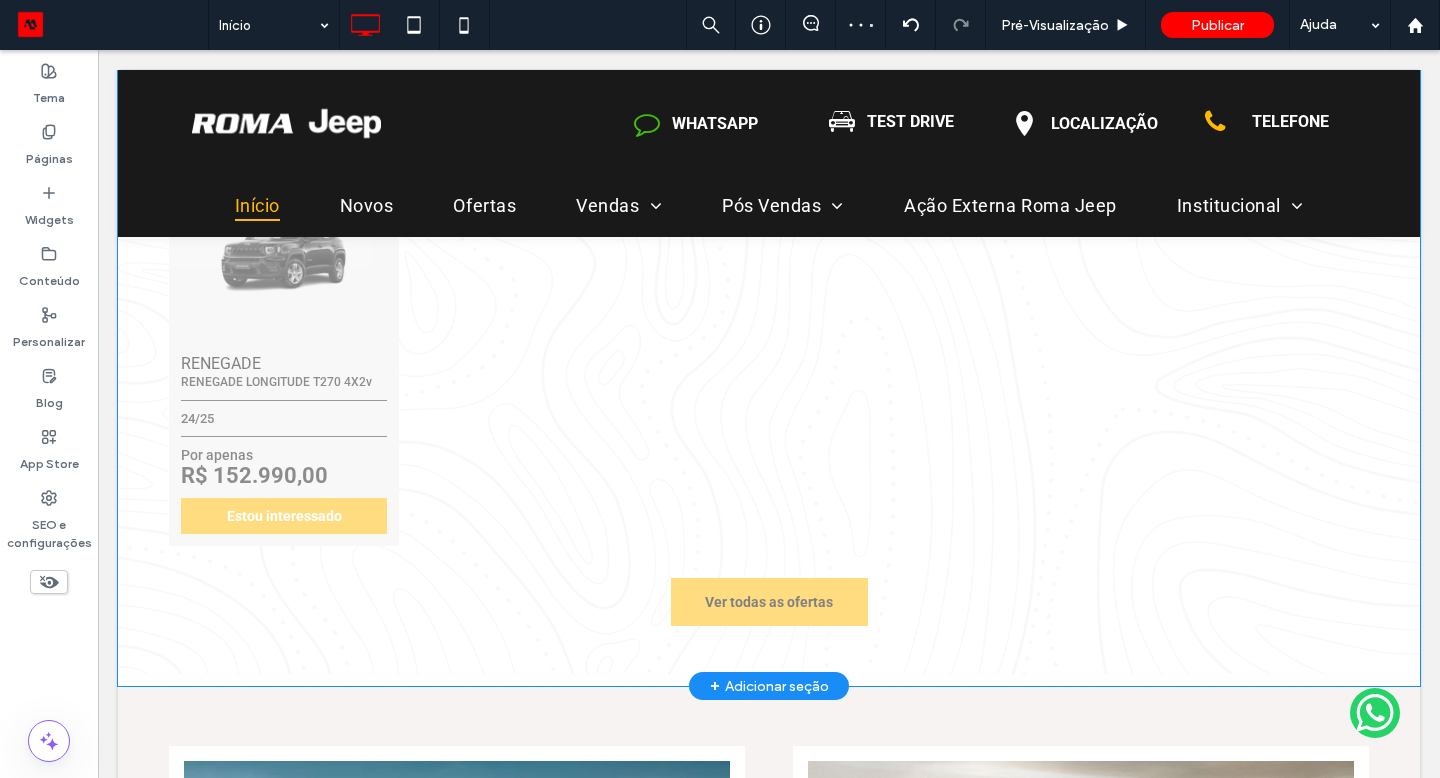
click at [589, 339] on div "Clique para editar no Modo Flex" at bounding box center [769, 349] width 1302 height 674
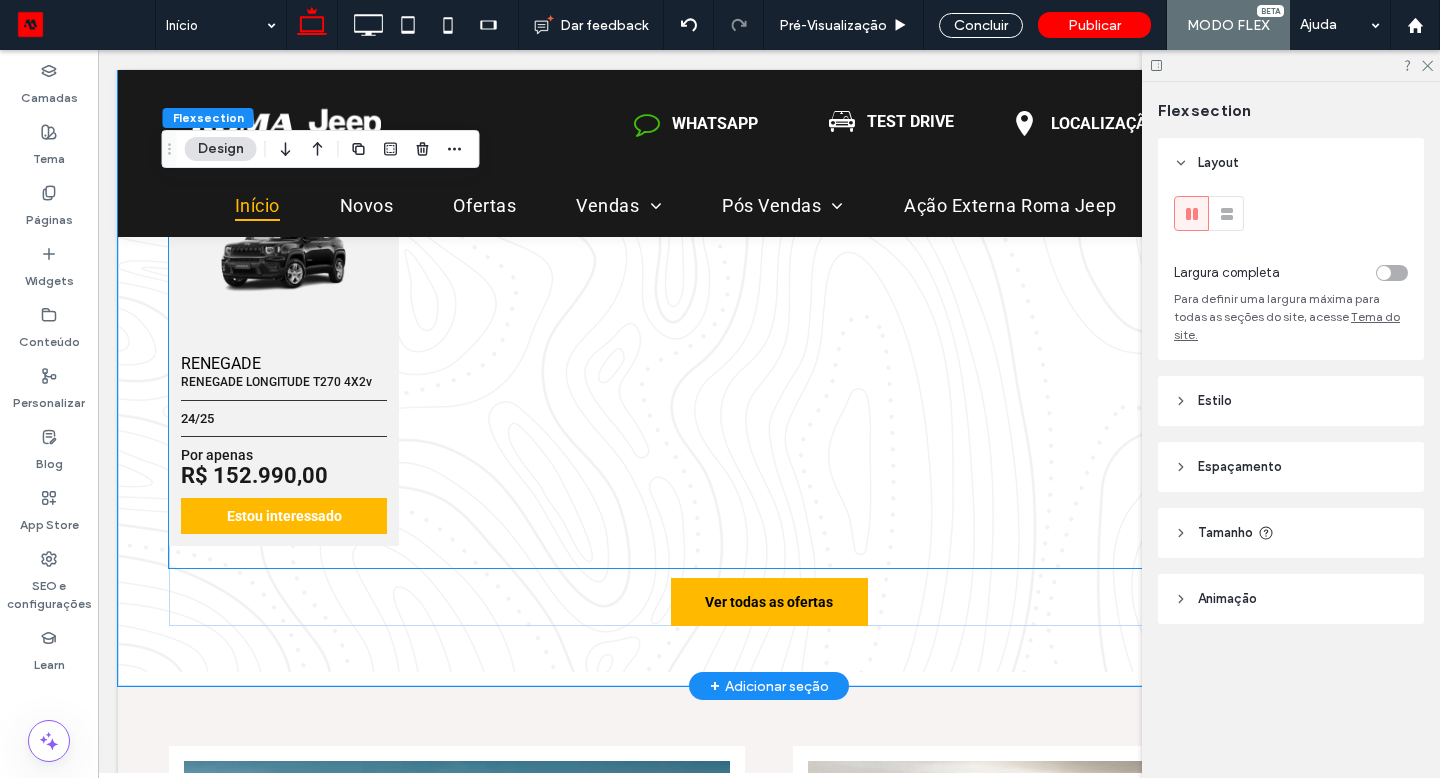
scroll to position [1258, 0]
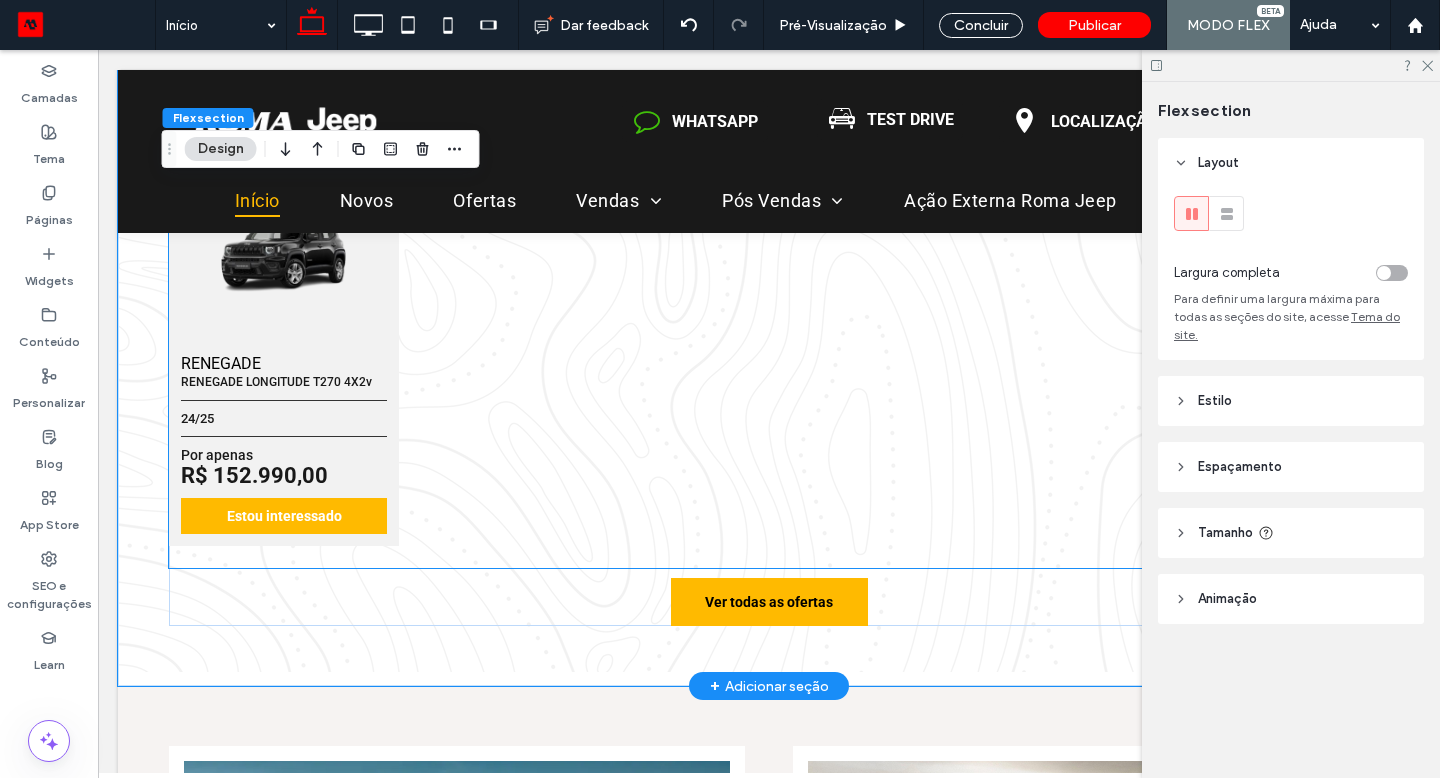
click at [561, 354] on div "RENEGADE RENEGADE LONGITUDE T270 4X2v 24/25 Por apenas R$ 152.990,00 Estou inte…" at bounding box center [744, 349] width 1150 height 394
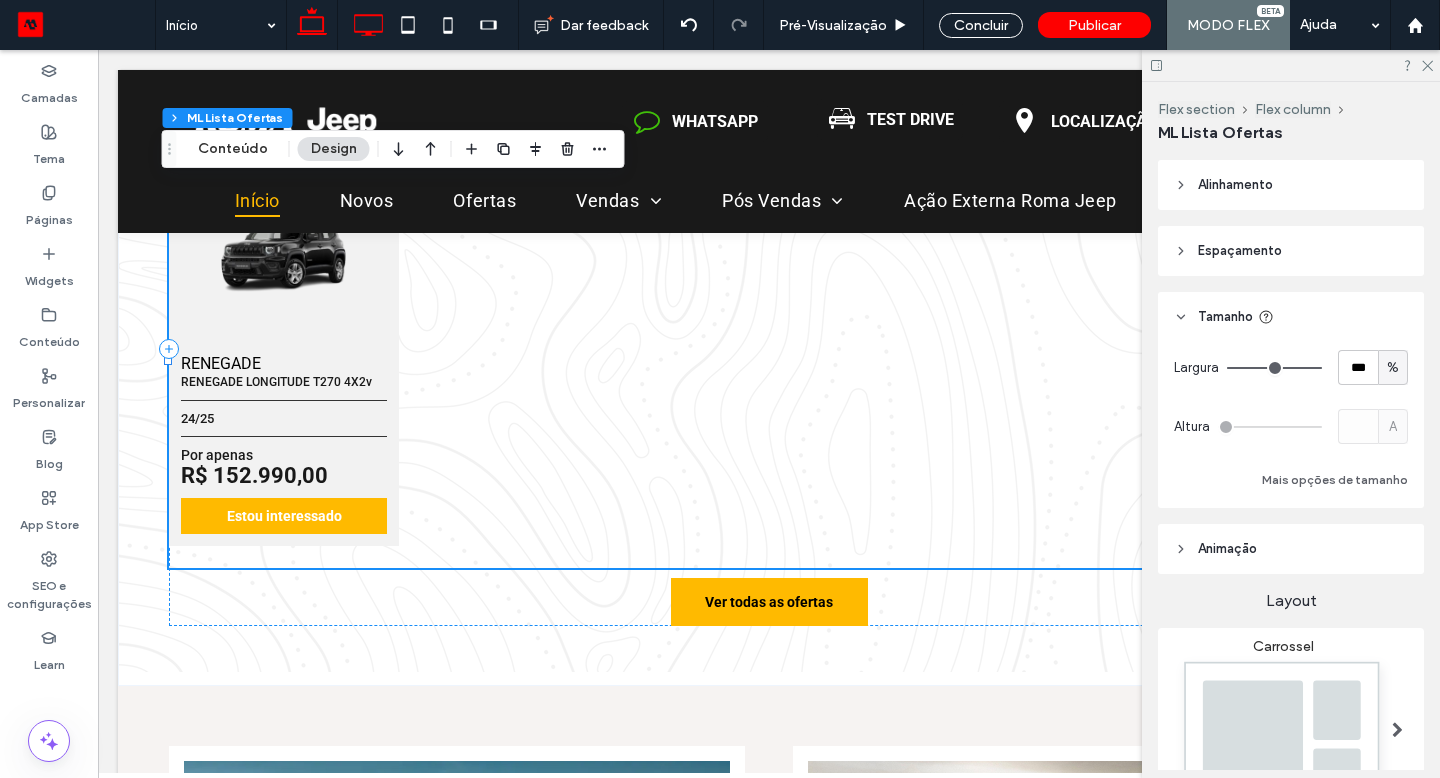
click at [356, 33] on icon at bounding box center [368, 25] width 40 height 40
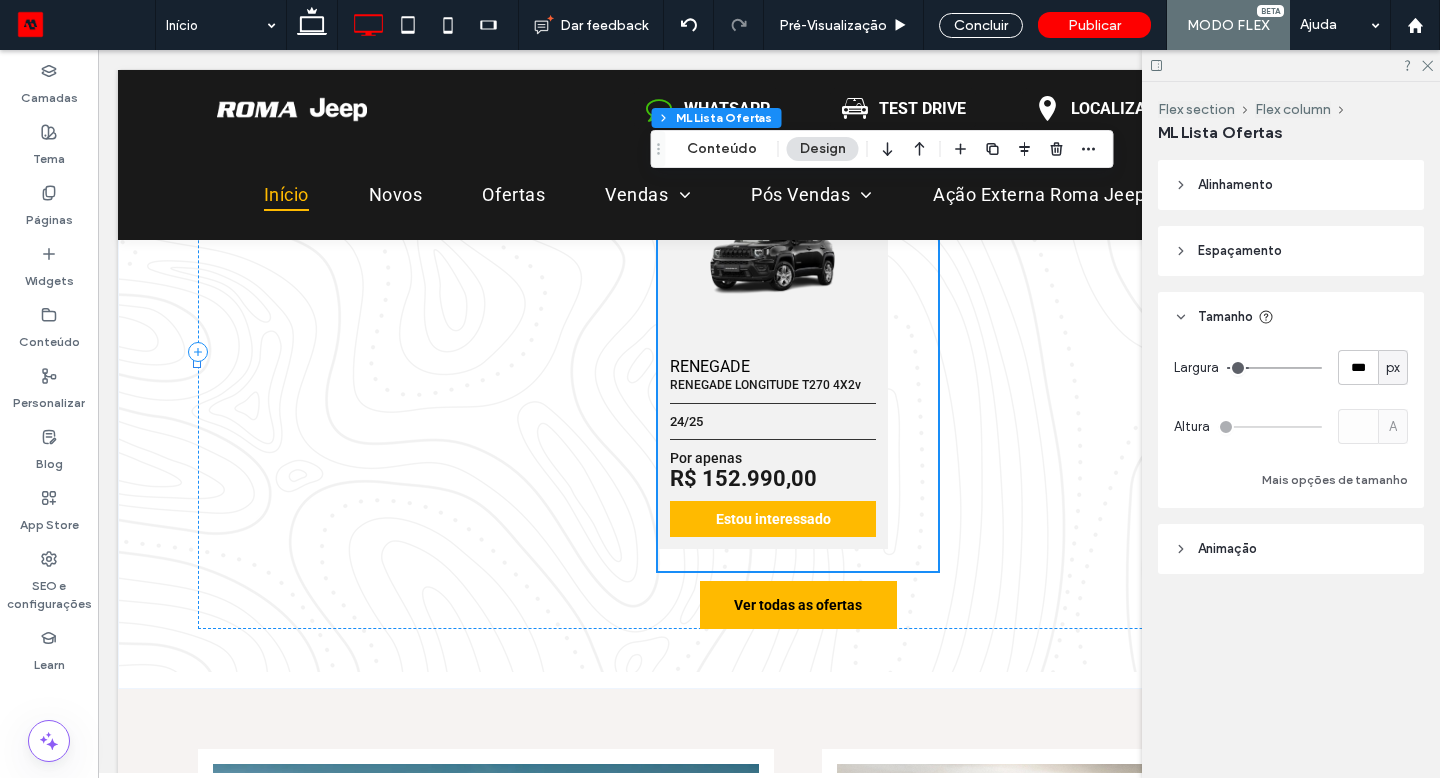
type input "***"
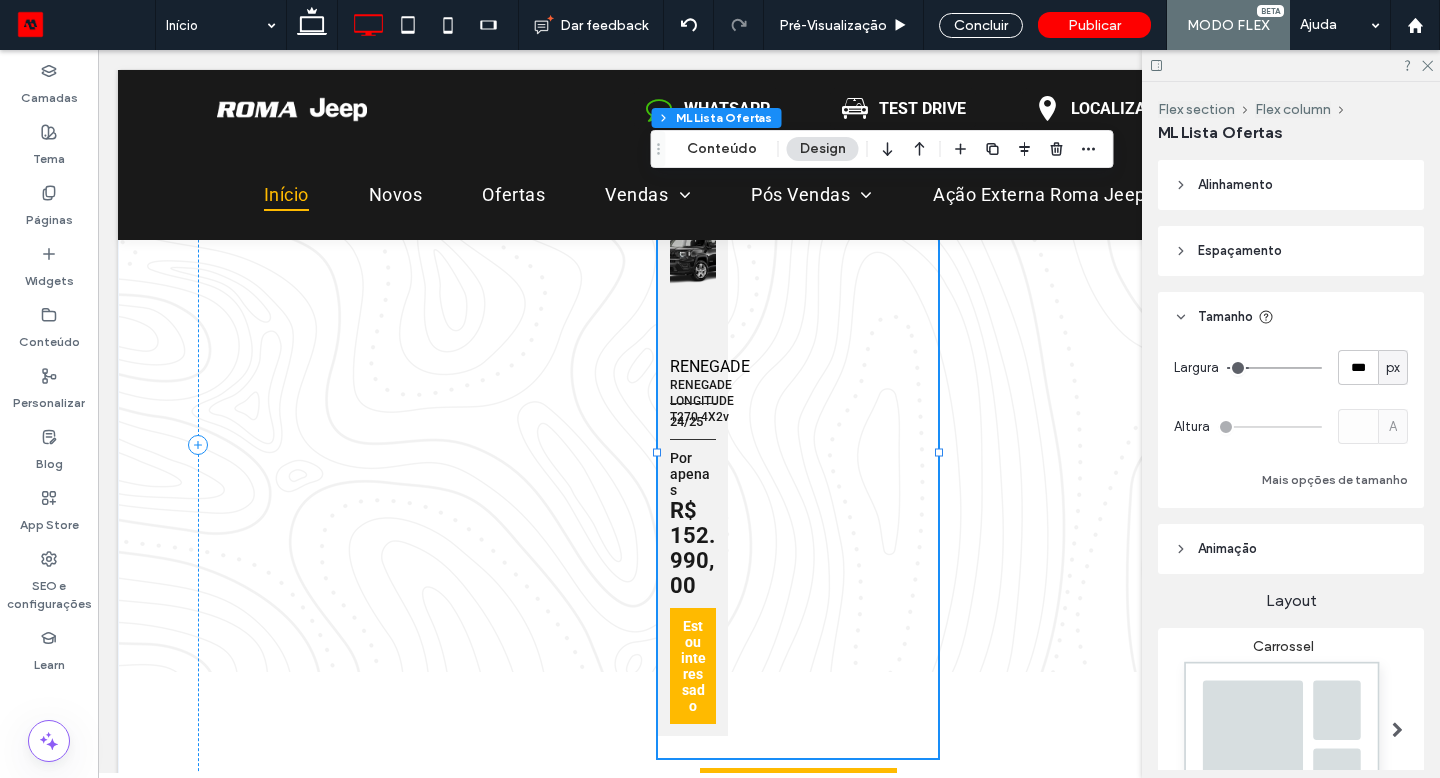
click at [1383, 365] on div "px" at bounding box center [1393, 368] width 20 height 20
click at [1370, 441] on div "%" at bounding box center [1382, 437] width 28 height 35
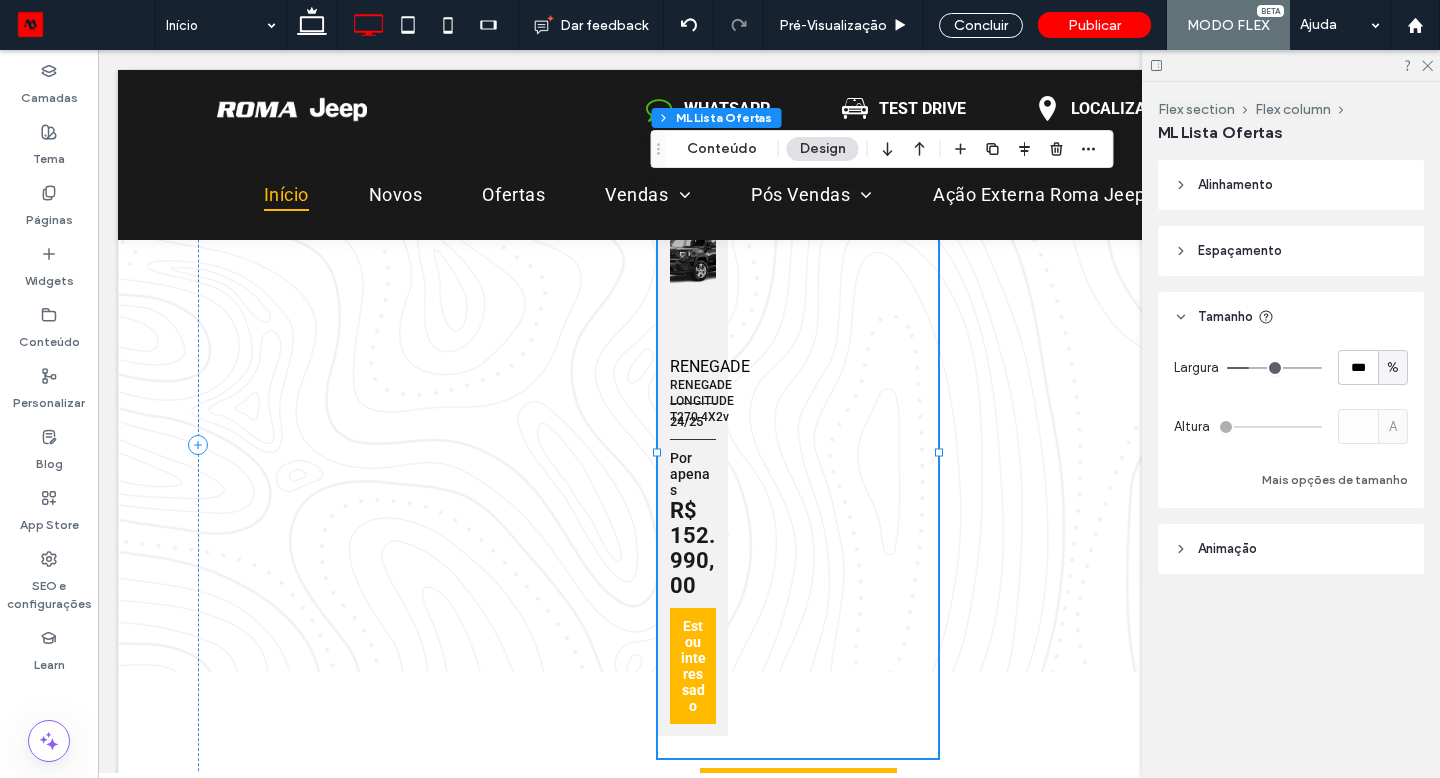
type input "**"
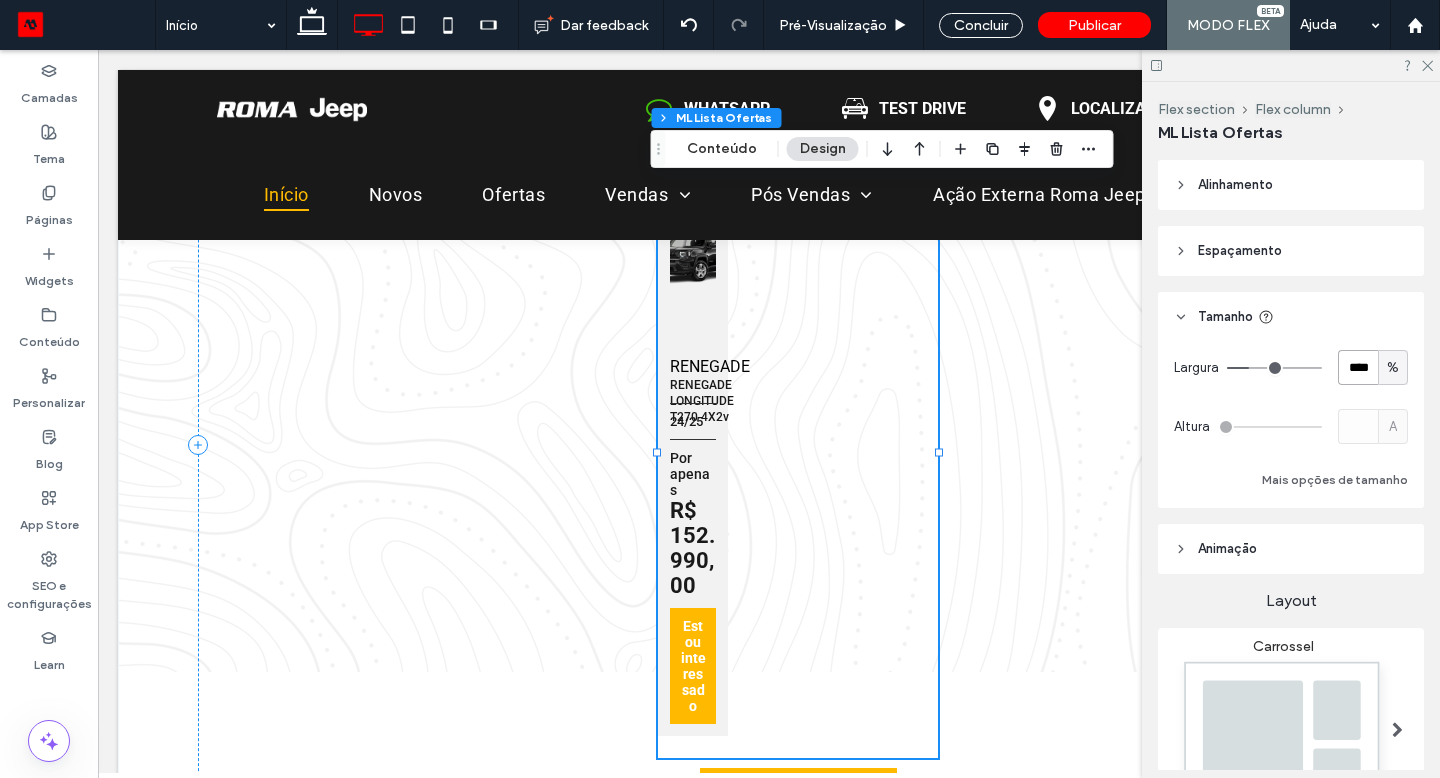
click at [1358, 373] on input "****" at bounding box center [1358, 367] width 40 height 35
type input "***"
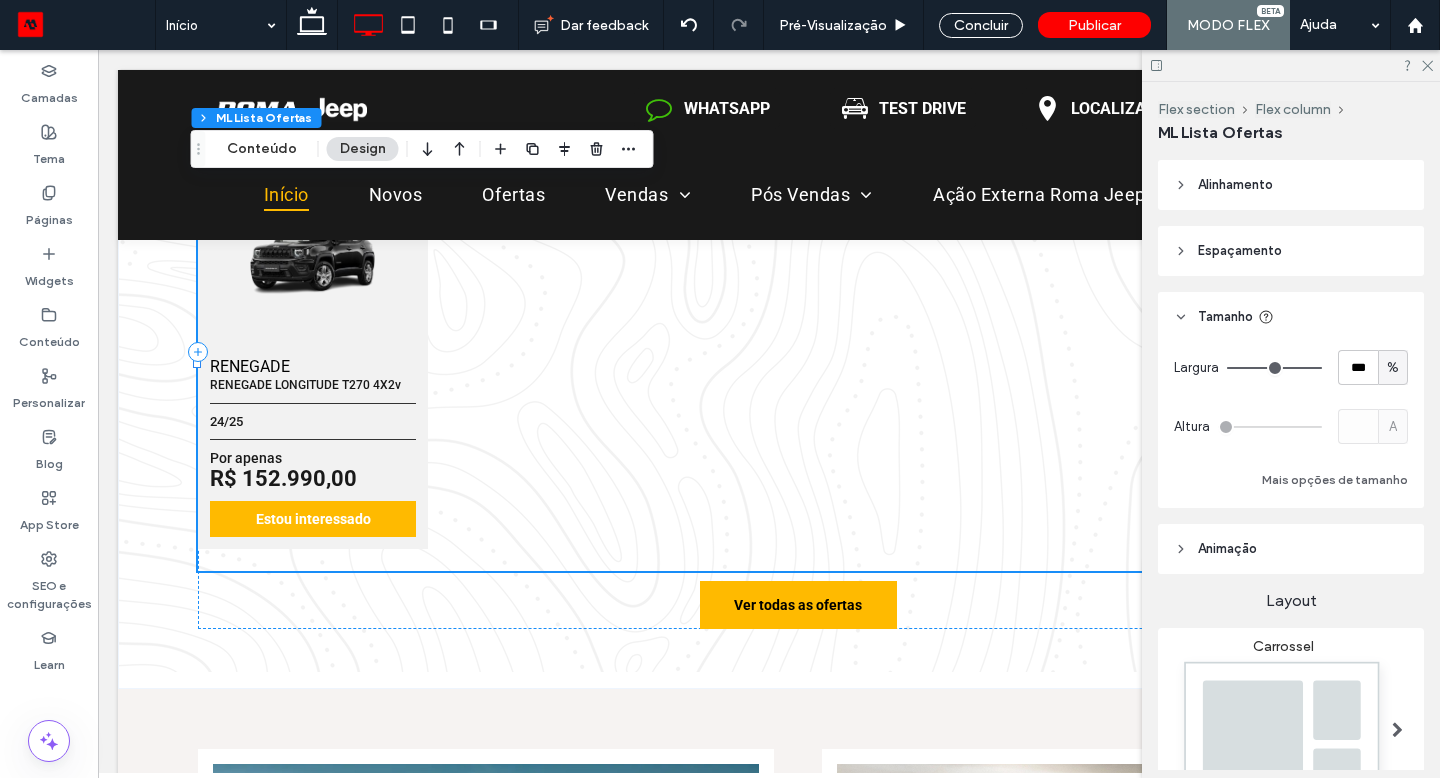
click at [1435, 66] on div at bounding box center [1291, 65] width 298 height 31
click at [1244, 190] on span "Alinhamento" at bounding box center [1235, 185] width 75 height 20
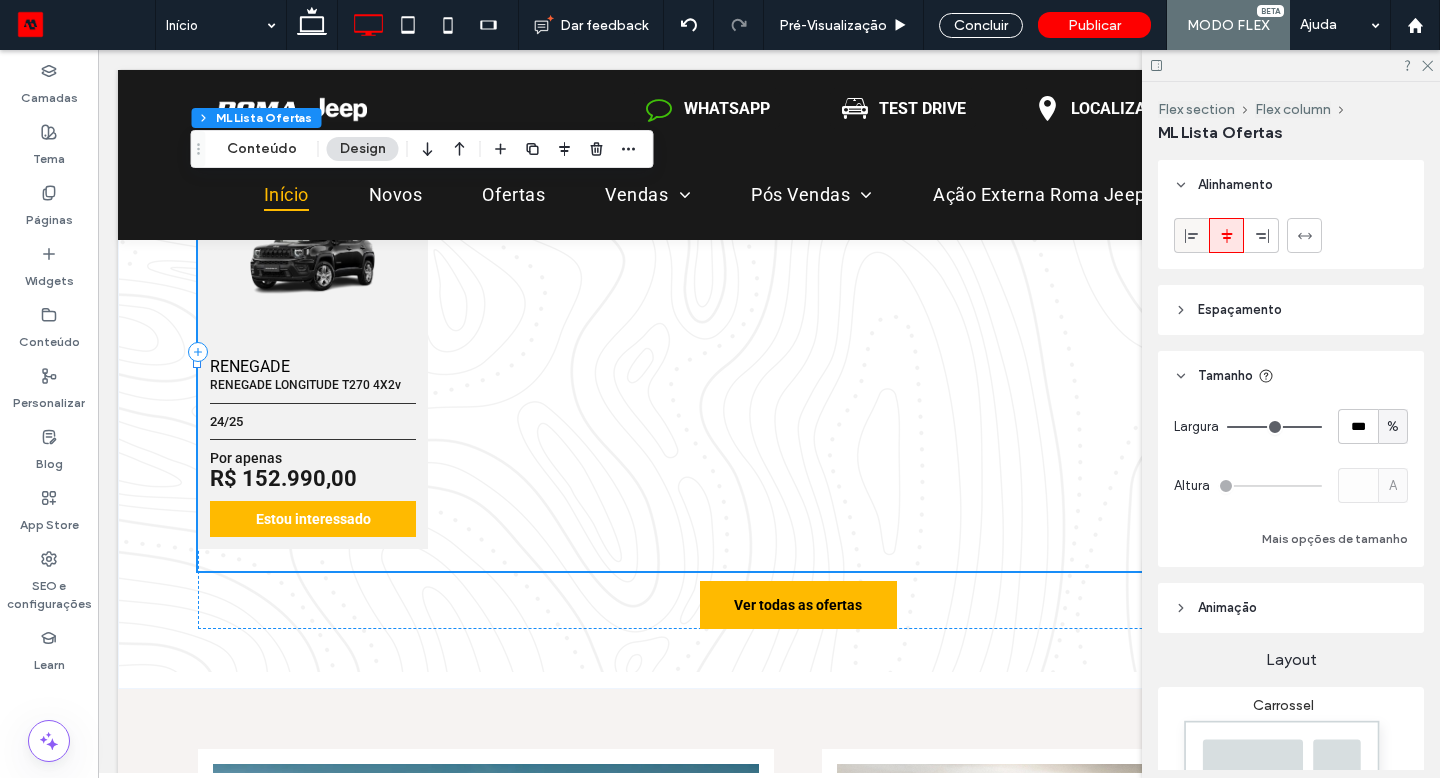
click at [1192, 236] on icon at bounding box center [1192, 236] width 16 height 16
click at [1229, 238] on icon at bounding box center [1227, 236] width 16 height 16
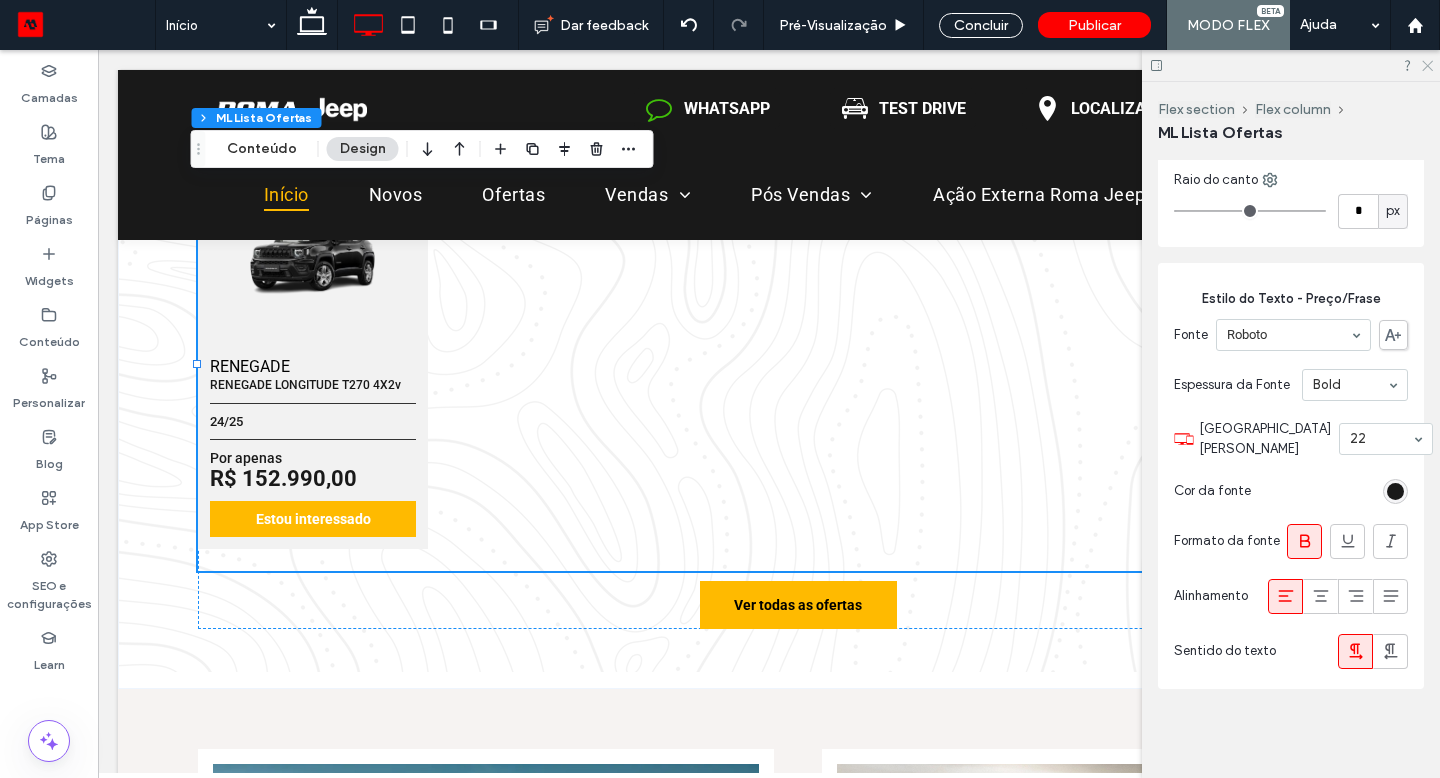
click at [1428, 61] on icon at bounding box center [1426, 64] width 13 height 13
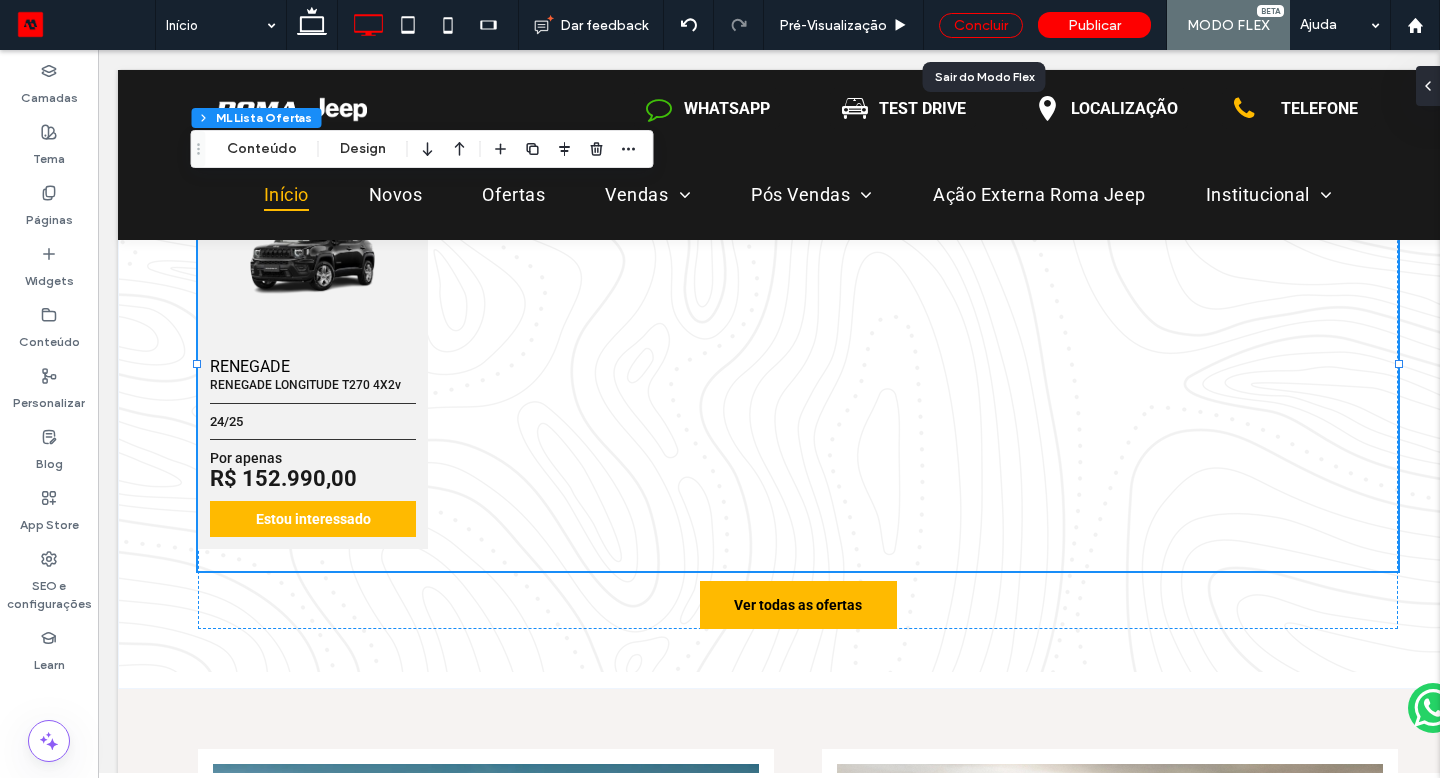
click at [995, 21] on div "Concluir" at bounding box center [981, 25] width 84 height 25
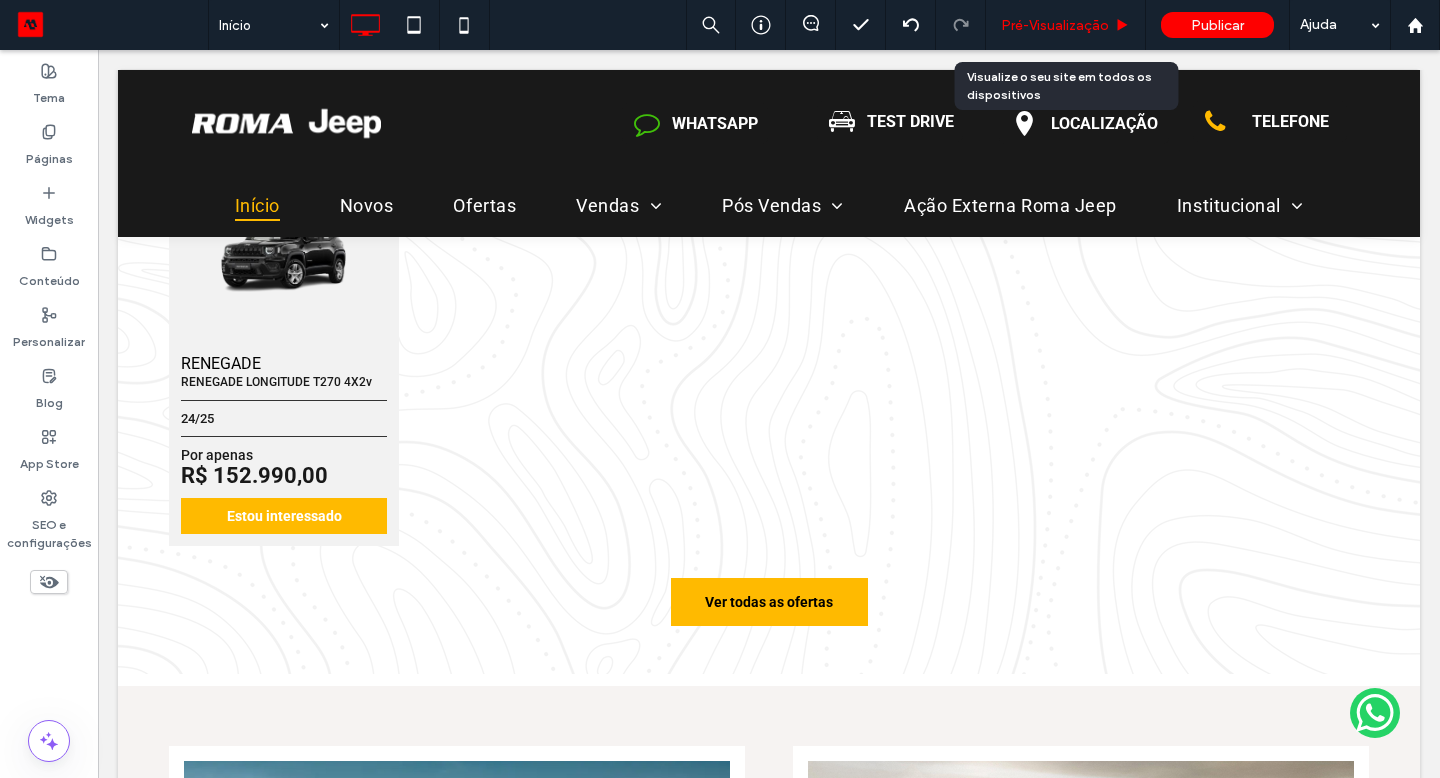
click at [1016, 21] on span "Pré-Visualizaçāo" at bounding box center [1055, 25] width 108 height 17
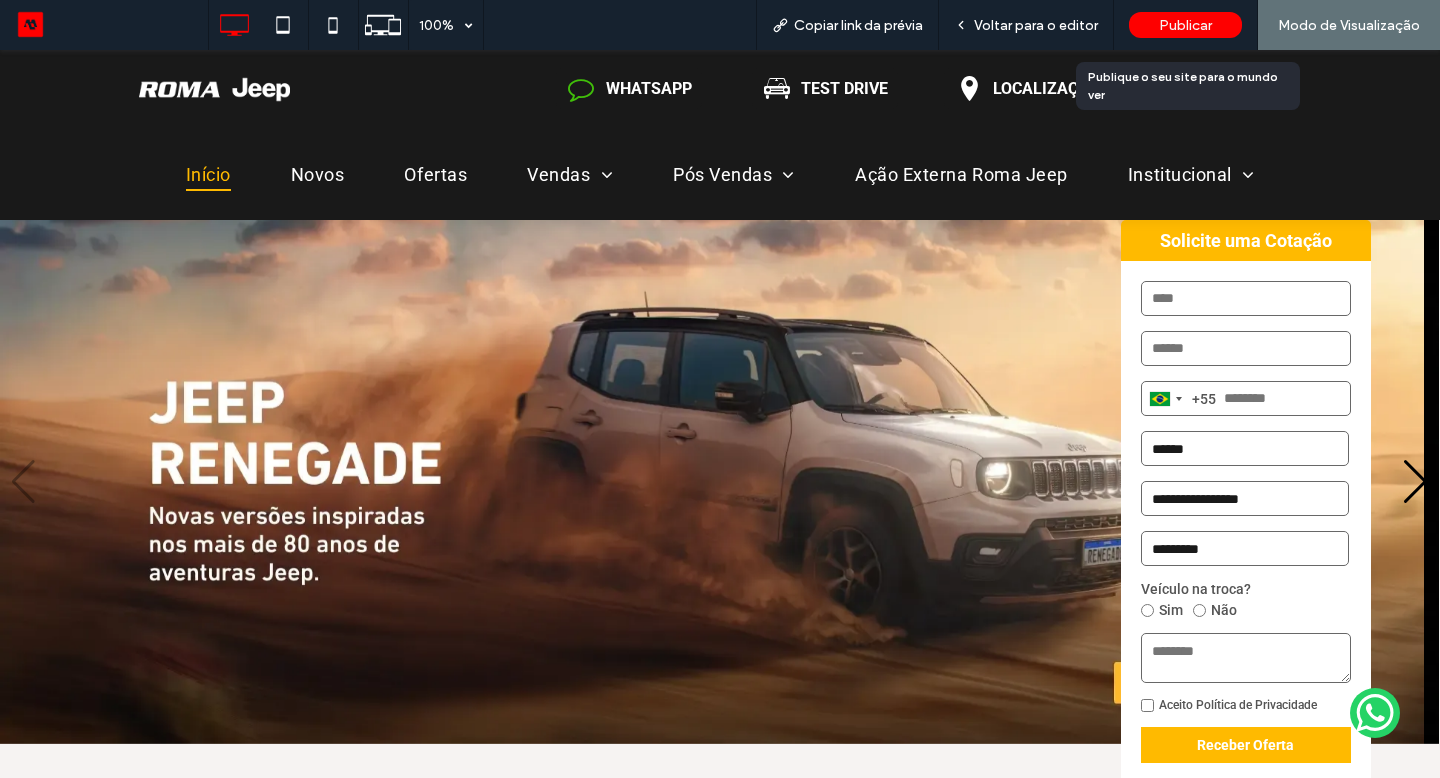
click at [1182, 24] on span "Publicar" at bounding box center [1185, 25] width 53 height 17
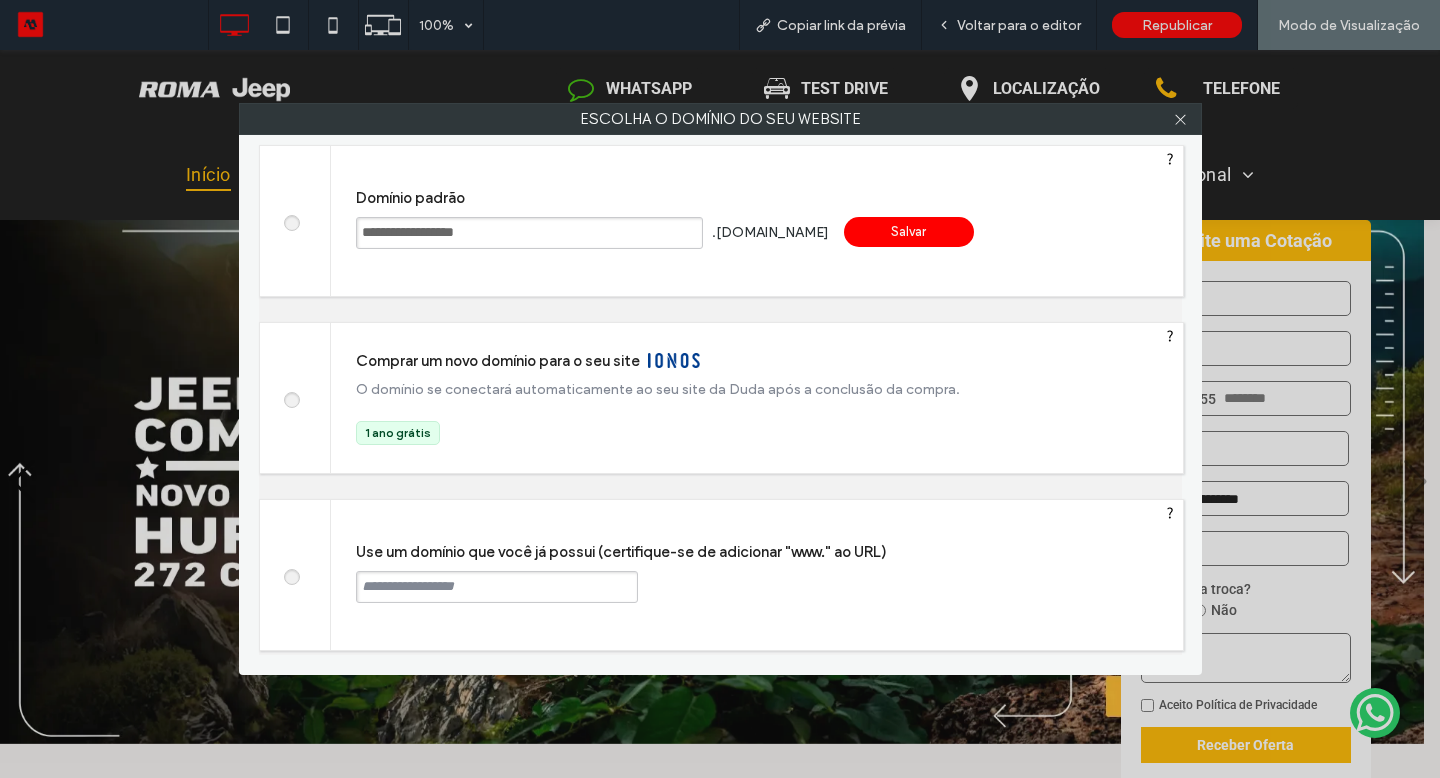
drag, startPoint x: 564, startPoint y: 233, endPoint x: 343, endPoint y: 230, distance: 221.0
click at [344, 231] on div "**********" at bounding box center [757, 221] width 852 height 150
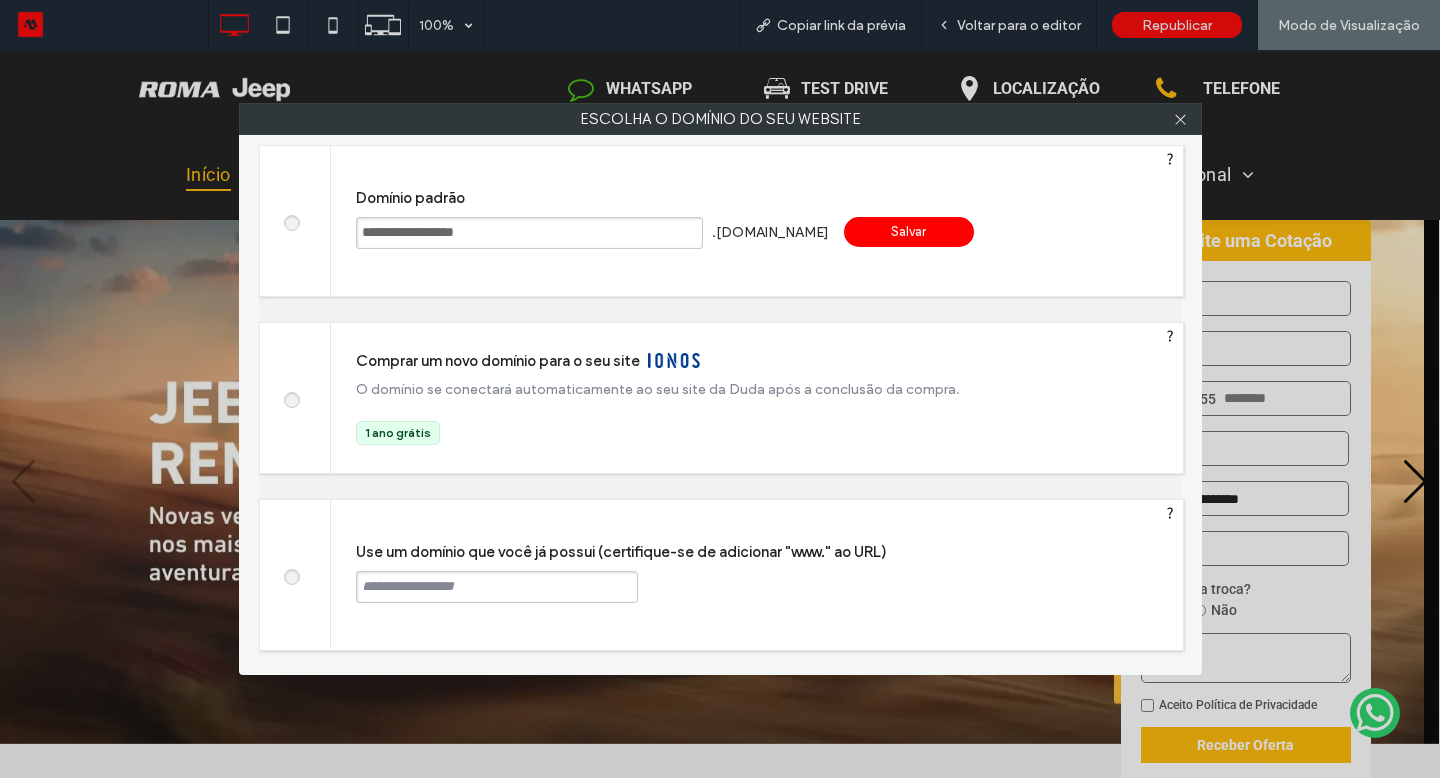
click at [461, 582] on input "text" at bounding box center [497, 587] width 282 height 32
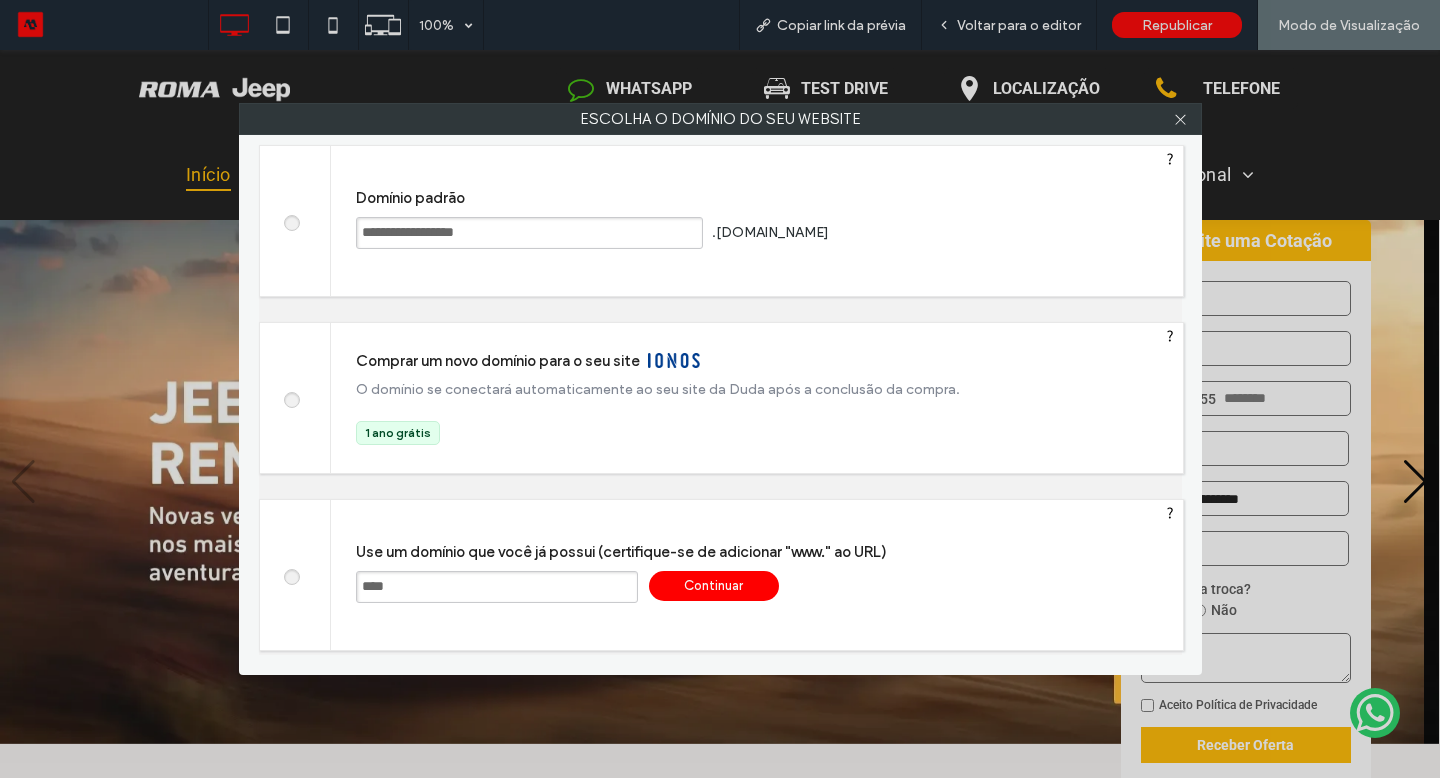
paste input "**********"
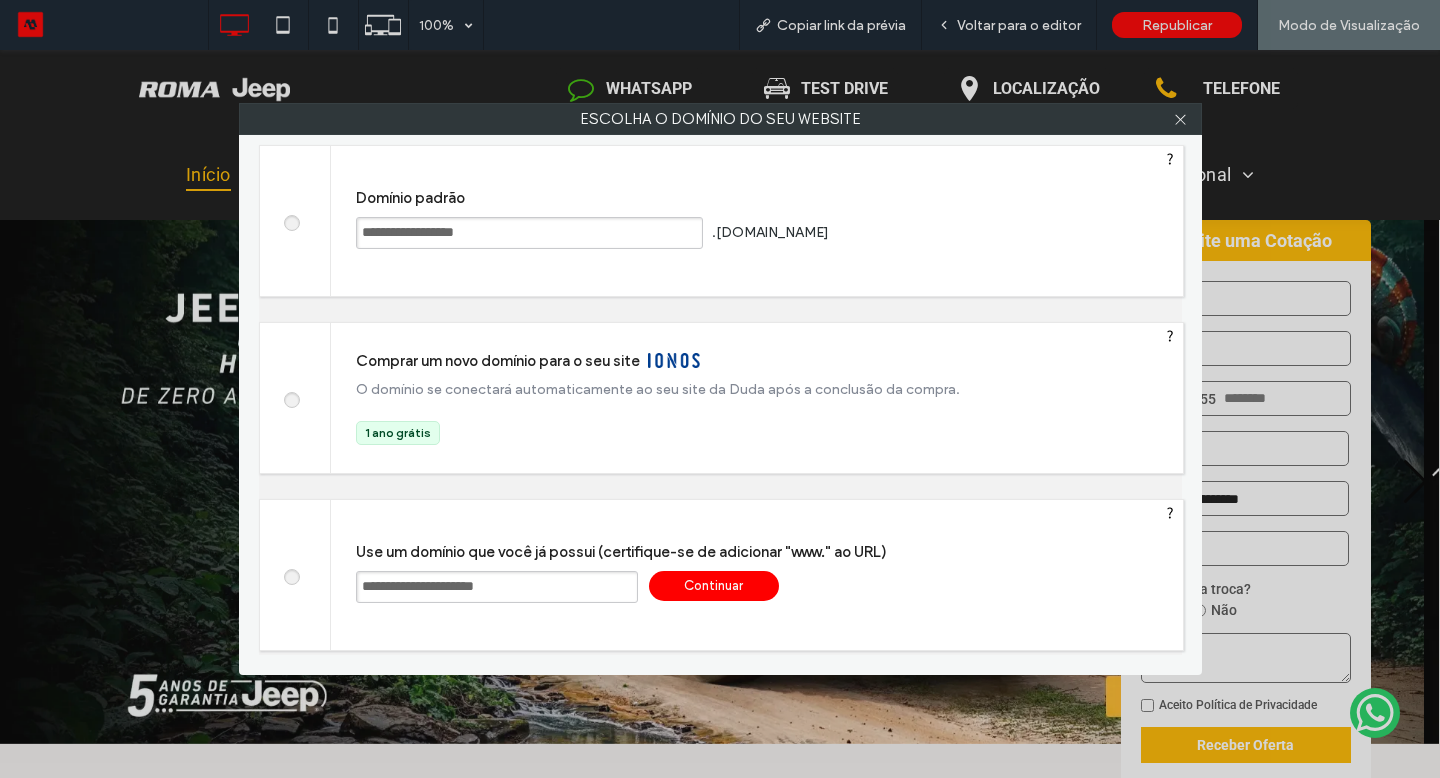
type input "**********"
click at [697, 591] on div "Continuar" at bounding box center [714, 586] width 130 height 30
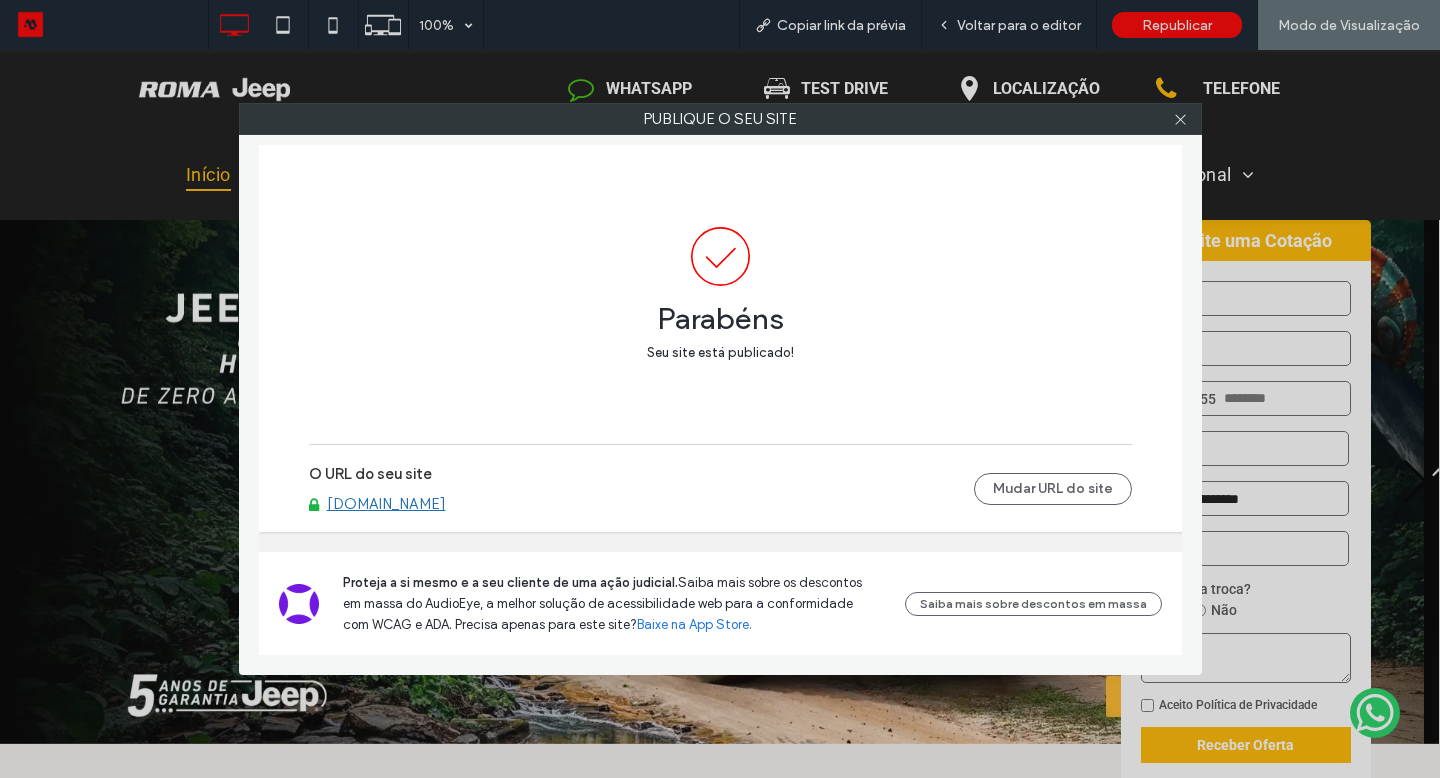
click at [446, 508] on link "[DOMAIN_NAME]" at bounding box center [386, 504] width 119 height 18
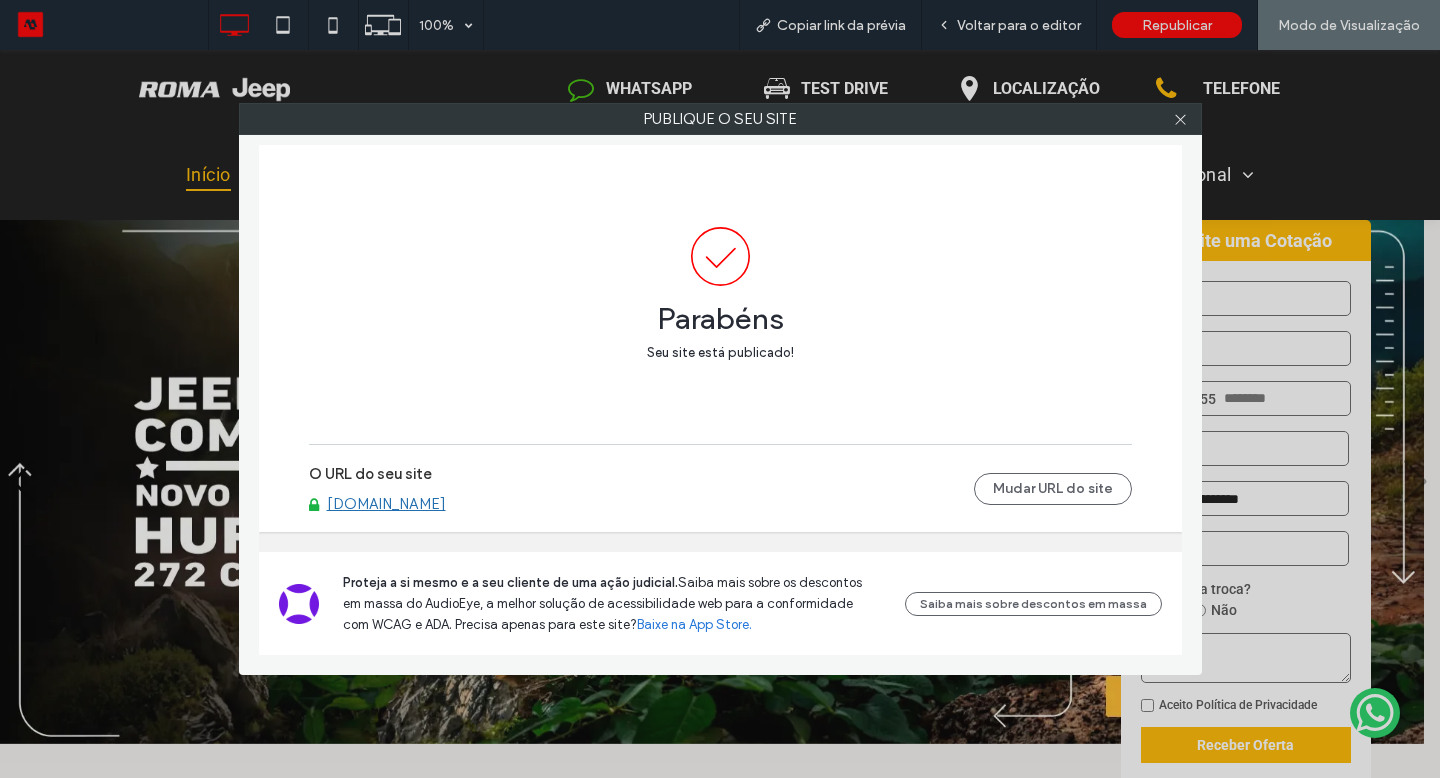
click at [1189, 122] on div at bounding box center [1181, 119] width 30 height 30
click at [1181, 120] on use at bounding box center [1180, 119] width 10 height 10
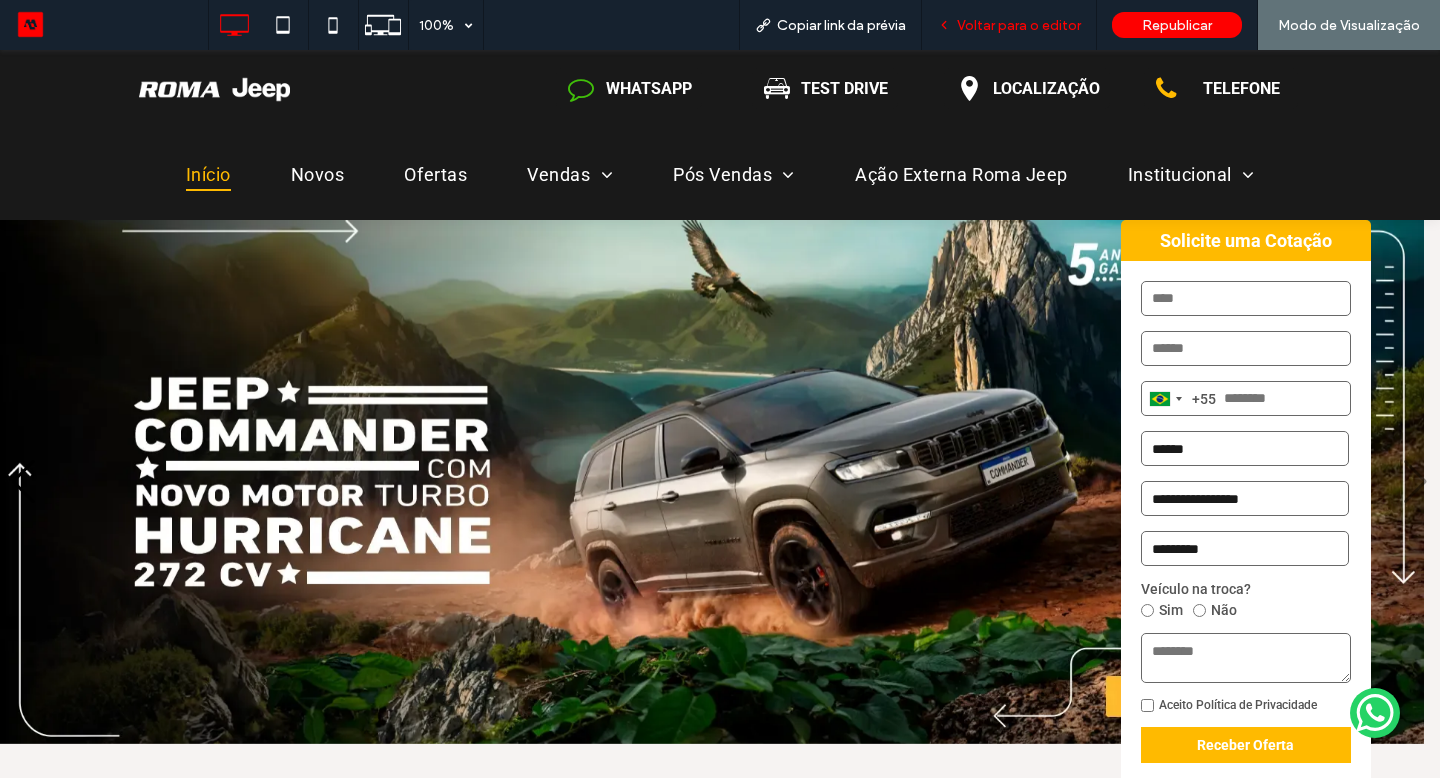
click at [1026, 7] on div "Voltar para o editor" at bounding box center [1009, 25] width 175 height 50
click at [1023, 18] on span "Voltar para o editor" at bounding box center [1019, 25] width 124 height 17
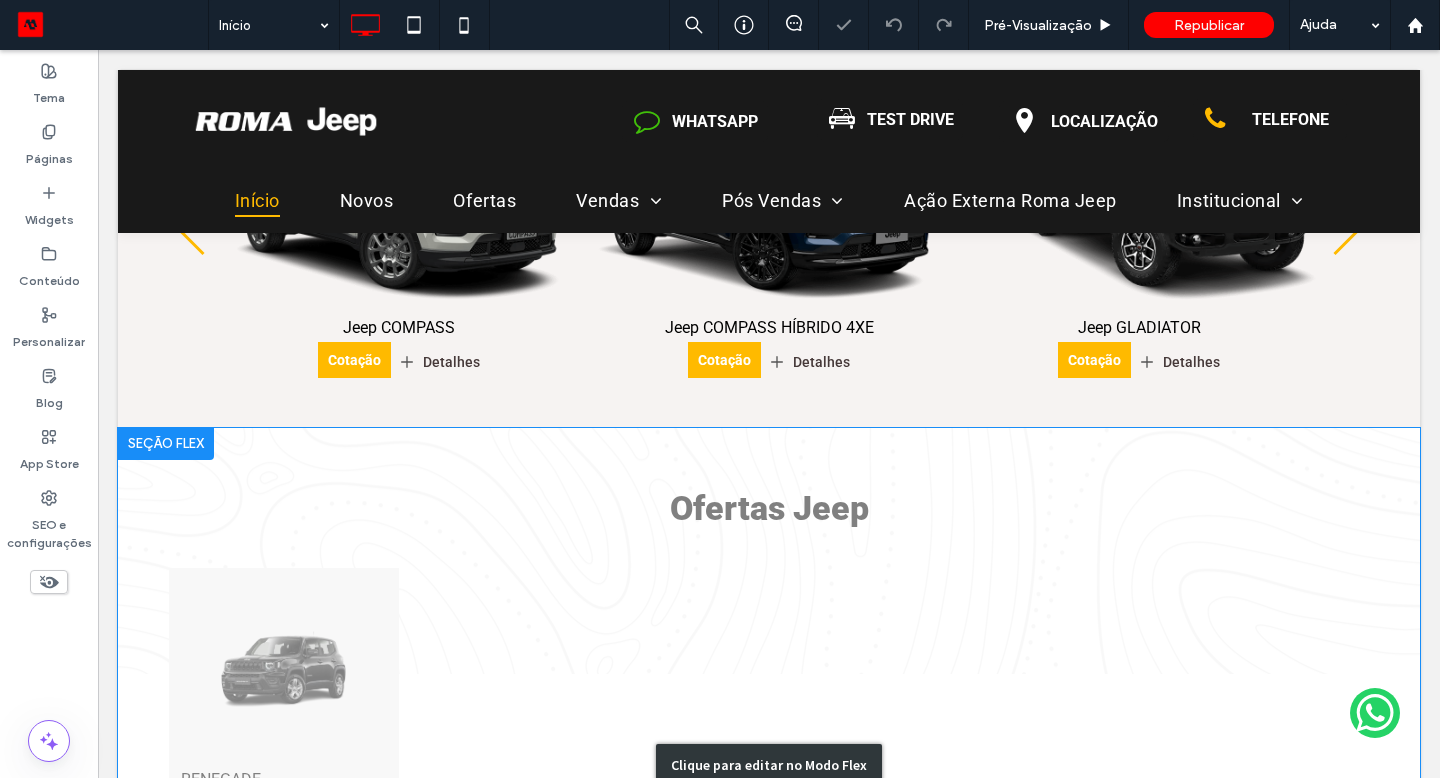
scroll to position [831, 0]
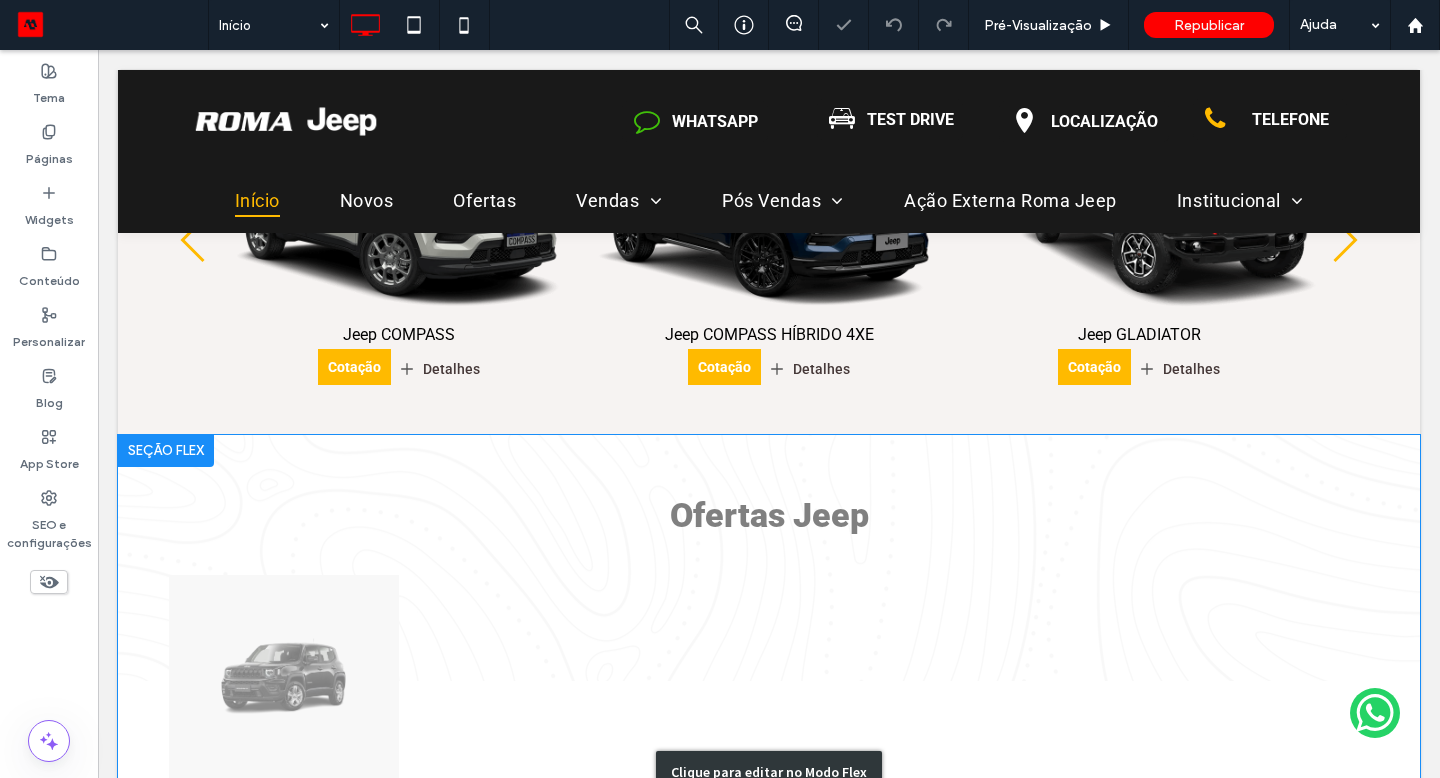
click at [240, 642] on div "Clique para editar no Modo Flex" at bounding box center [769, 772] width 1302 height 674
